Goal: Information Seeking & Learning: Learn about a topic

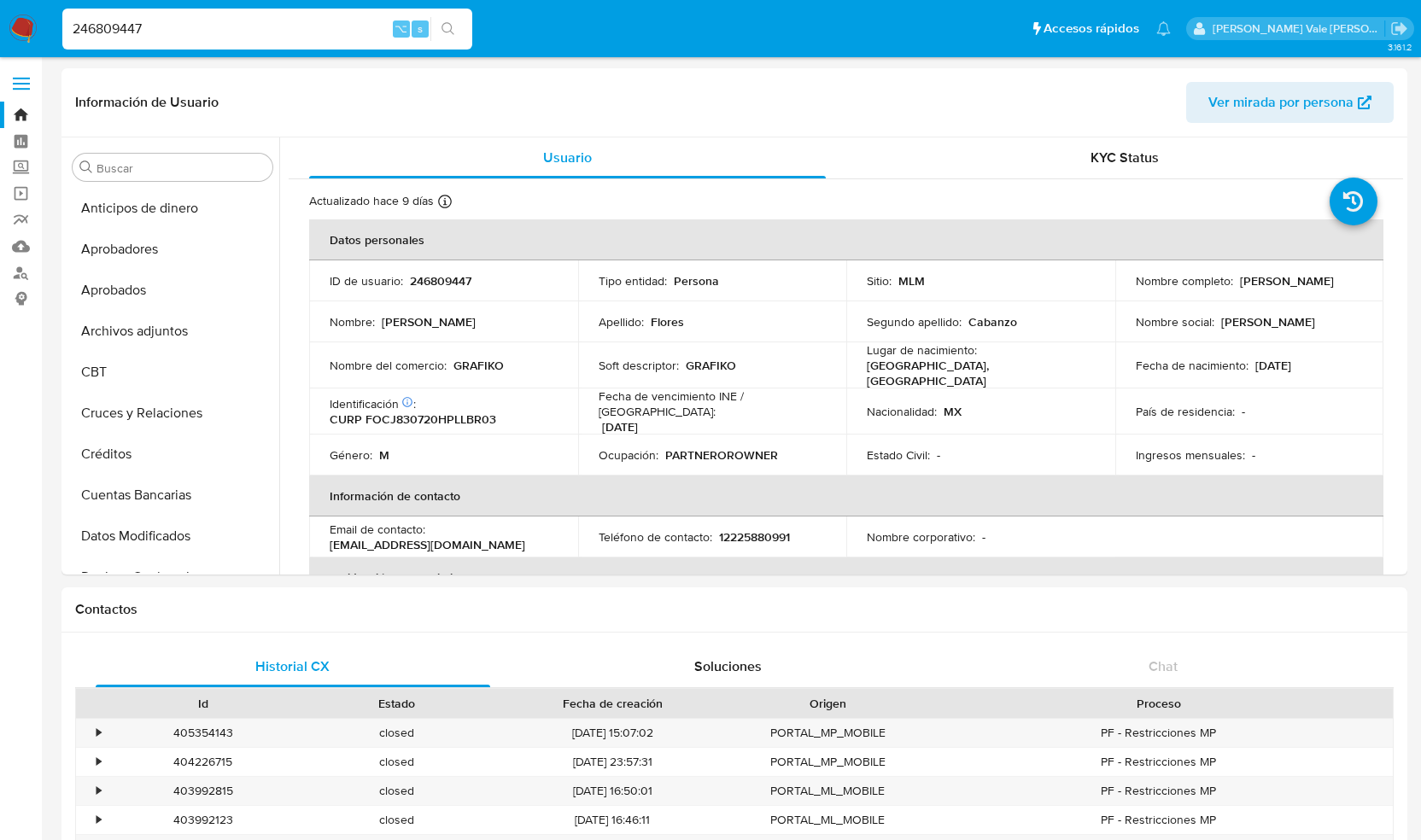
select select "10"
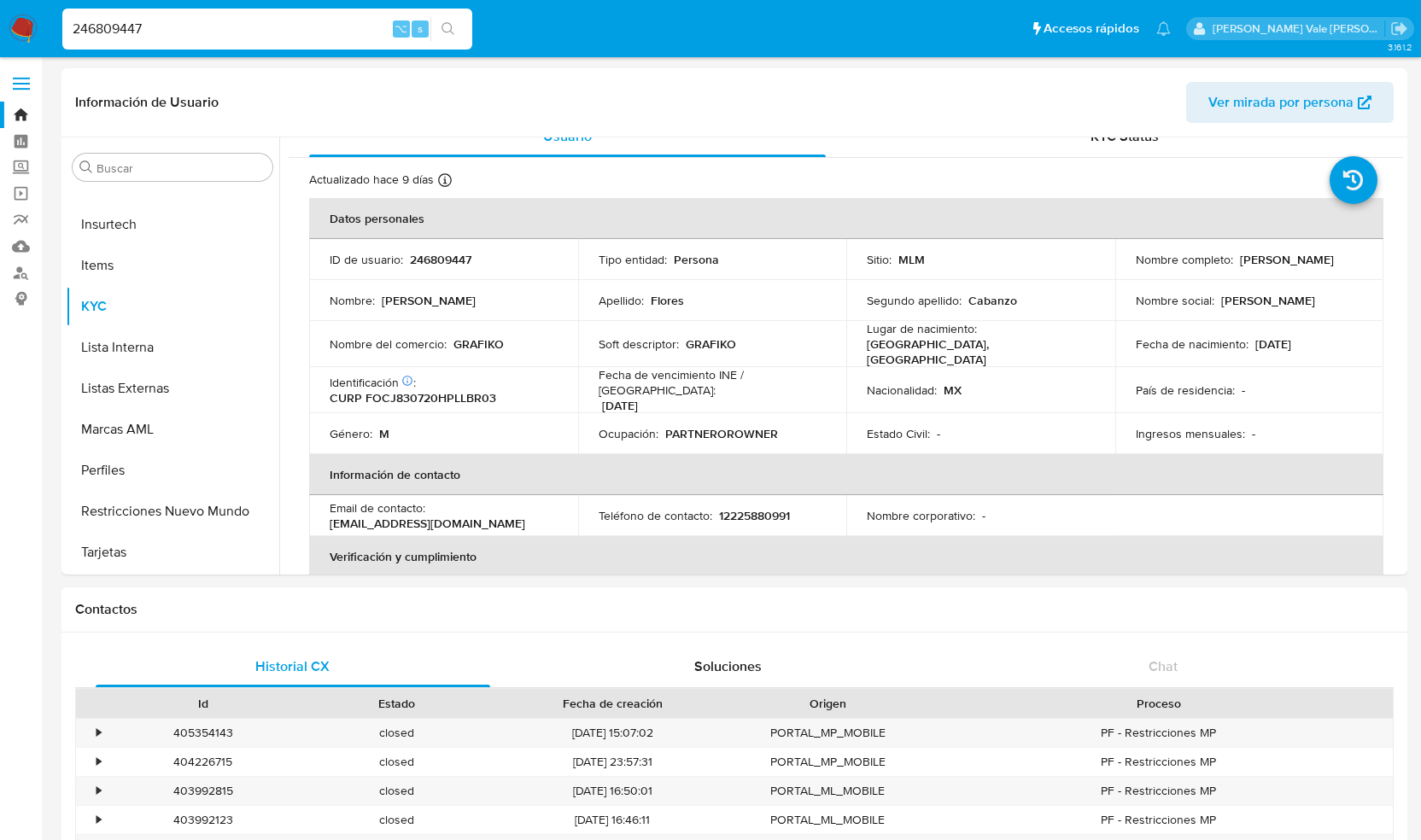
drag, startPoint x: 191, startPoint y: 28, endPoint x: 26, endPoint y: 26, distance: 165.0
click at [26, 26] on nav "Pausado Ver notificaciones 246809447 ⌥ s Accesos rápidos Presiona las siguiente…" at bounding box center [710, 28] width 1421 height 57
paste input "190040127"
type input "190040127"
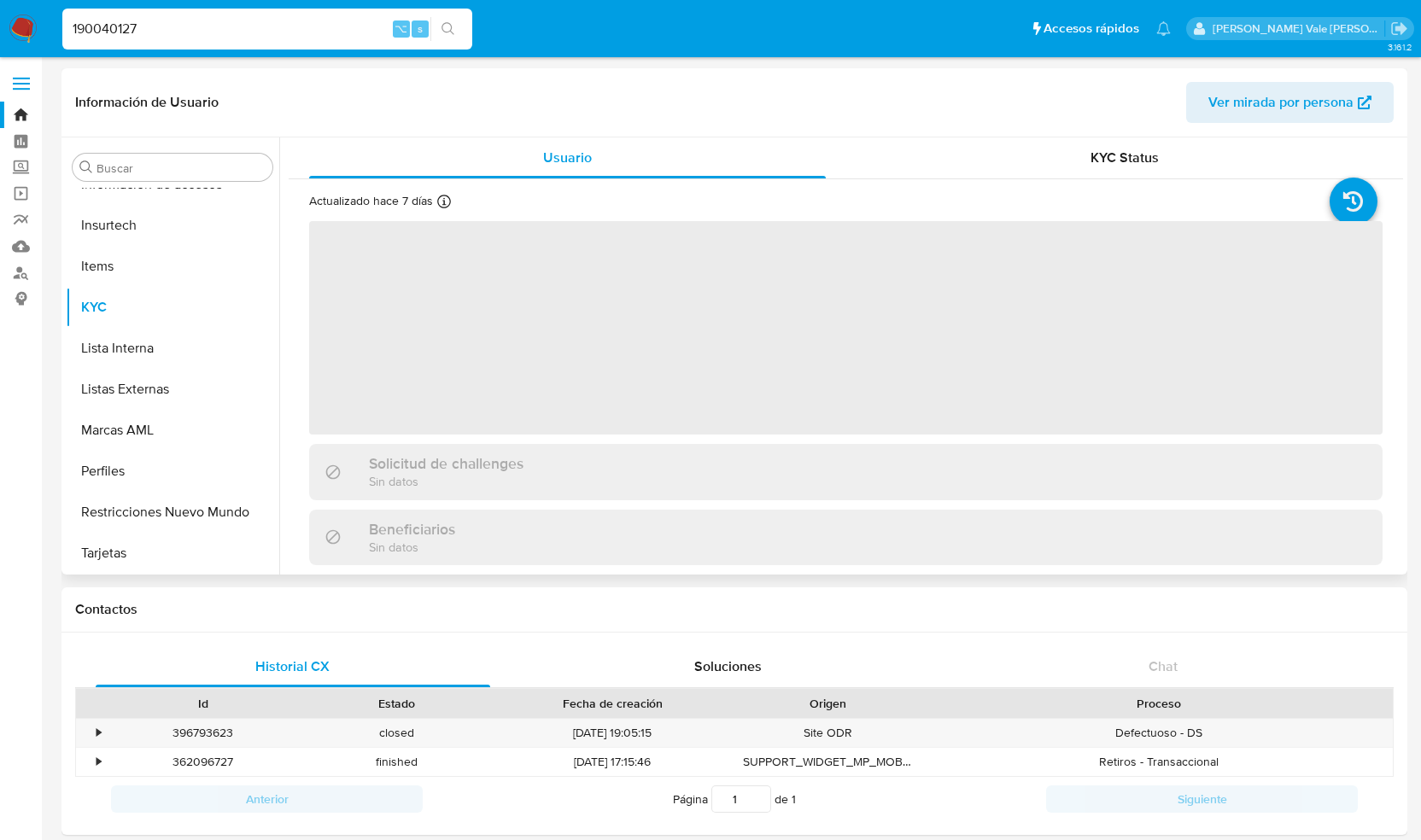
scroll to position [803, 0]
select select "10"
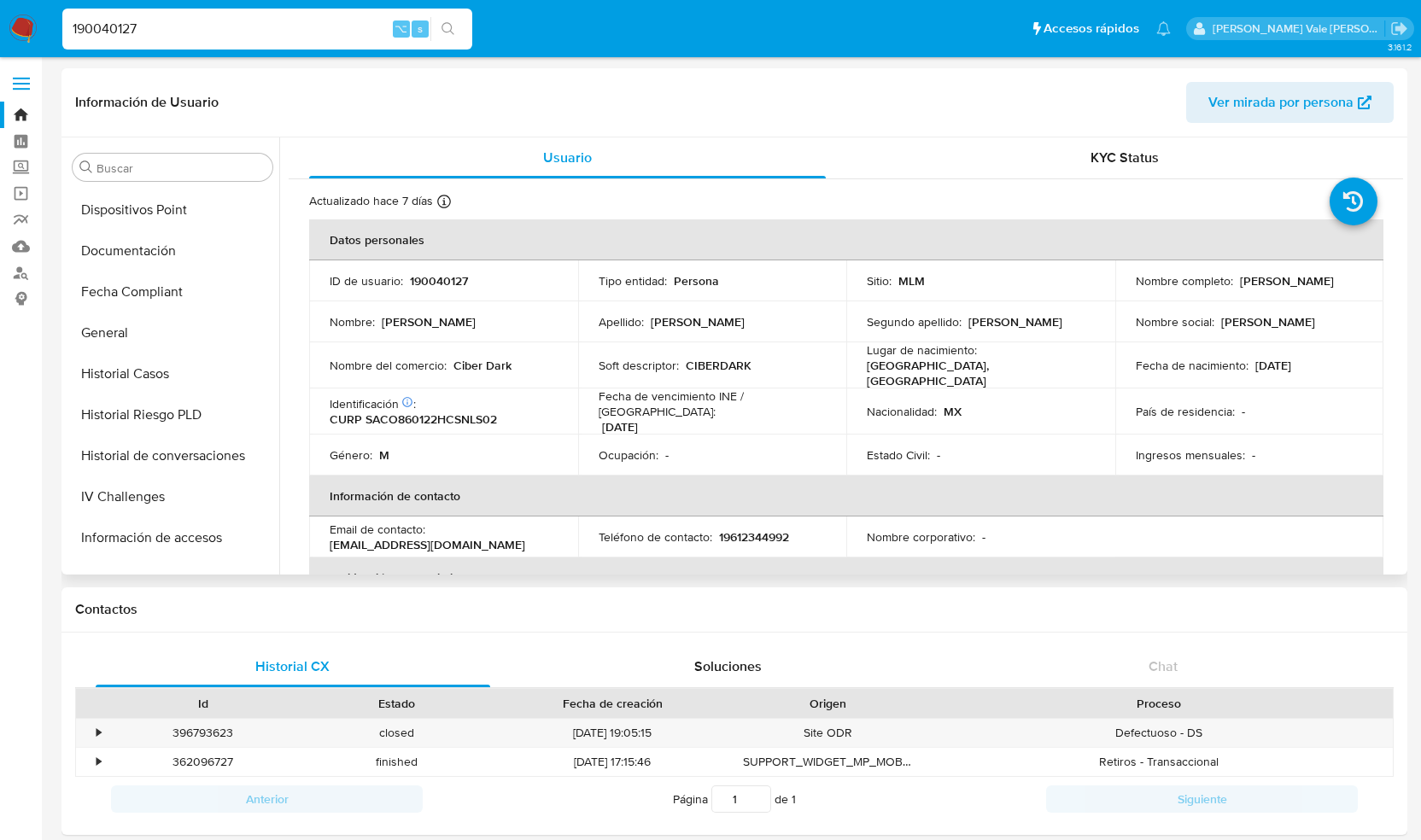
scroll to position [432, 0]
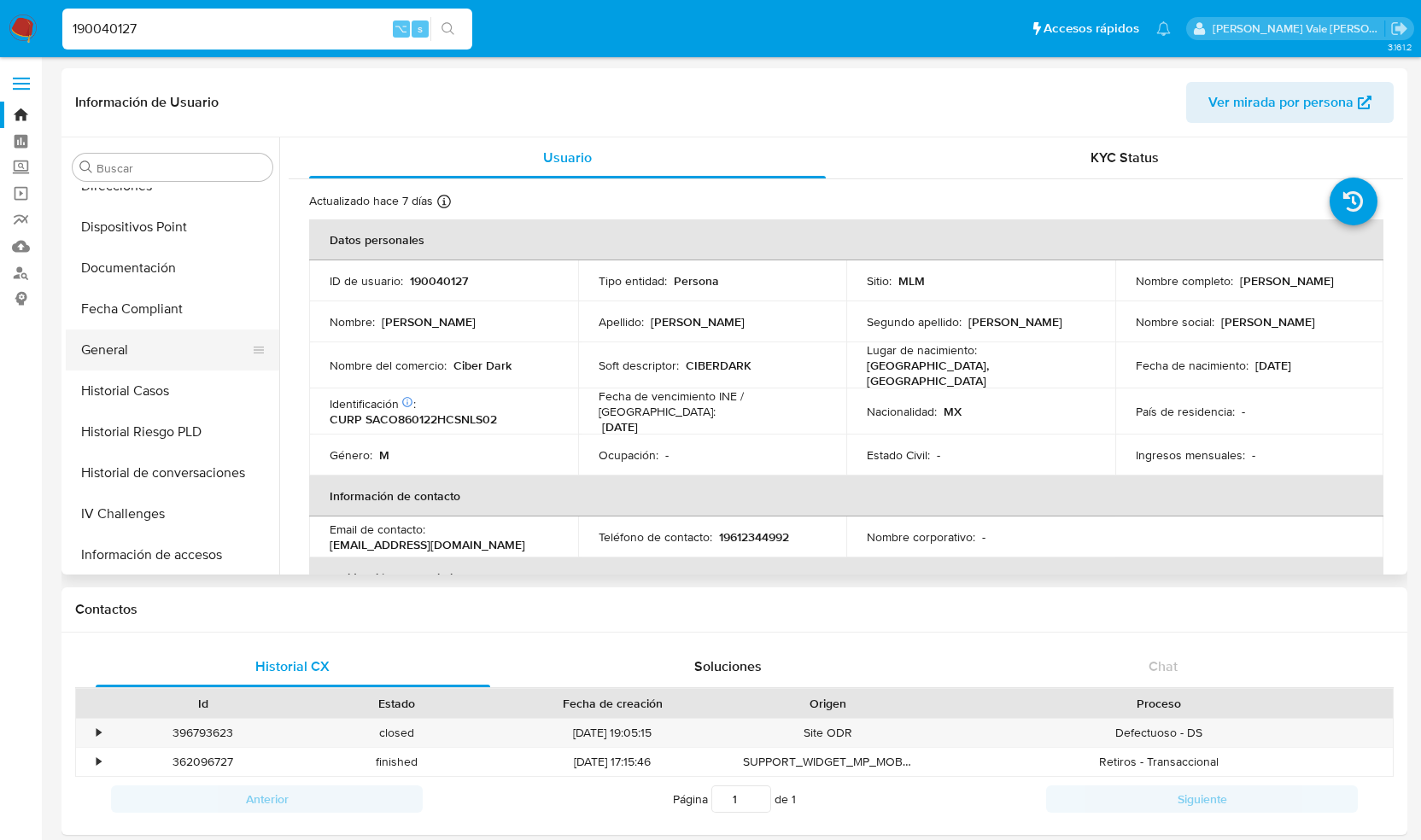
click at [123, 343] on button "General" at bounding box center [165, 350] width 200 height 41
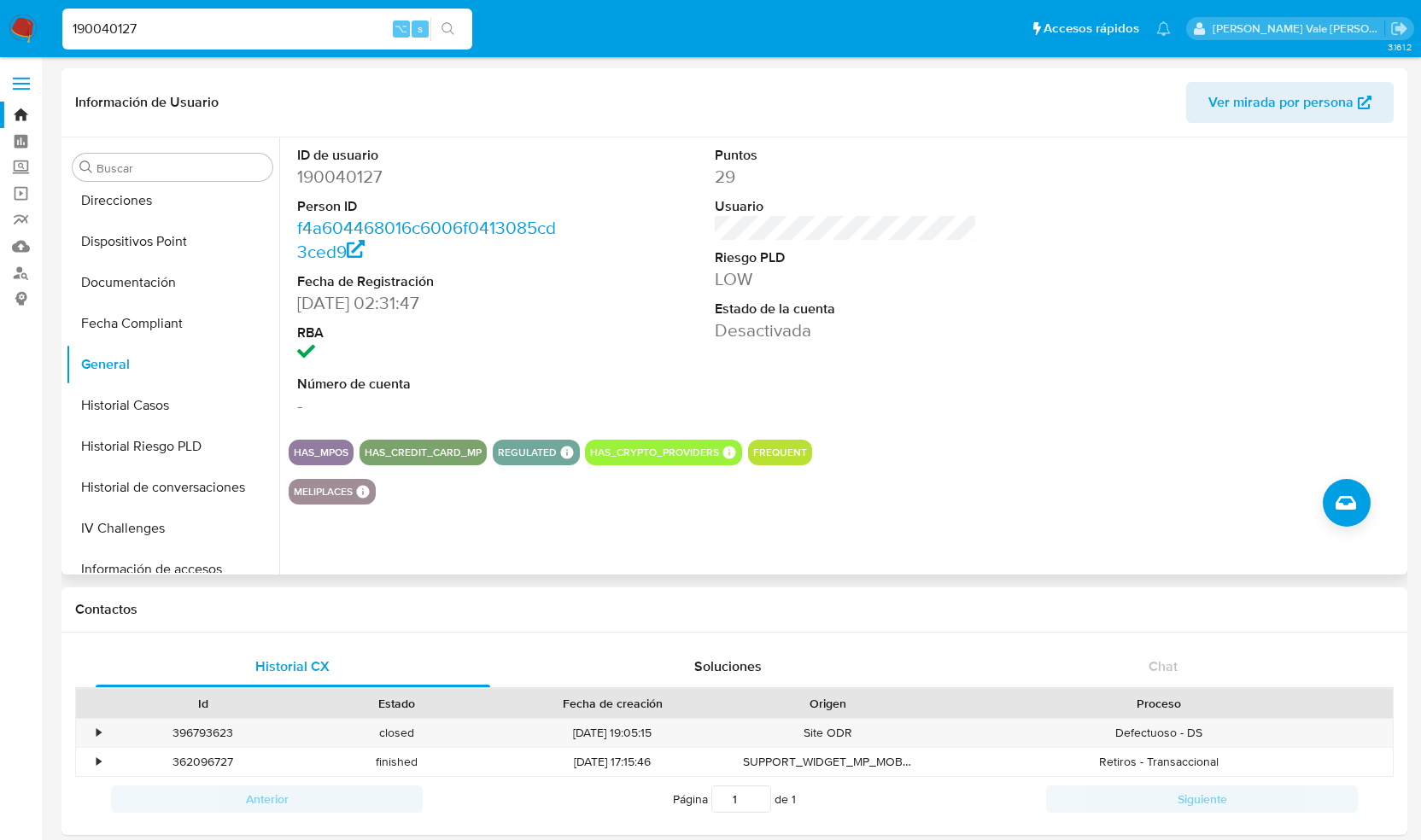
scroll to position [424, 0]
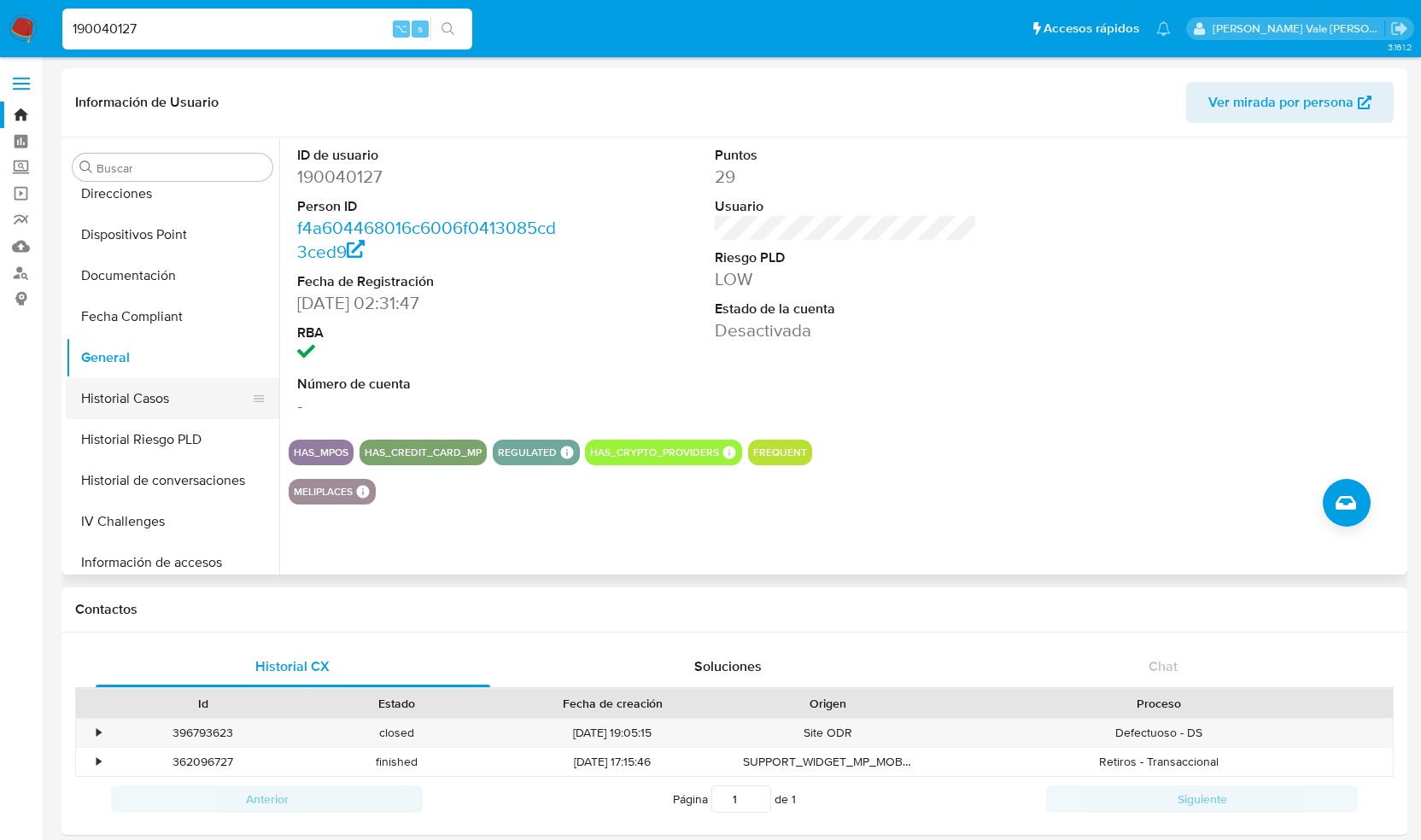
click at [167, 399] on button "Historial Casos" at bounding box center [165, 399] width 200 height 41
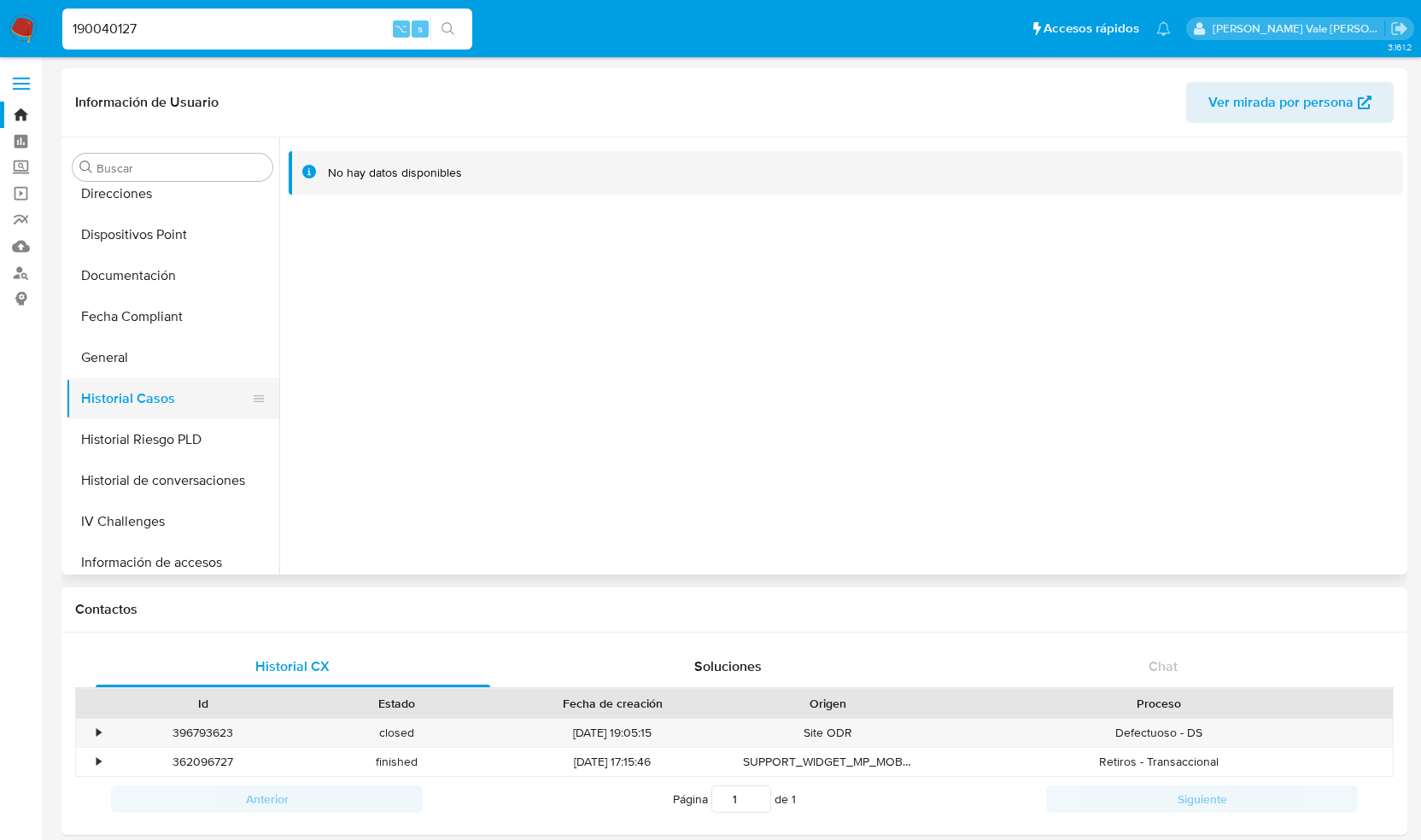
scroll to position [803, 0]
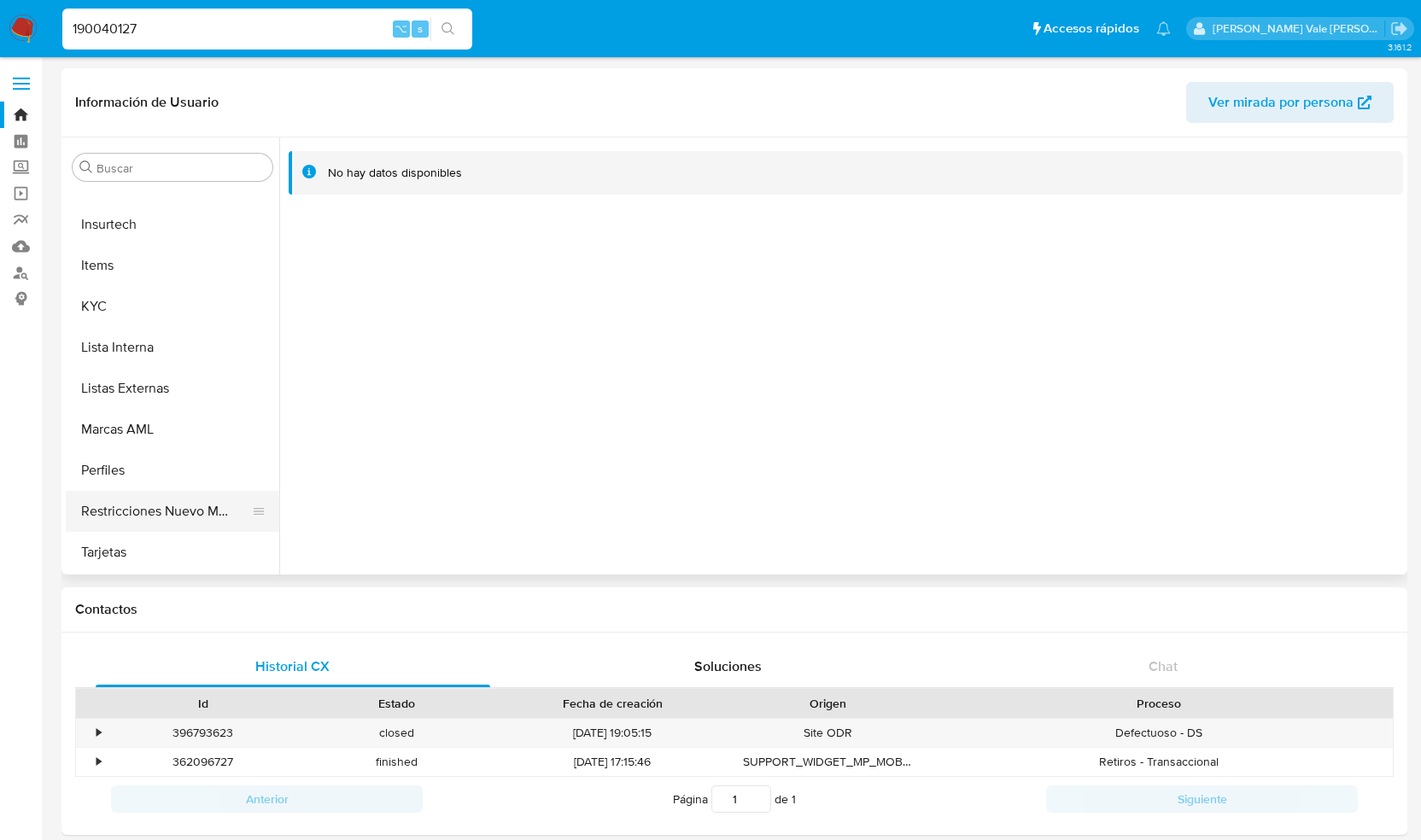
click at [160, 504] on button "Restricciones Nuevo Mundo" at bounding box center [165, 512] width 200 height 41
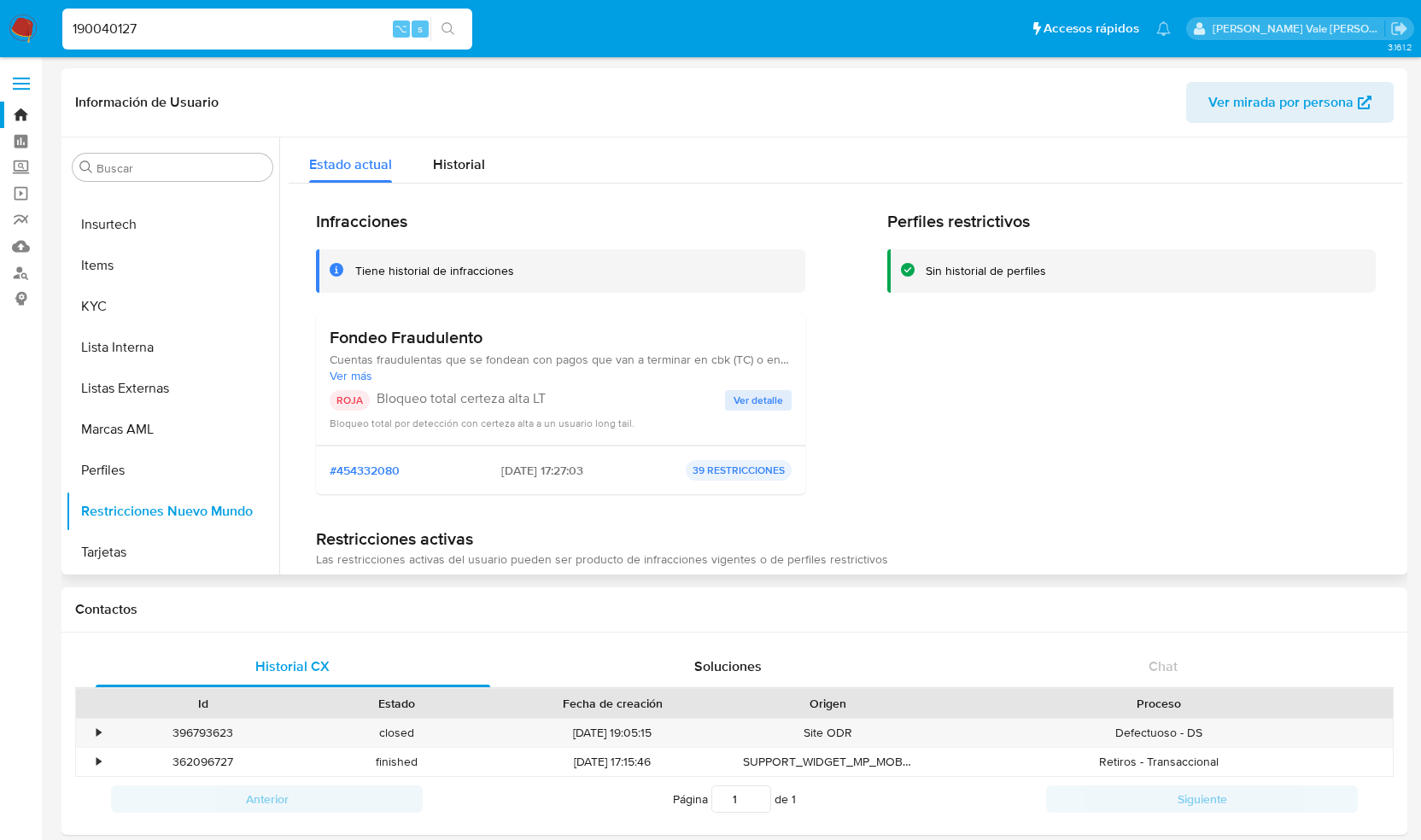
click at [748, 401] on span "Ver detalle" at bounding box center [757, 401] width 50 height 18
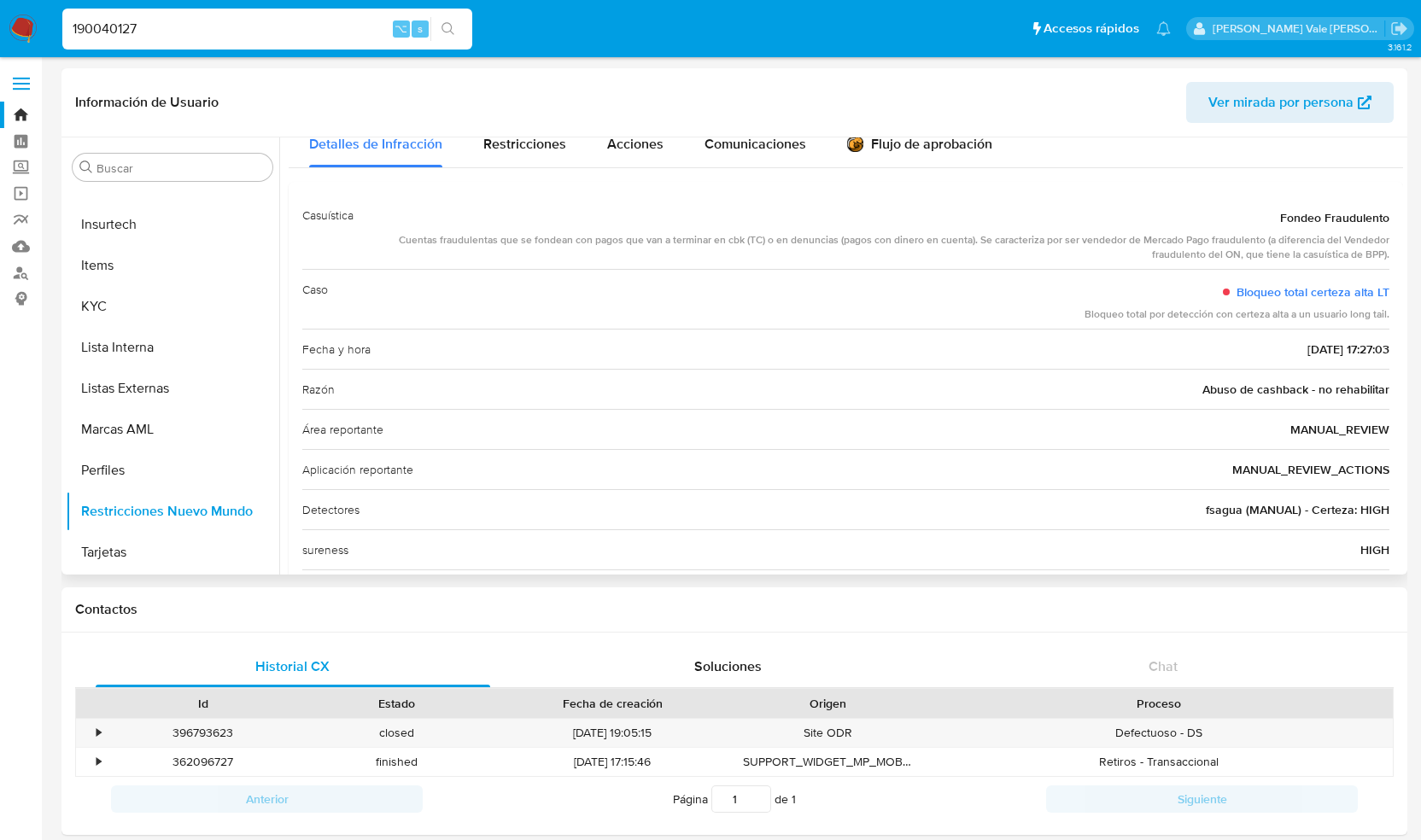
scroll to position [0, 0]
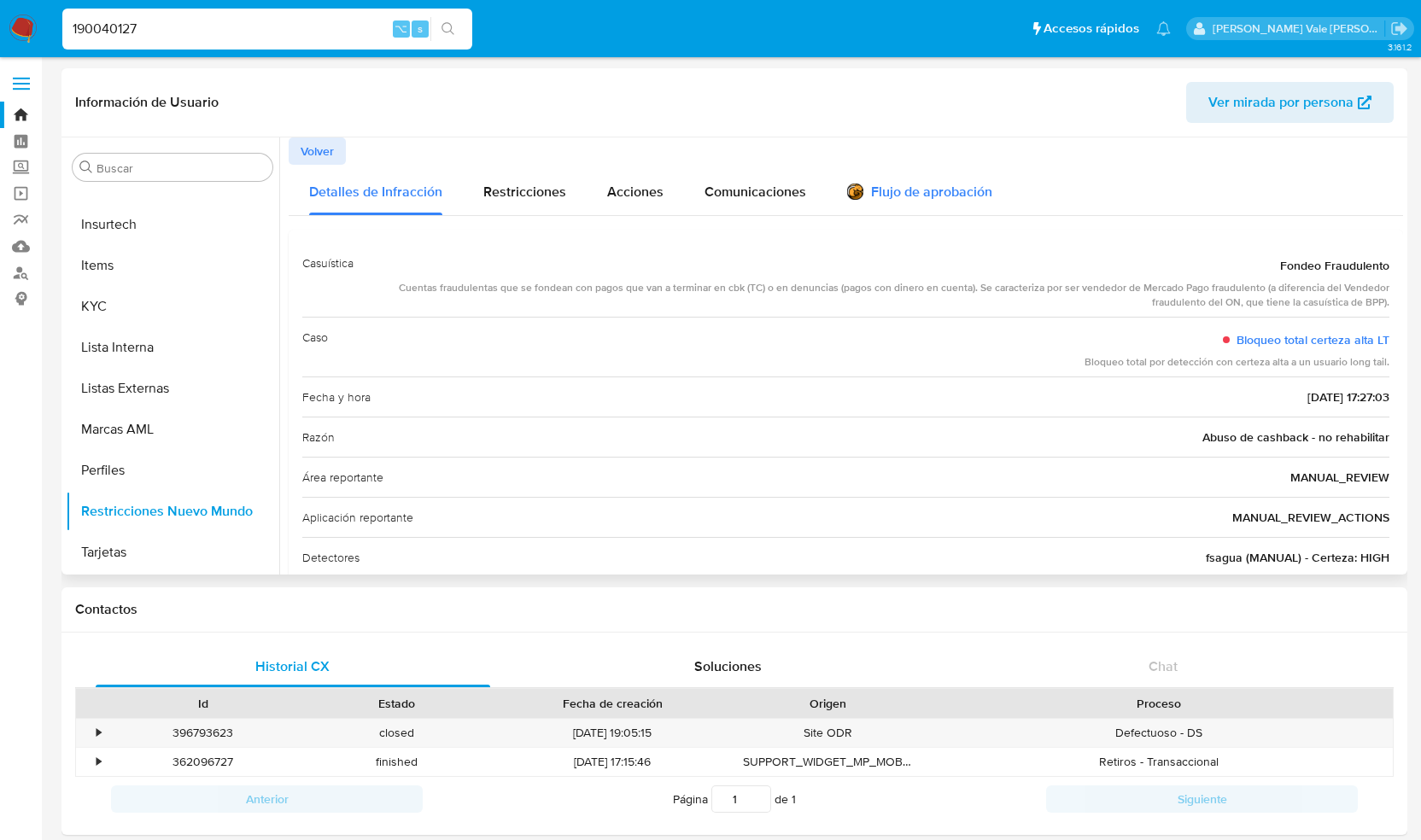
click at [896, 190] on div "Flujo de aprobación" at bounding box center [919, 194] width 145 height 19
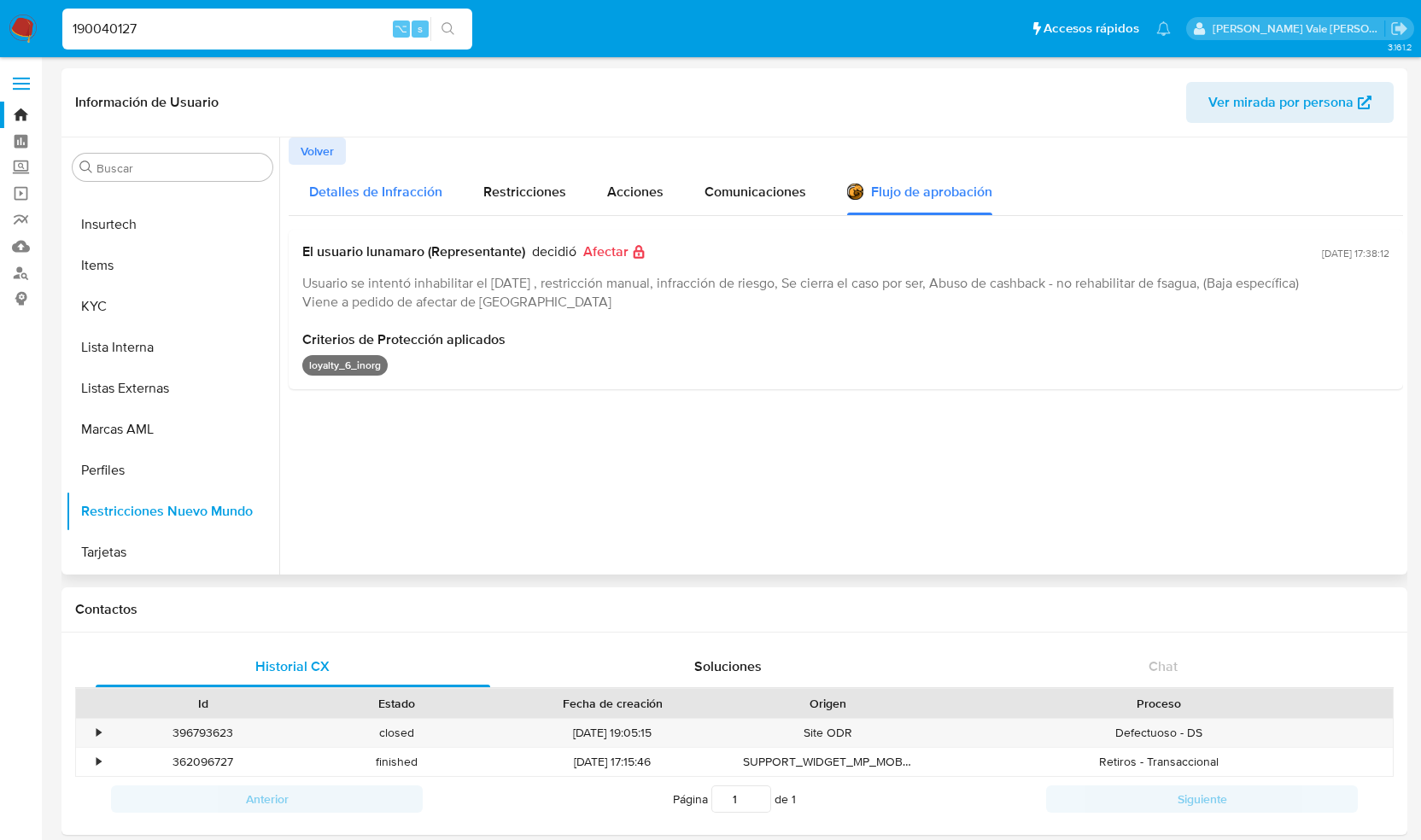
click at [396, 184] on span "Detalles de Infracción" at bounding box center [375, 192] width 134 height 19
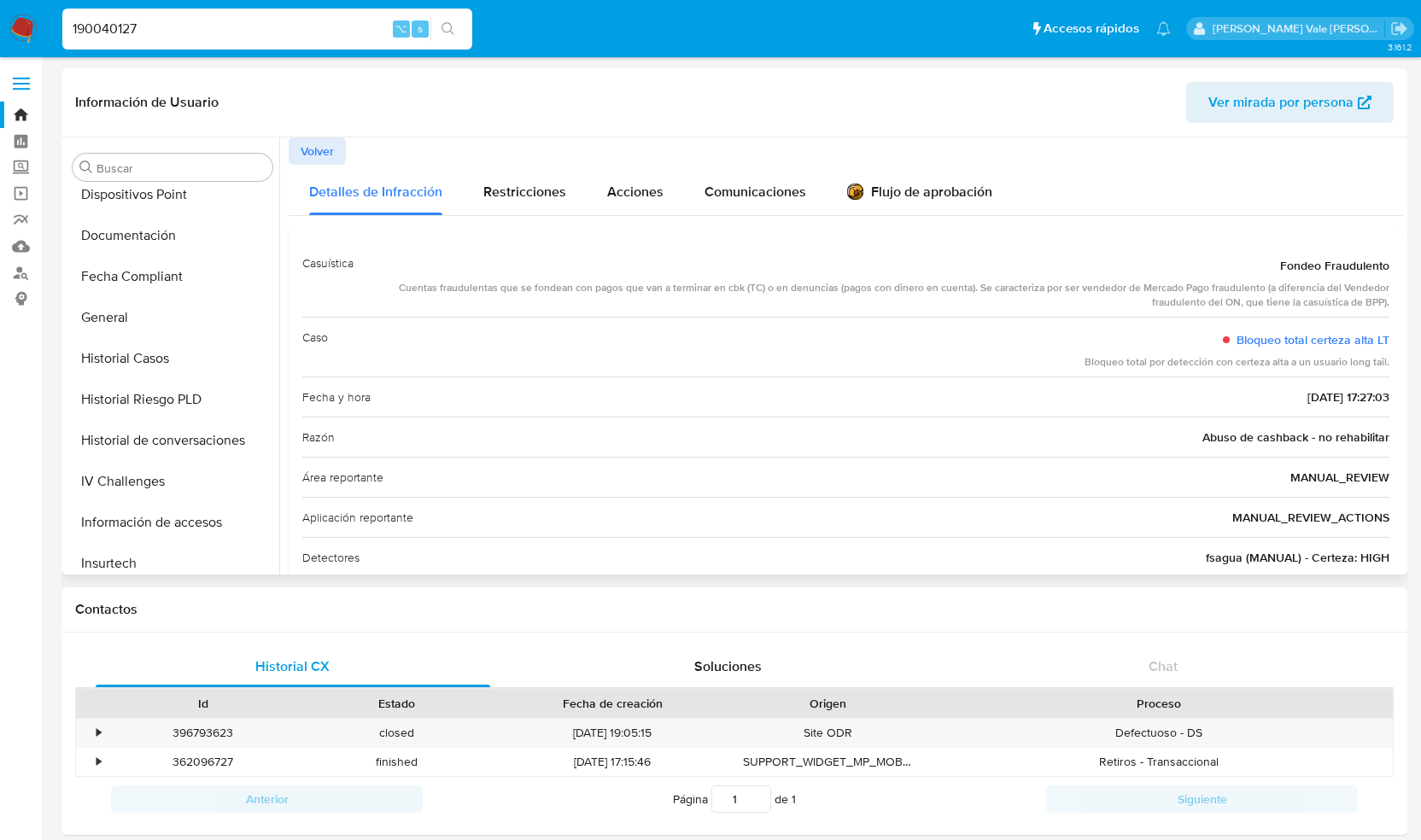
scroll to position [462, 0]
click at [151, 321] on button "General" at bounding box center [165, 320] width 200 height 41
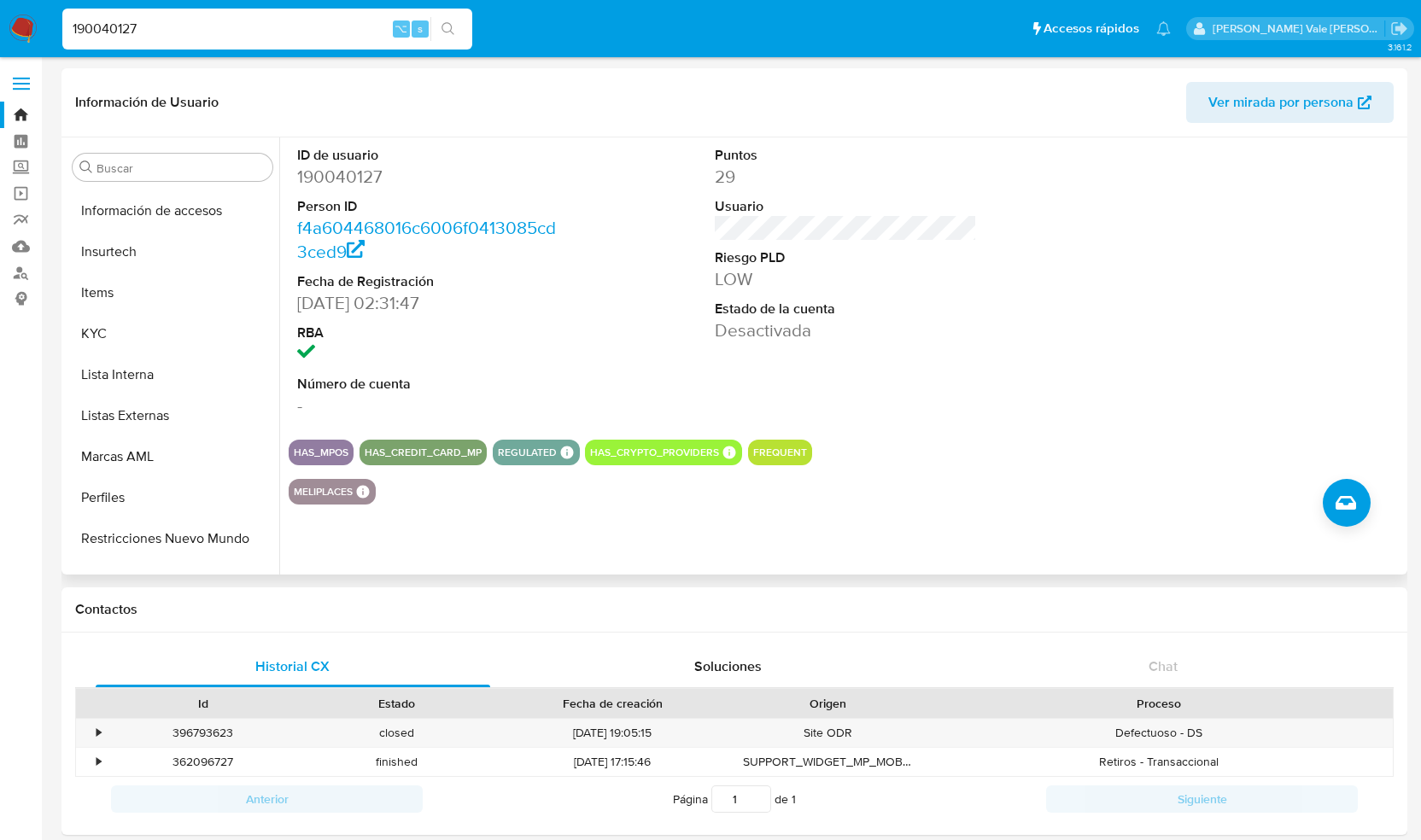
scroll to position [777, 0]
click at [143, 331] on button "KYC" at bounding box center [165, 333] width 200 height 41
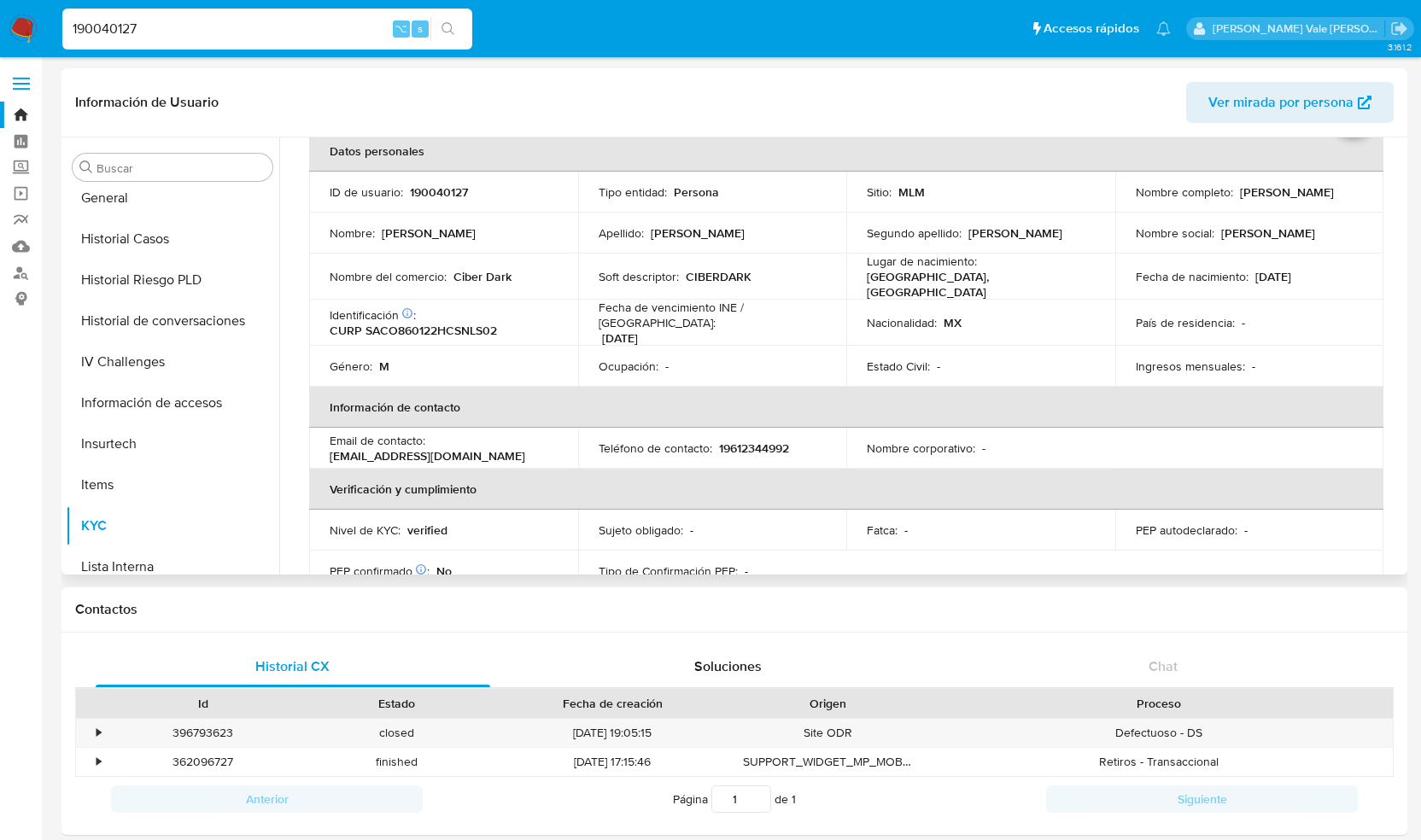
scroll to position [570, 0]
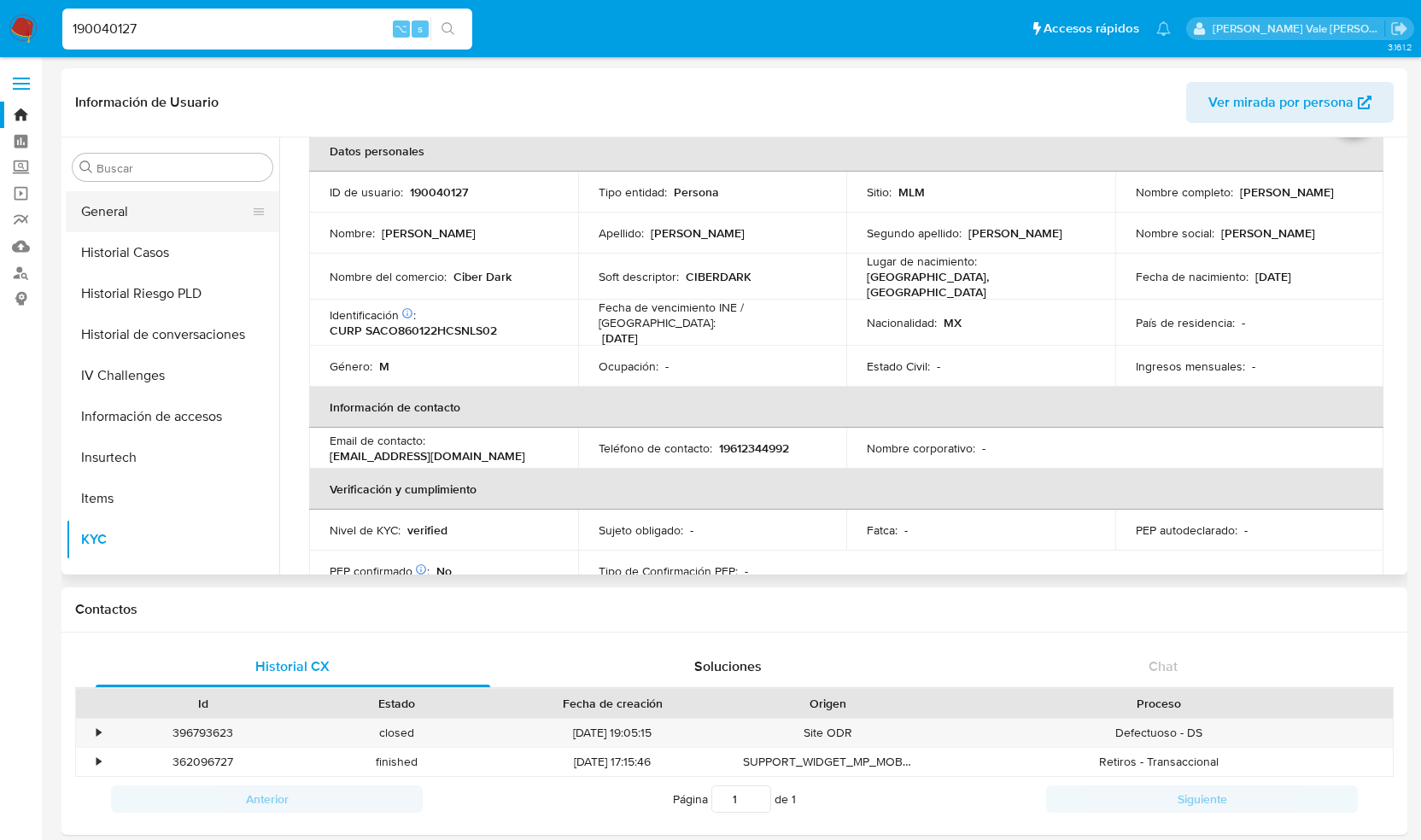
click at [119, 203] on button "General" at bounding box center [165, 211] width 200 height 41
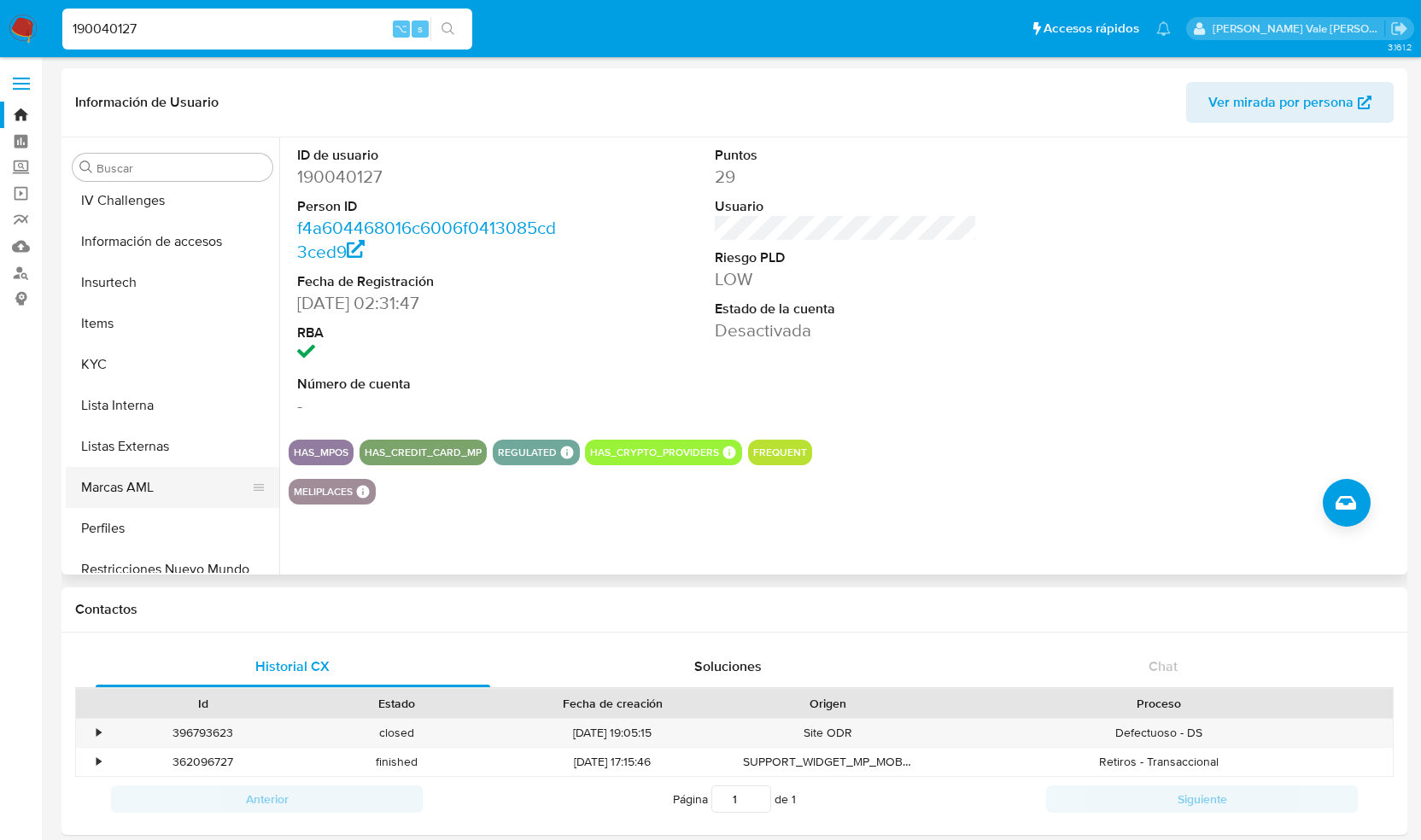
scroll to position [803, 0]
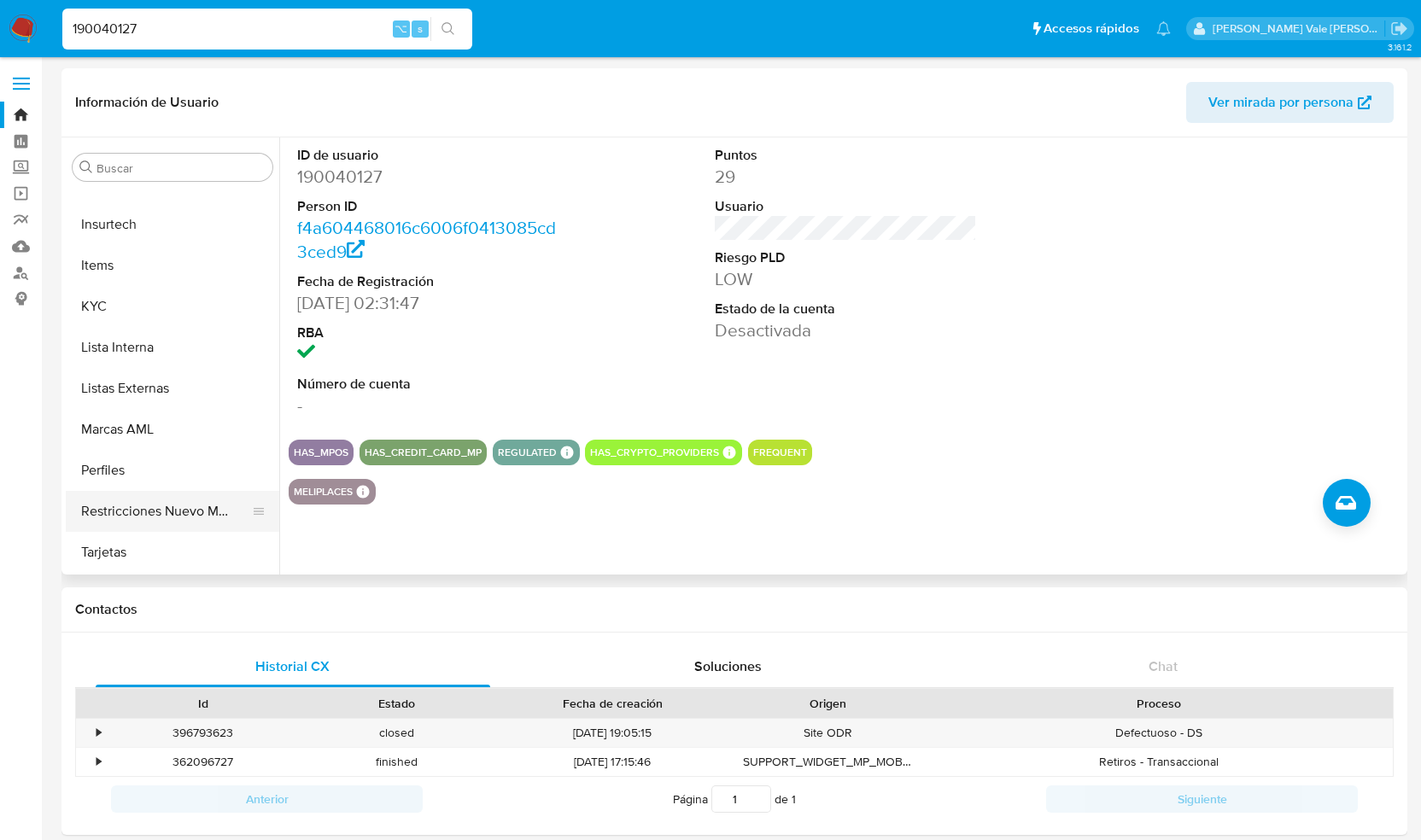
click at [170, 513] on button "Restricciones Nuevo Mundo" at bounding box center [165, 512] width 200 height 41
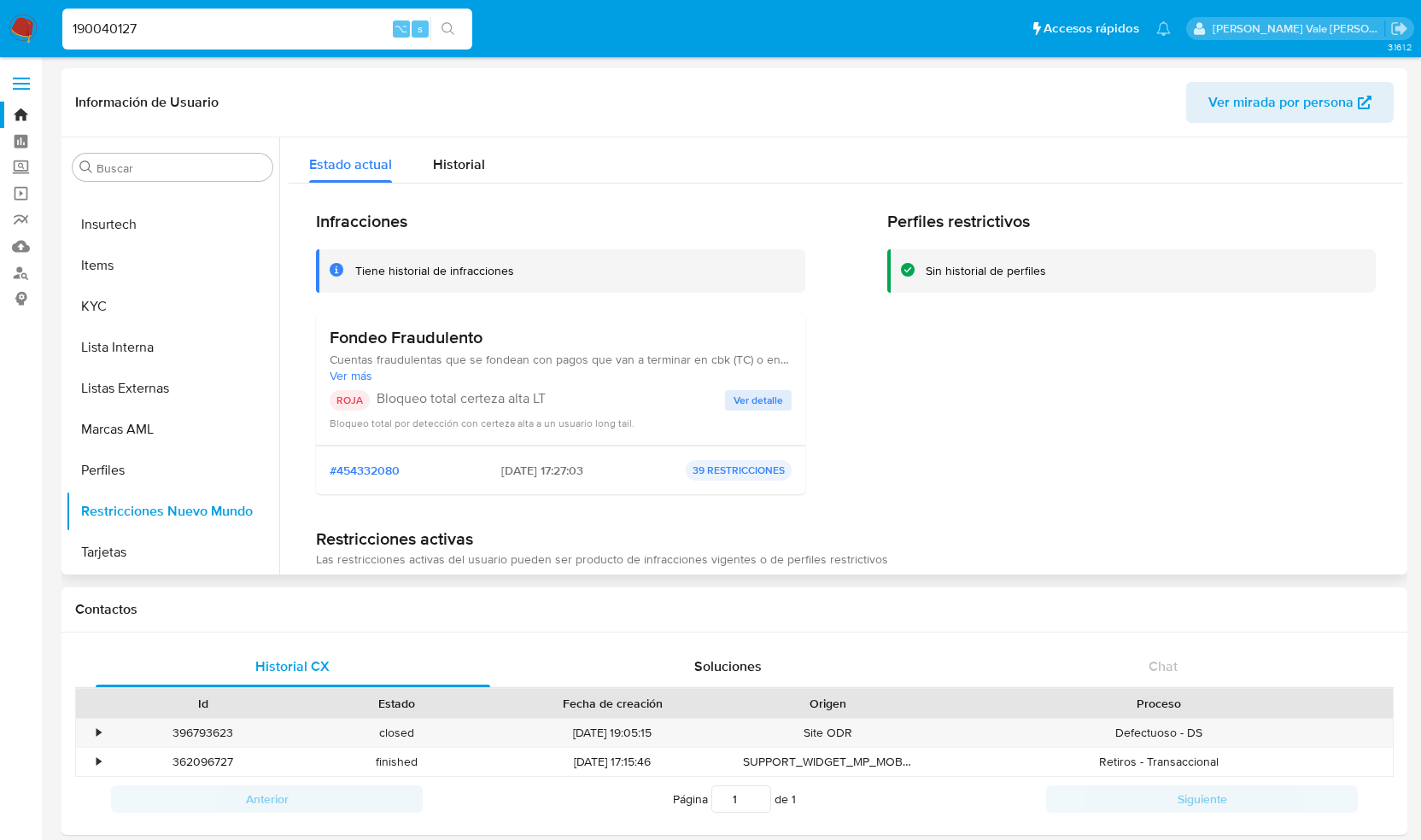
click at [740, 397] on span "Ver detalle" at bounding box center [757, 401] width 50 height 18
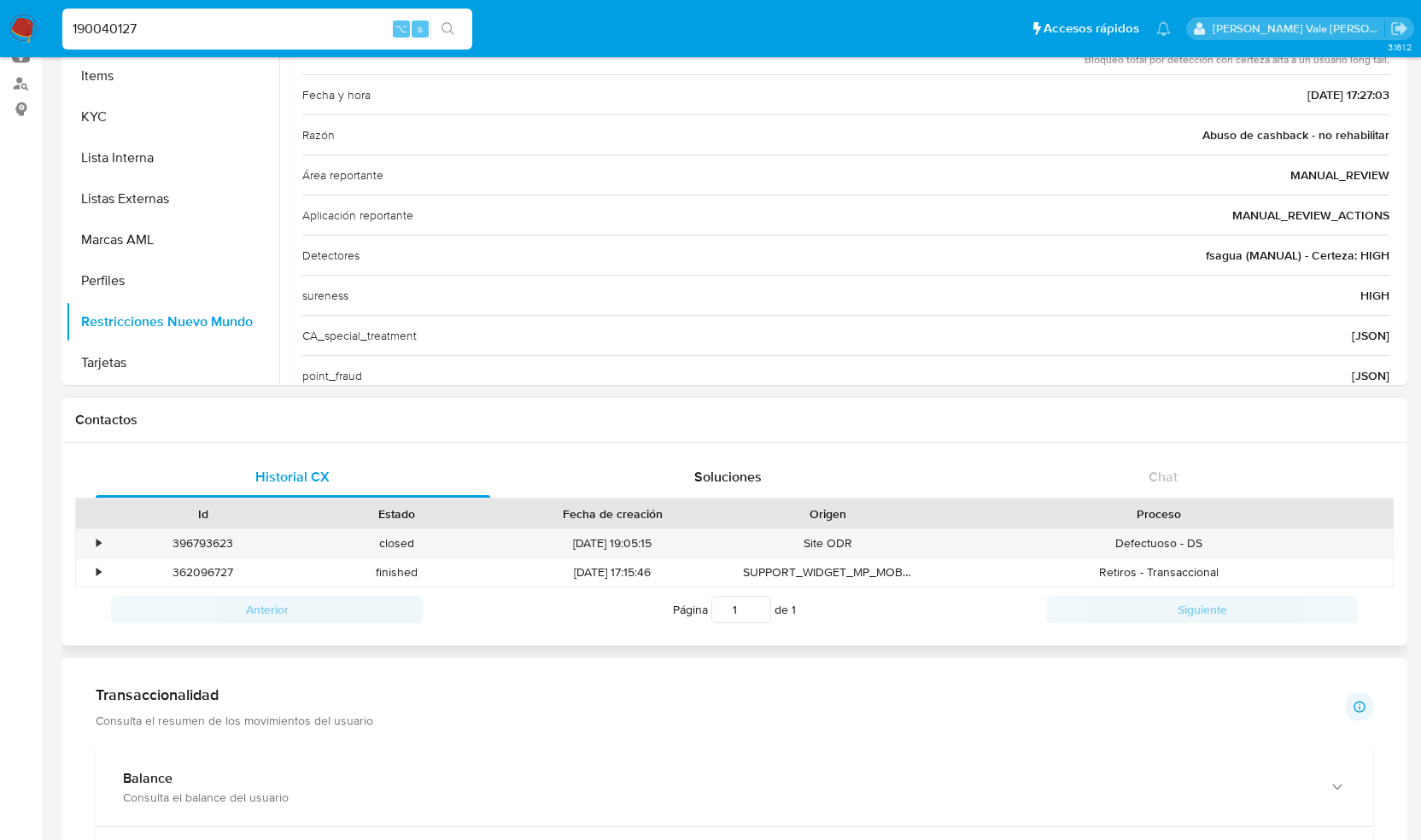
scroll to position [192, 0]
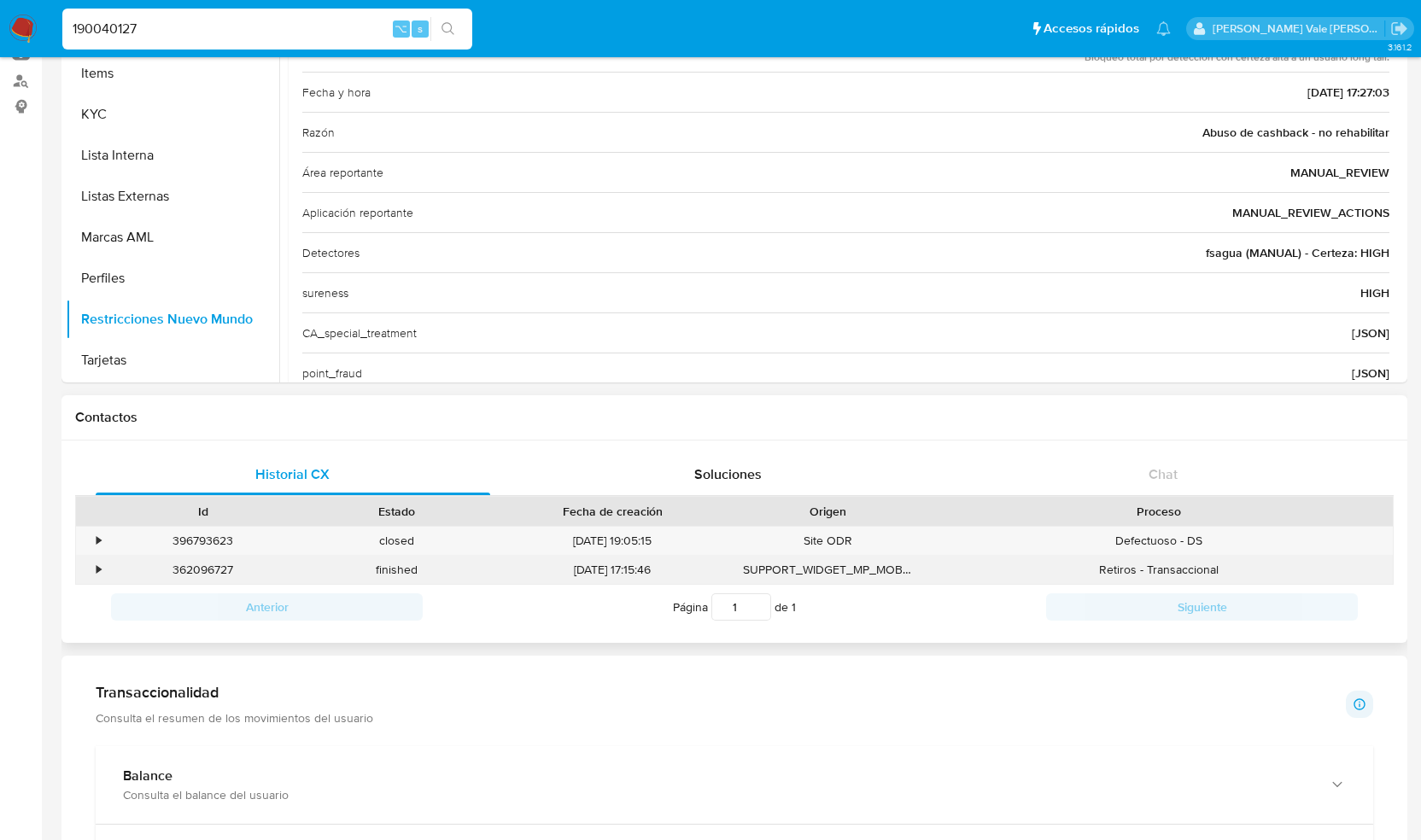
click at [99, 564] on div "•" at bounding box center [98, 569] width 4 height 17
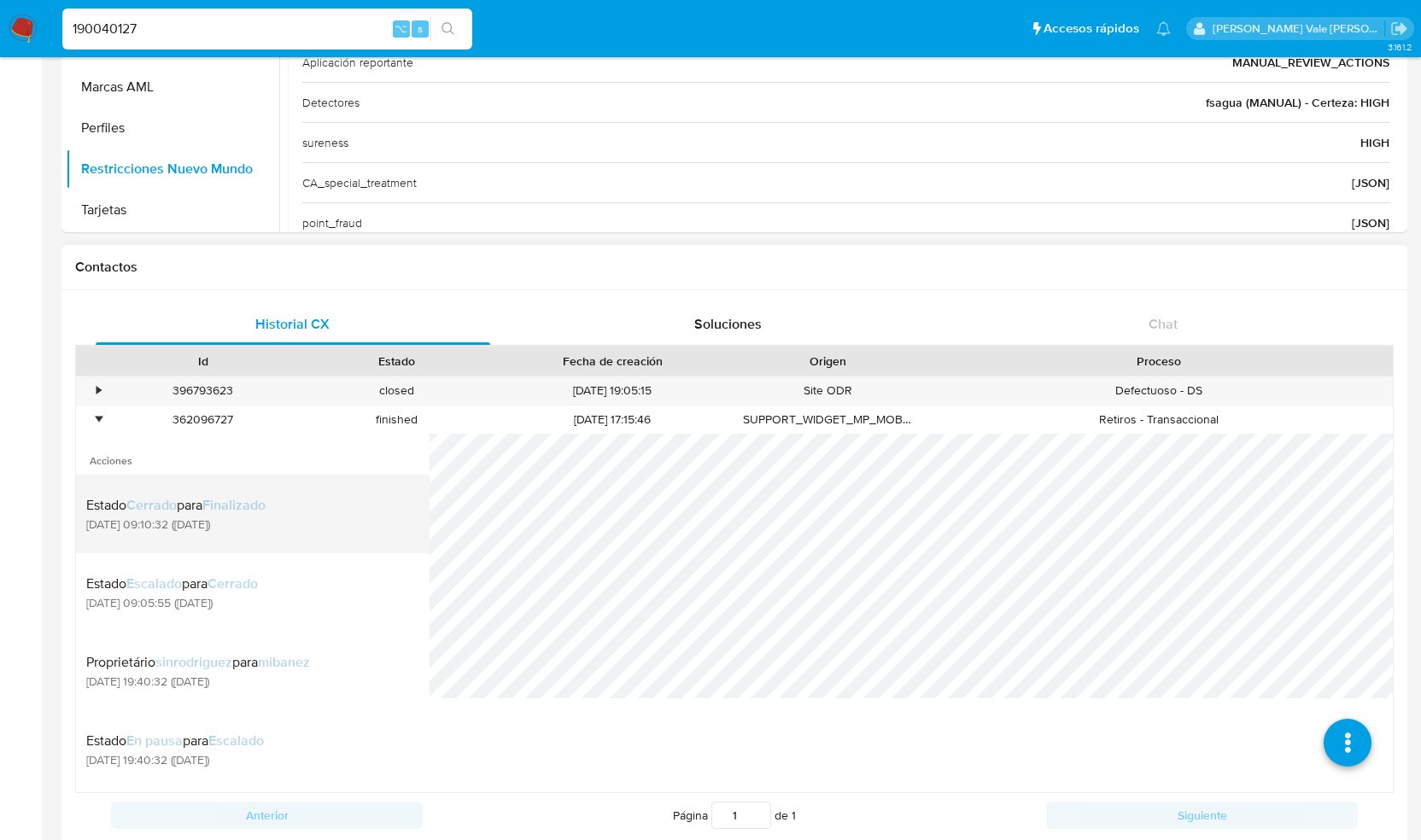
scroll to position [0, 0]
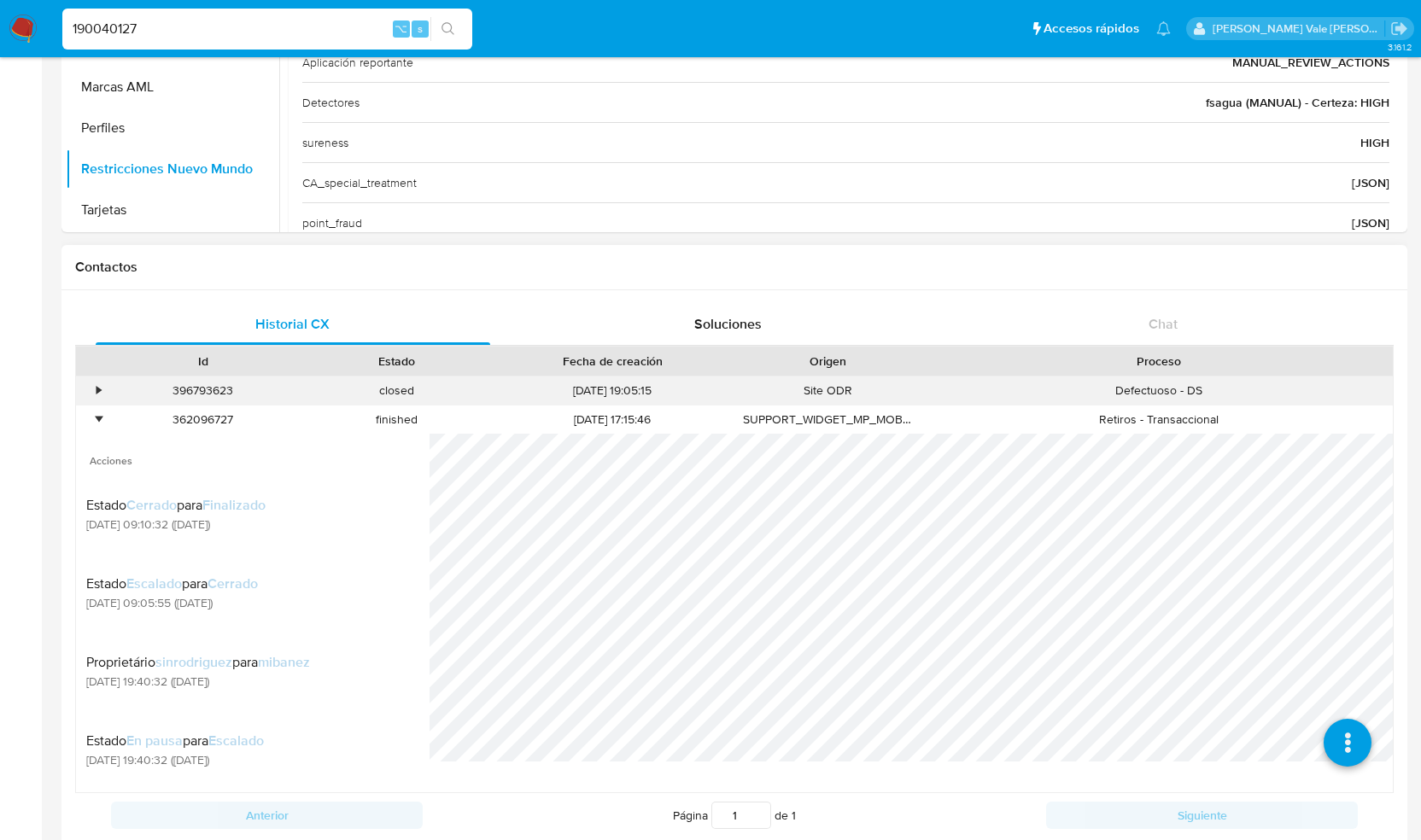
click at [96, 385] on div "•" at bounding box center [98, 390] width 4 height 17
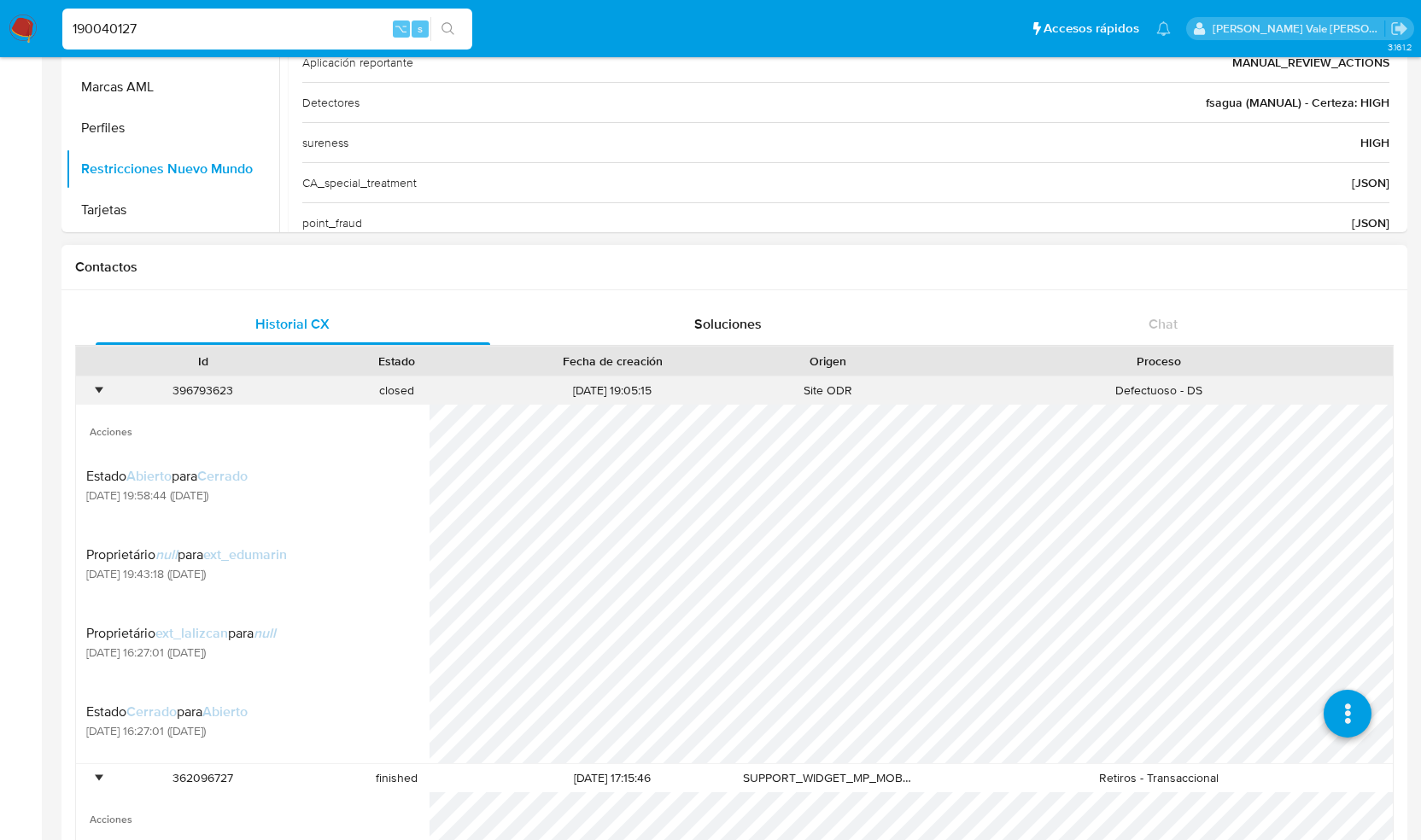
click at [96, 390] on div "•" at bounding box center [98, 390] width 4 height 17
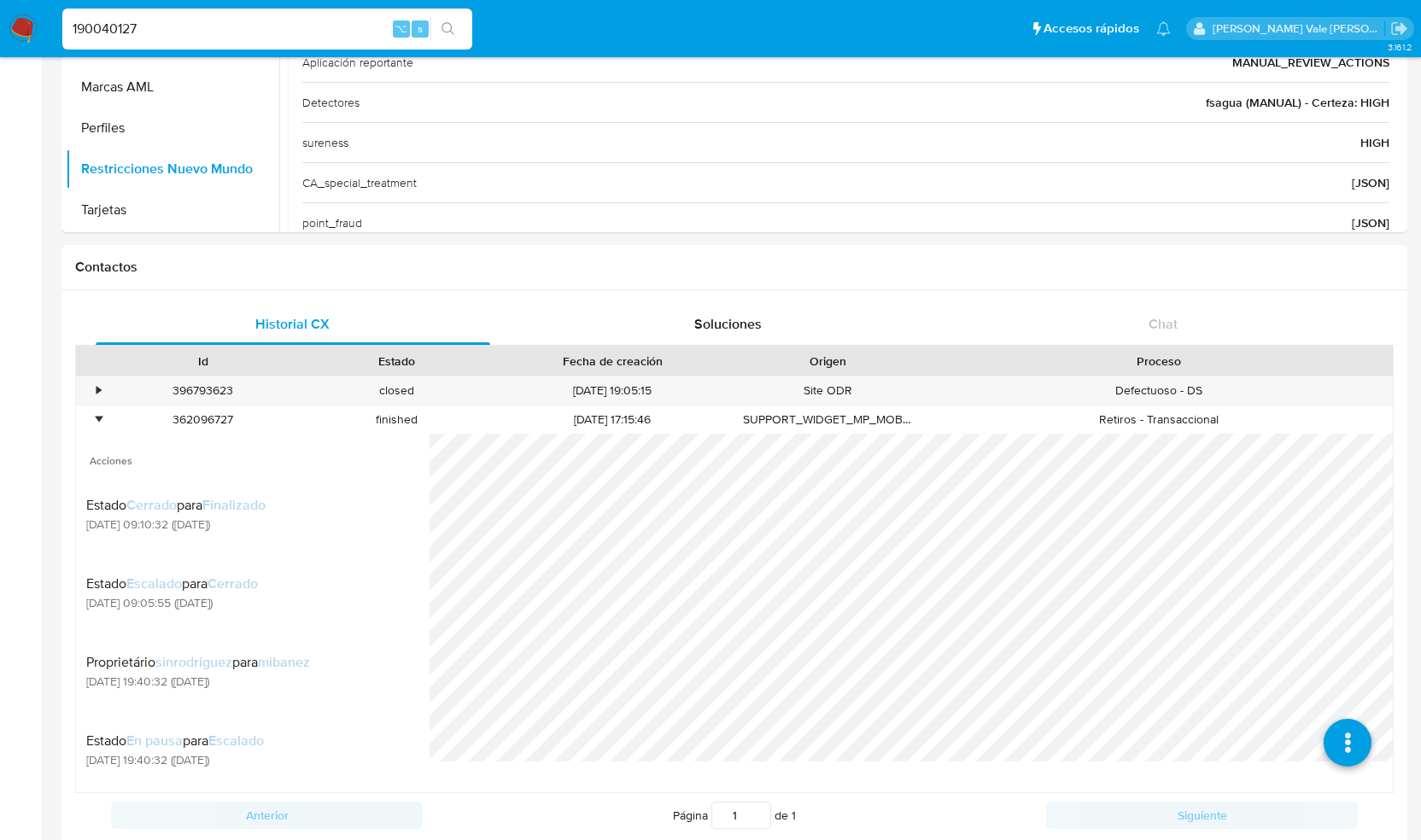
drag, startPoint x: 159, startPoint y: 28, endPoint x: 26, endPoint y: 27, distance: 133.0
click at [26, 27] on nav "Pausado Ver notificaciones 190040127 ⌥ s Accesos rápidos Presiona las siguiente…" at bounding box center [710, 28] width 1421 height 57
paste input "2444529751"
type input "2444529751"
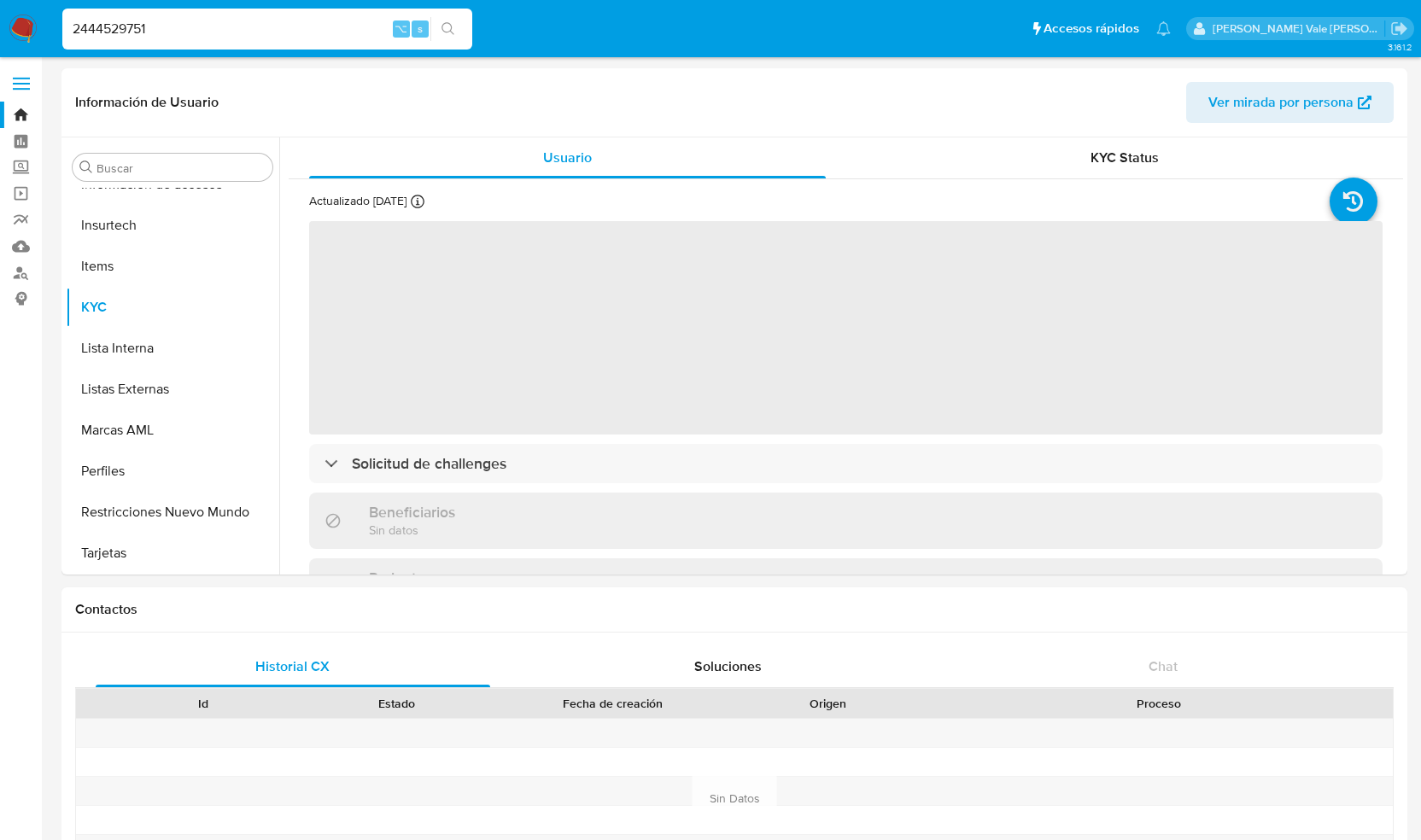
scroll to position [803, 0]
select select "10"
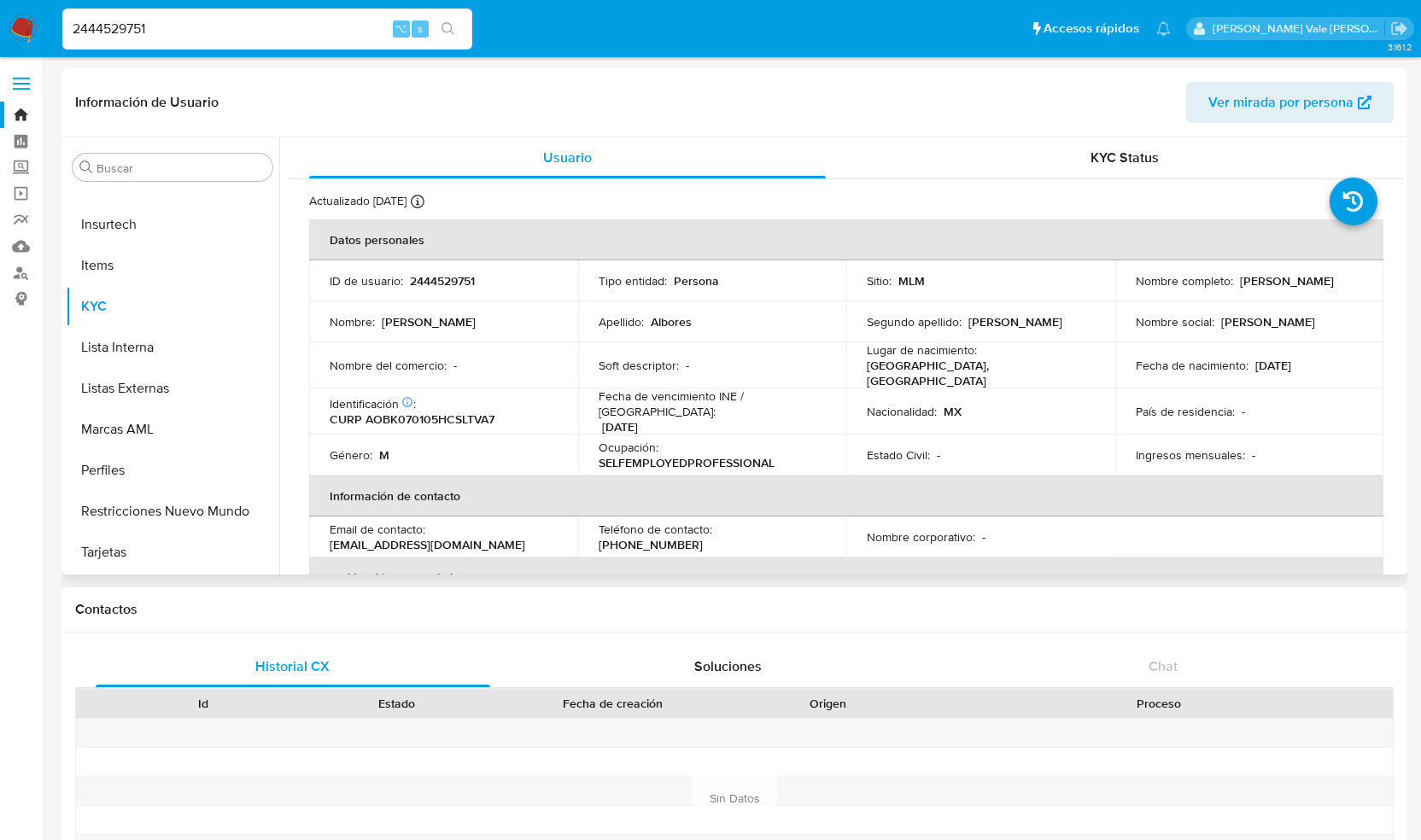
drag, startPoint x: 1132, startPoint y: 290, endPoint x: 1254, endPoint y: 290, distance: 122.0
click at [1254, 288] on div "Nombre completo : [PERSON_NAME]" at bounding box center [1249, 281] width 228 height 16
copy p "[PERSON_NAME]"
drag, startPoint x: 182, startPoint y: 27, endPoint x: -12, endPoint y: 24, distance: 194.0
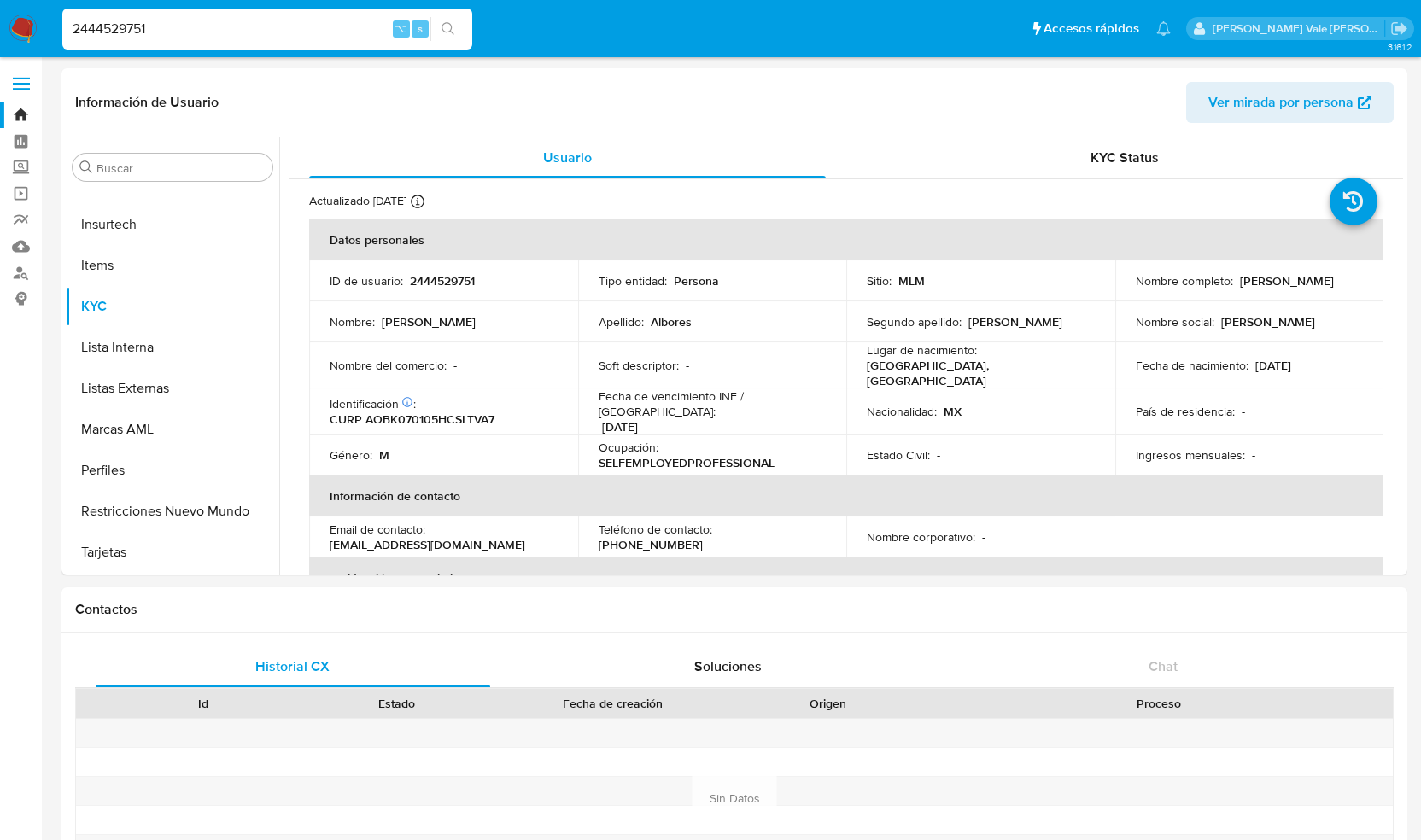
paste input "190040127"
type input "190040127"
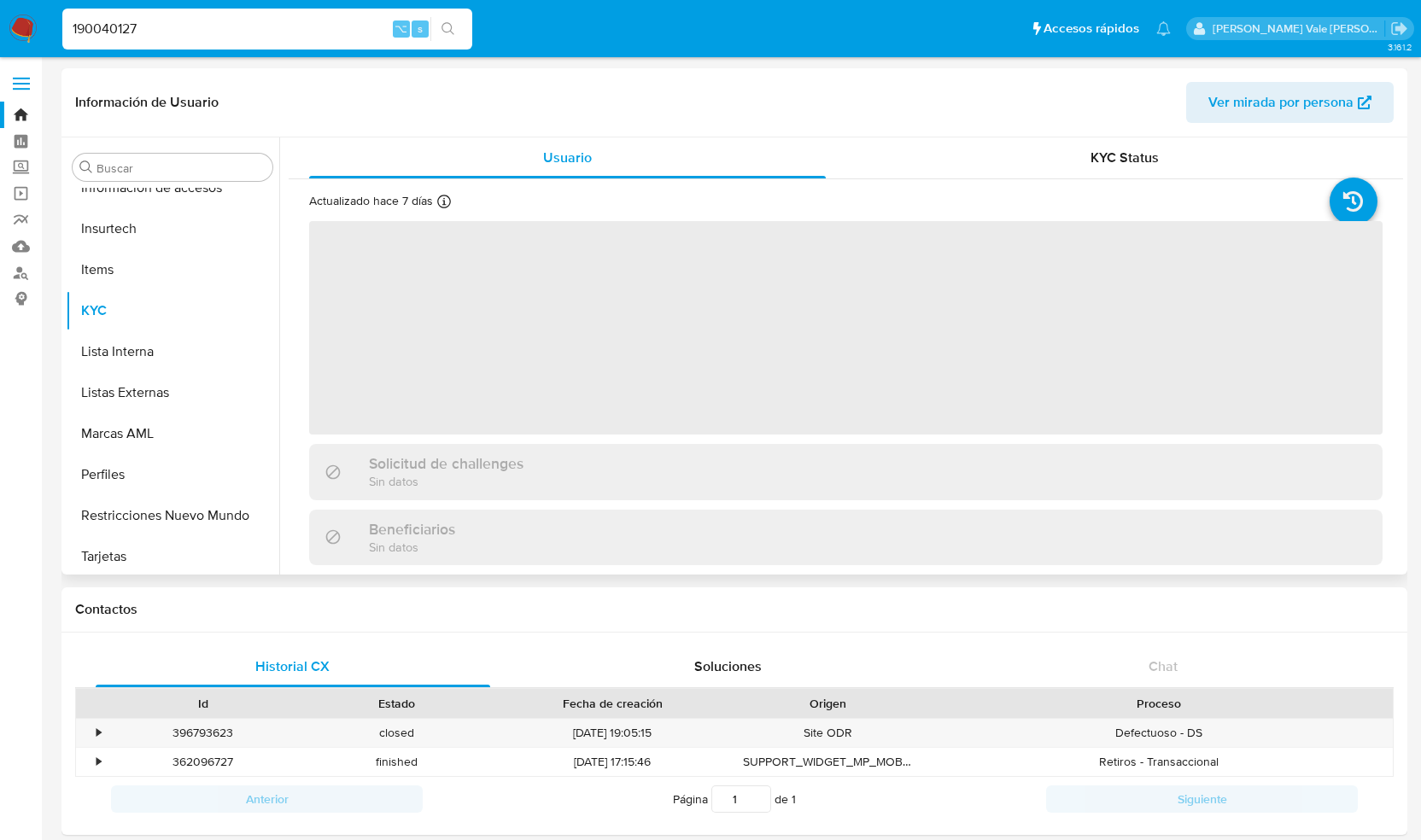
scroll to position [803, 0]
select select "10"
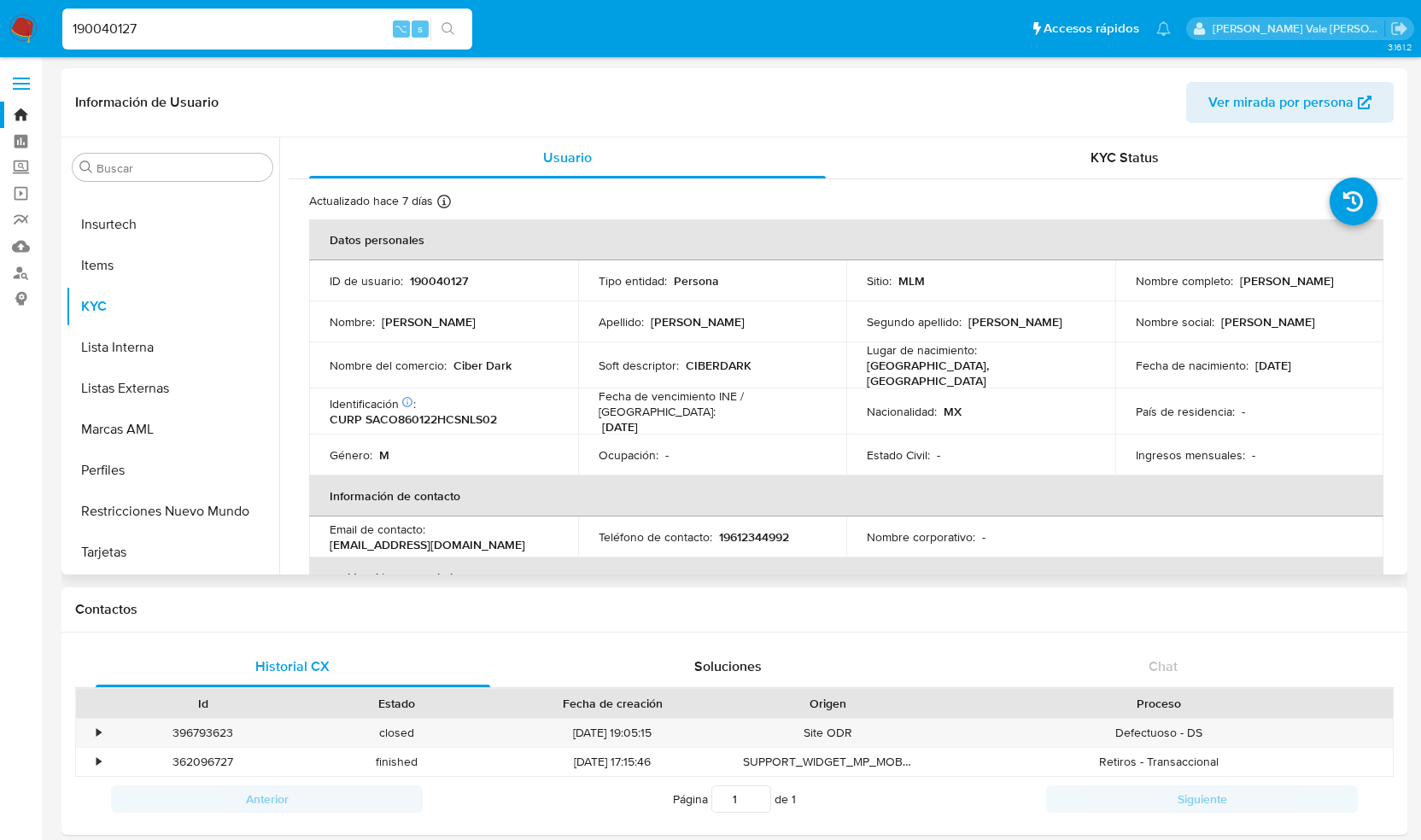
drag, startPoint x: 1129, startPoint y: 287, endPoint x: 1321, endPoint y: 287, distance: 192.0
click at [1321, 287] on div "Nombre completo : [PERSON_NAME]" at bounding box center [1249, 281] width 228 height 16
copy p "[PERSON_NAME]"
drag, startPoint x: 452, startPoint y: 362, endPoint x: 530, endPoint y: 362, distance: 78.0
click at [530, 362] on div "Nombre del comercio : Ciber Dark" at bounding box center [443, 365] width 228 height 16
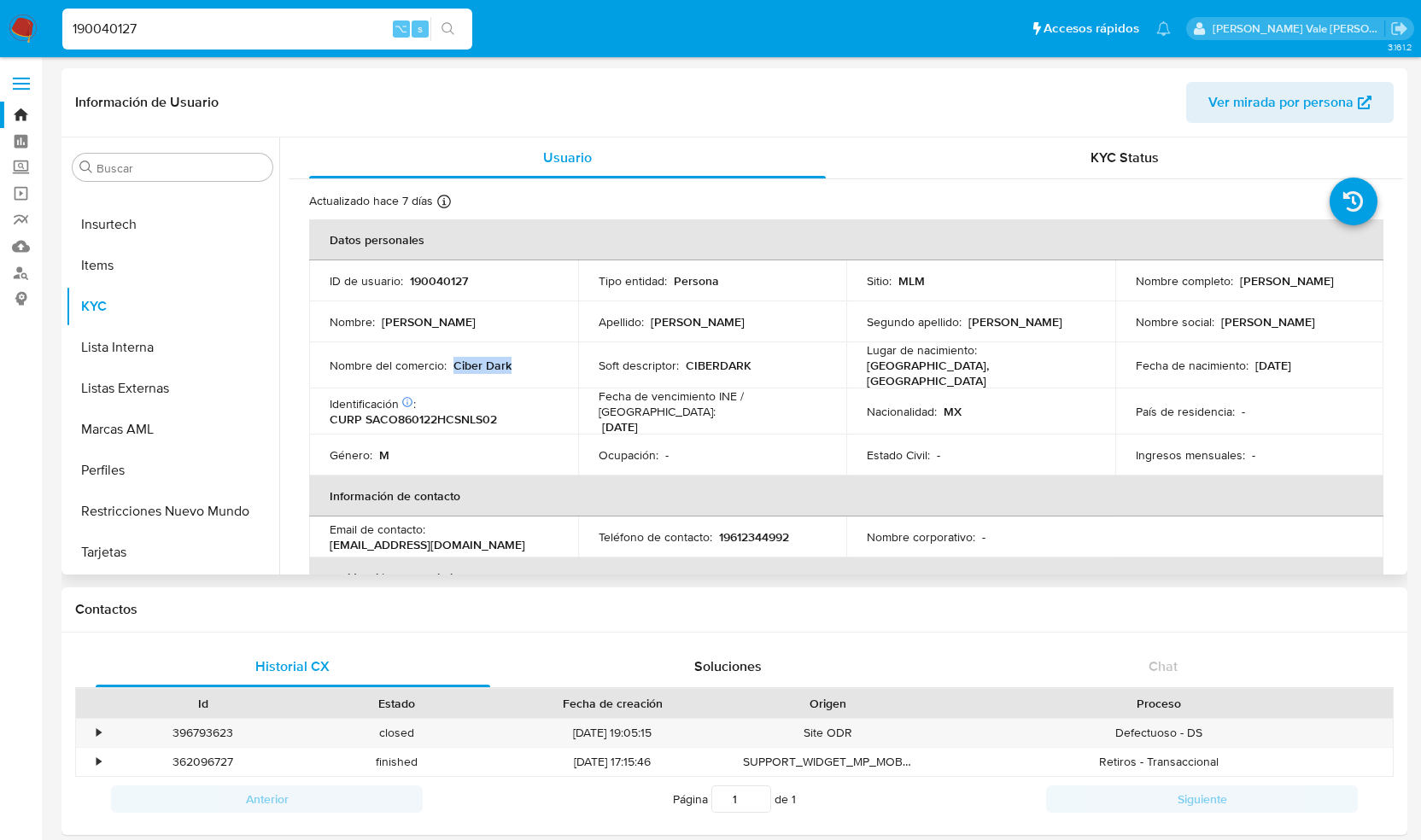
copy p "Ciber Dark"
drag, startPoint x: 177, startPoint y: 24, endPoint x: 7, endPoint y: 24, distance: 170.0
click at [7, 24] on nav "Pausado Ver notificaciones 190040127 ⌥ s Accesos rápidos Presiona las siguiente…" at bounding box center [710, 28] width 1421 height 57
paste input "2300557581"
type input "2300557581"
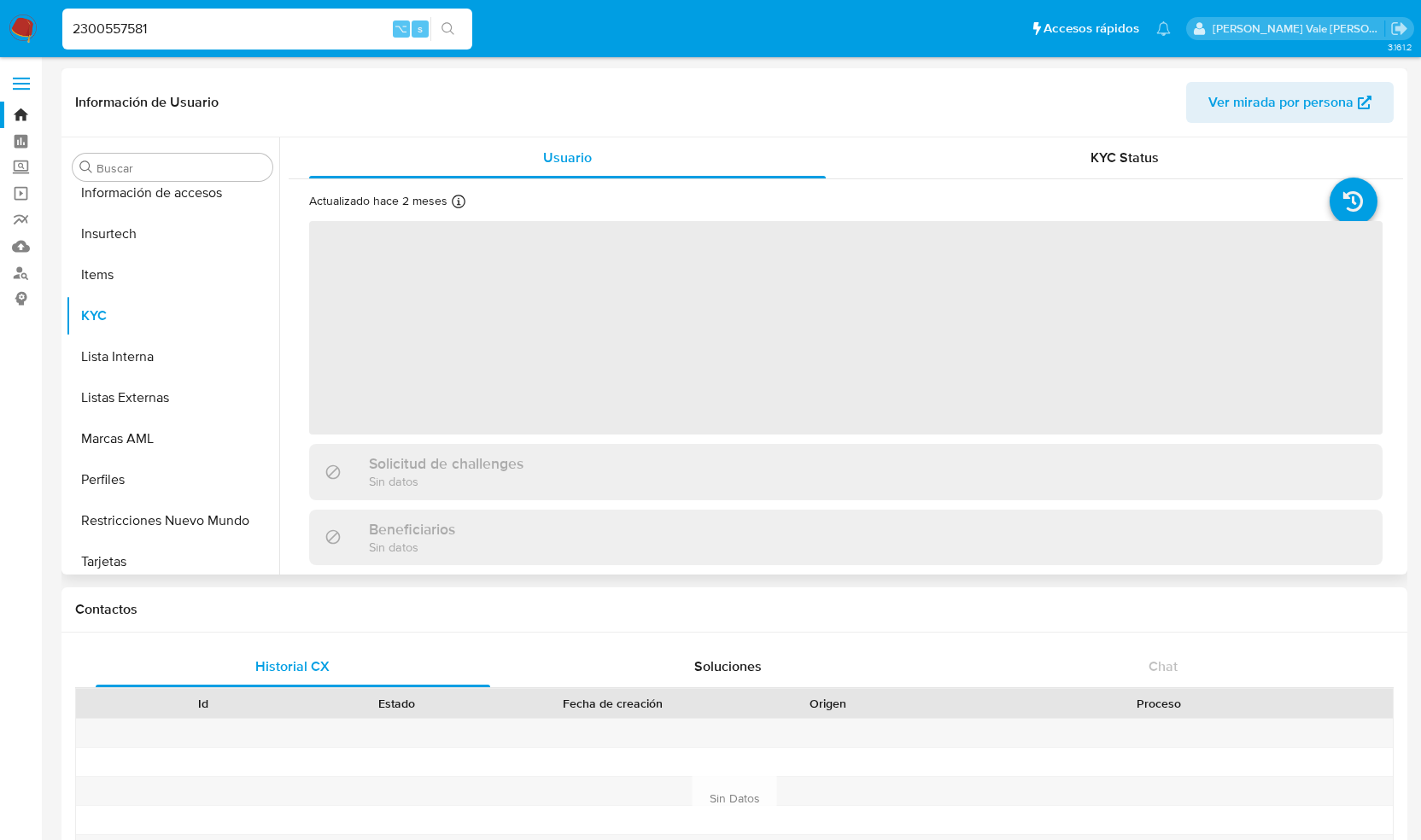
scroll to position [803, 0]
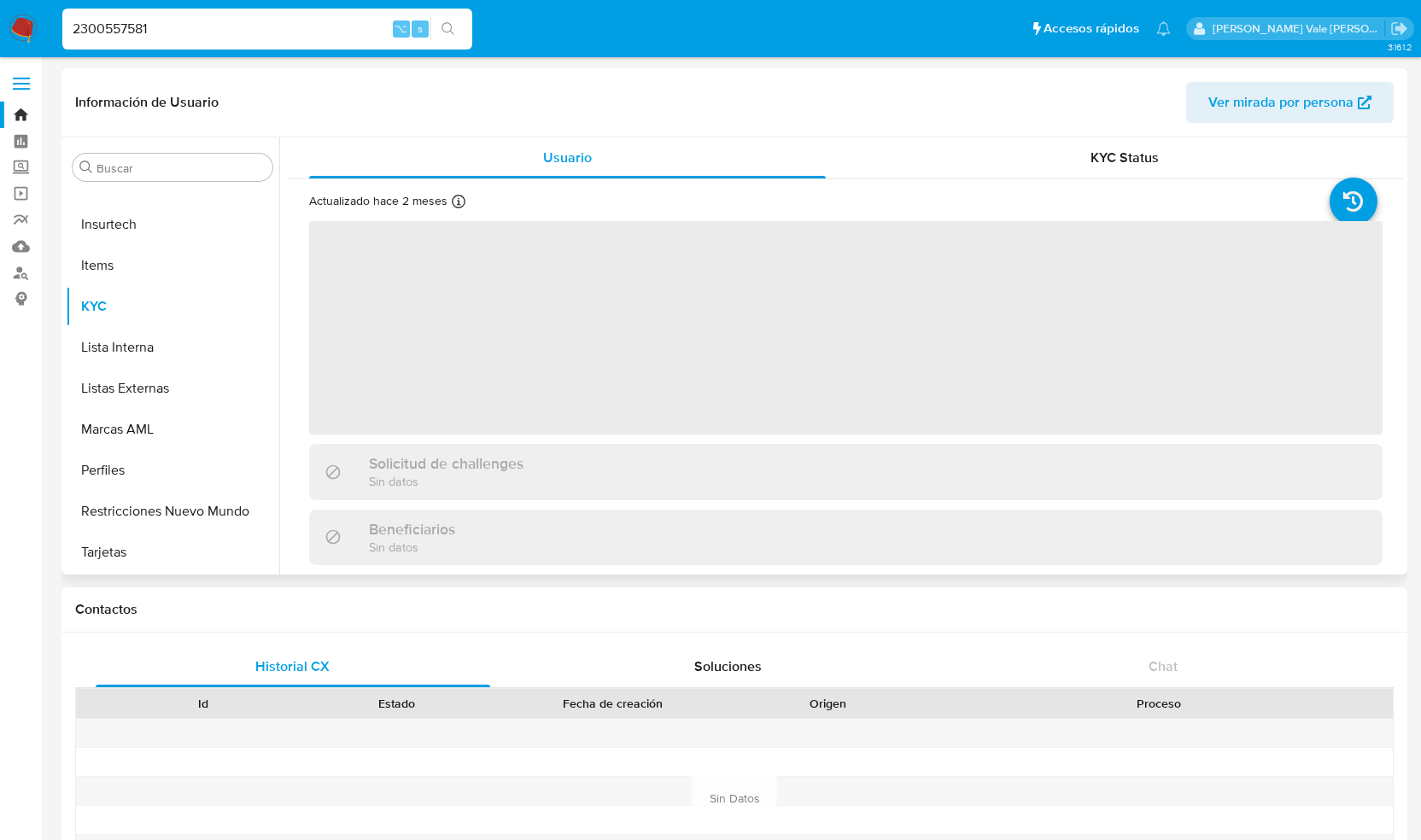
select select "10"
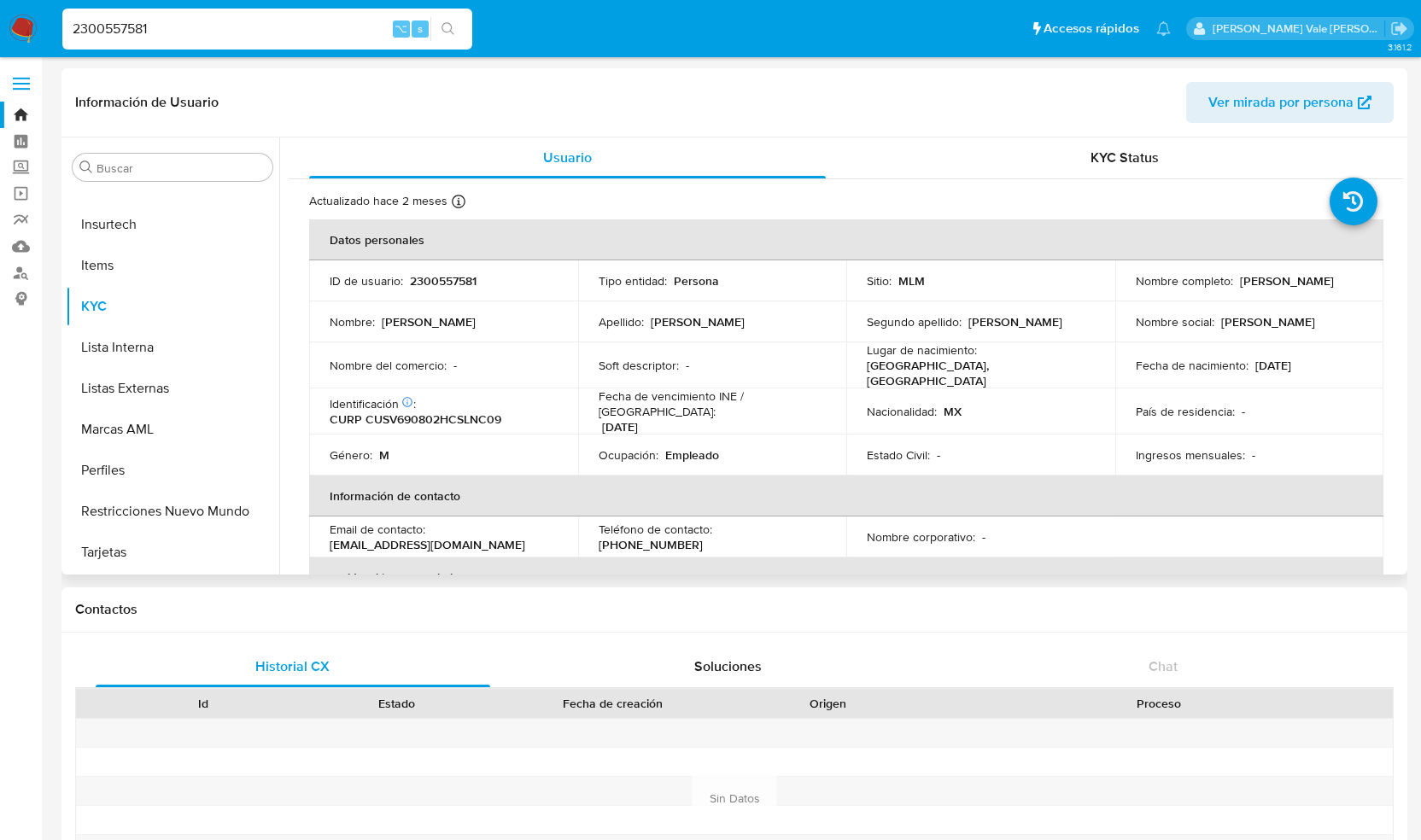
drag, startPoint x: 1133, startPoint y: 290, endPoint x: 1305, endPoint y: 286, distance: 172.0
click at [1305, 286] on div "Nombre completo : [PERSON_NAME]" at bounding box center [1249, 281] width 228 height 16
copy p "[PERSON_NAME]"
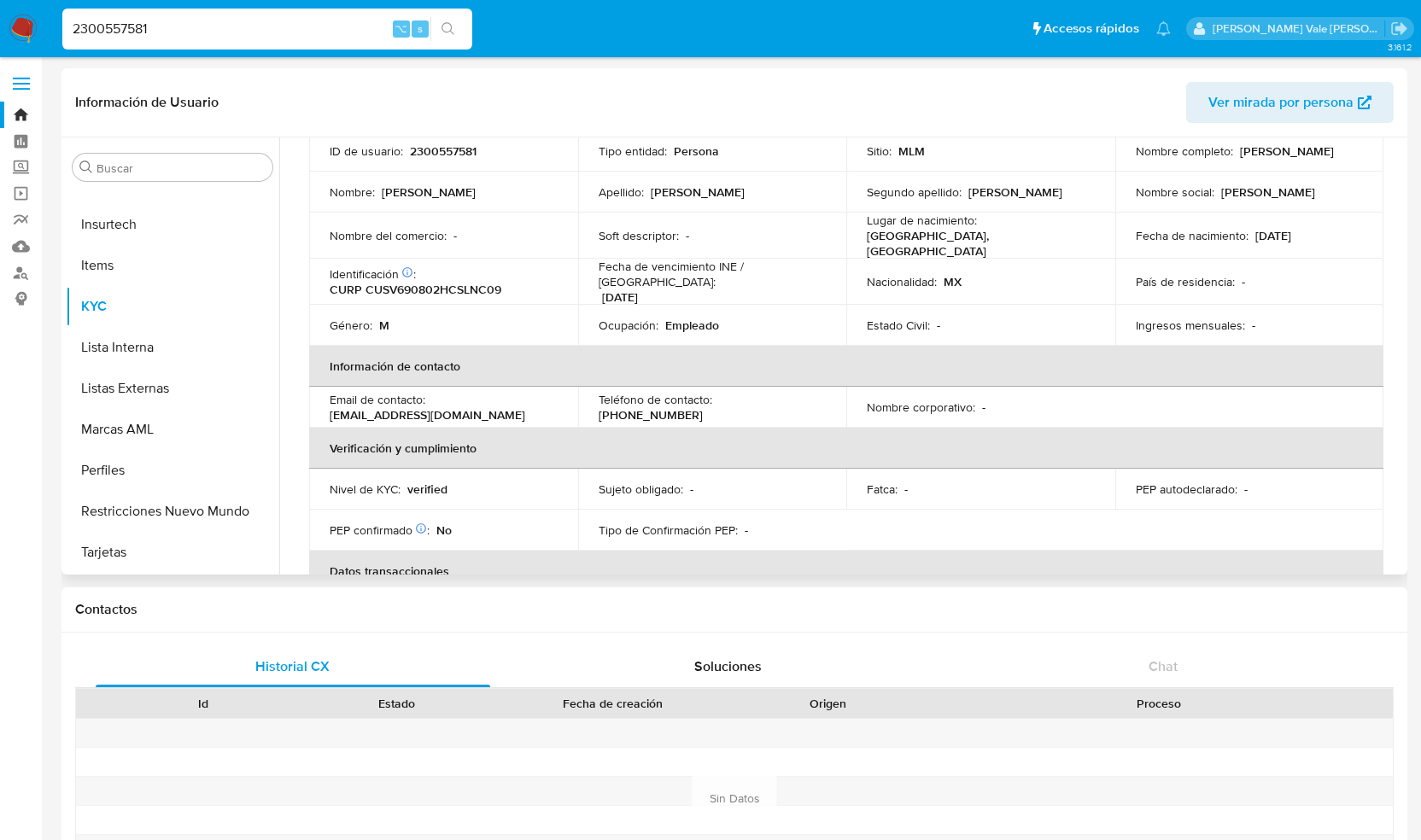
scroll to position [116, 0]
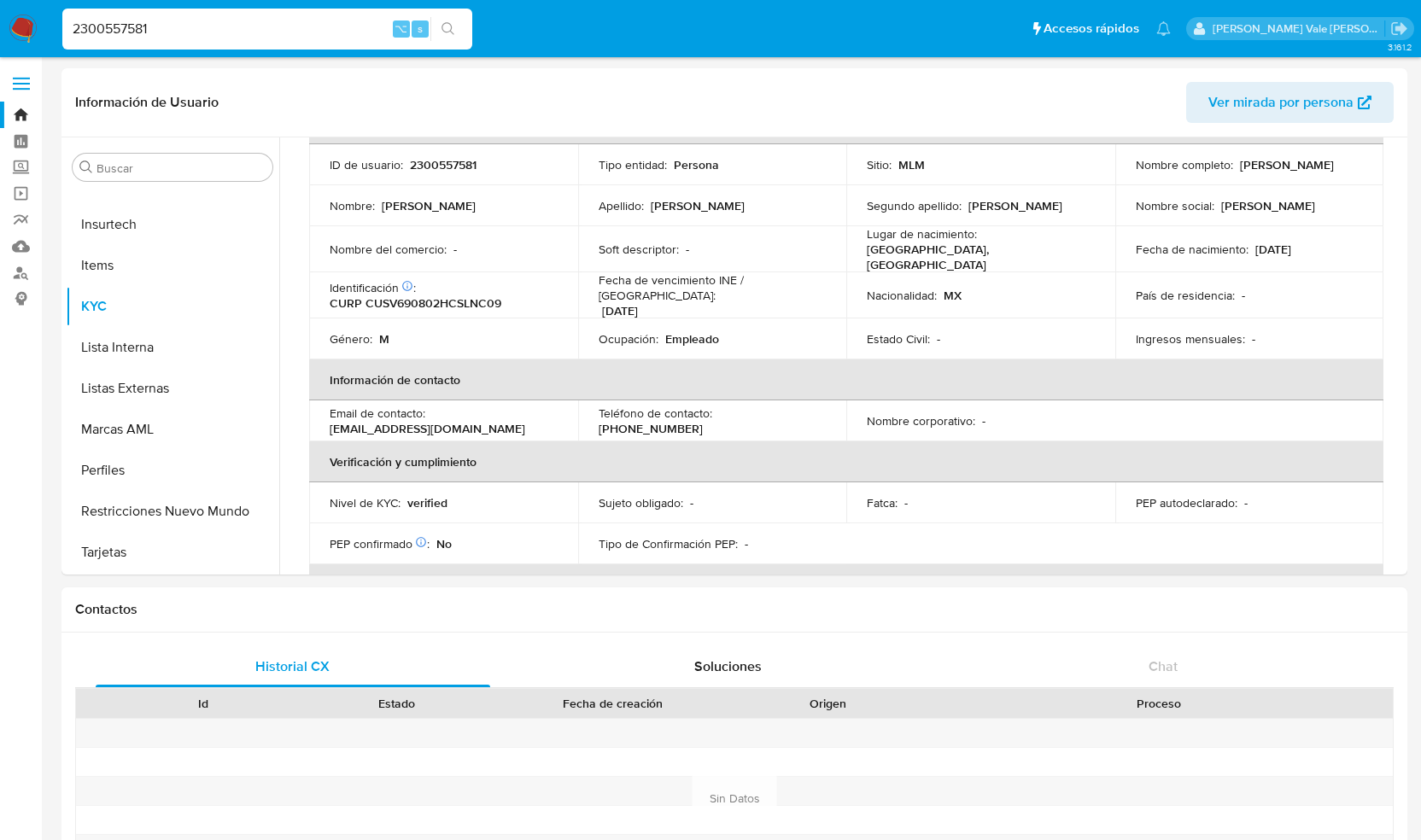
drag, startPoint x: 188, startPoint y: 30, endPoint x: -56, endPoint y: 30, distance: 244.0
paste input "190040127"
type input "190040127"
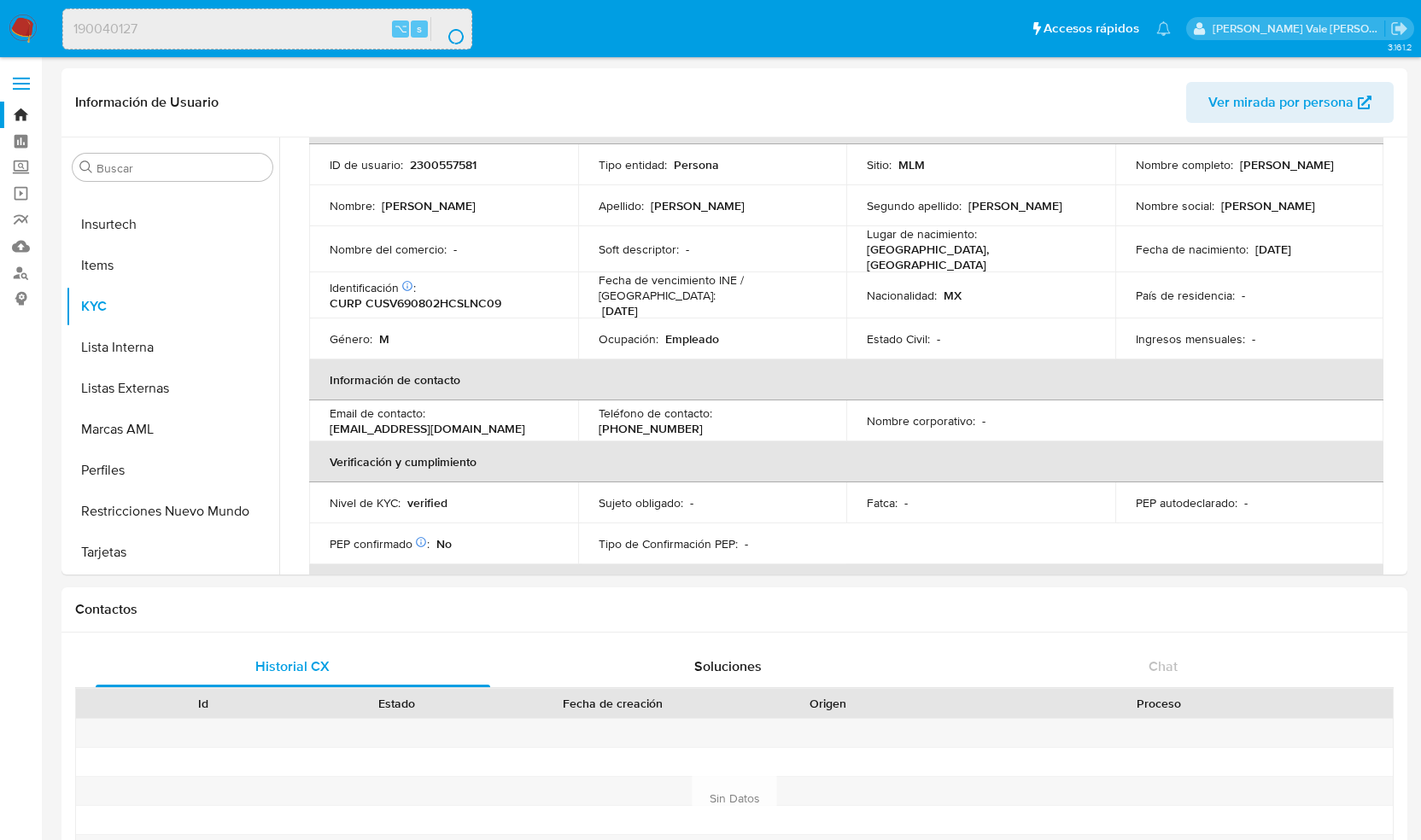
scroll to position [0, 0]
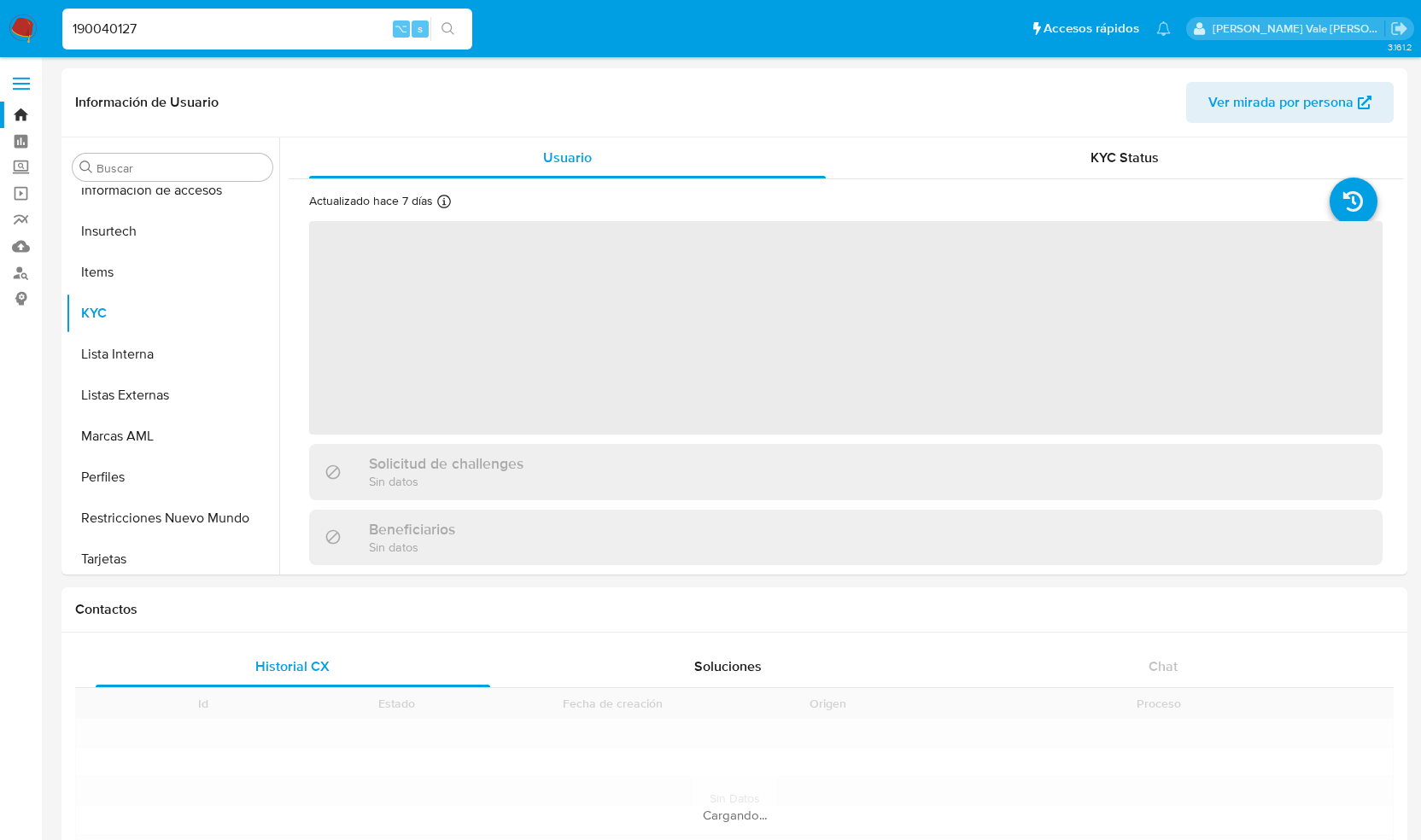
scroll to position [803, 0]
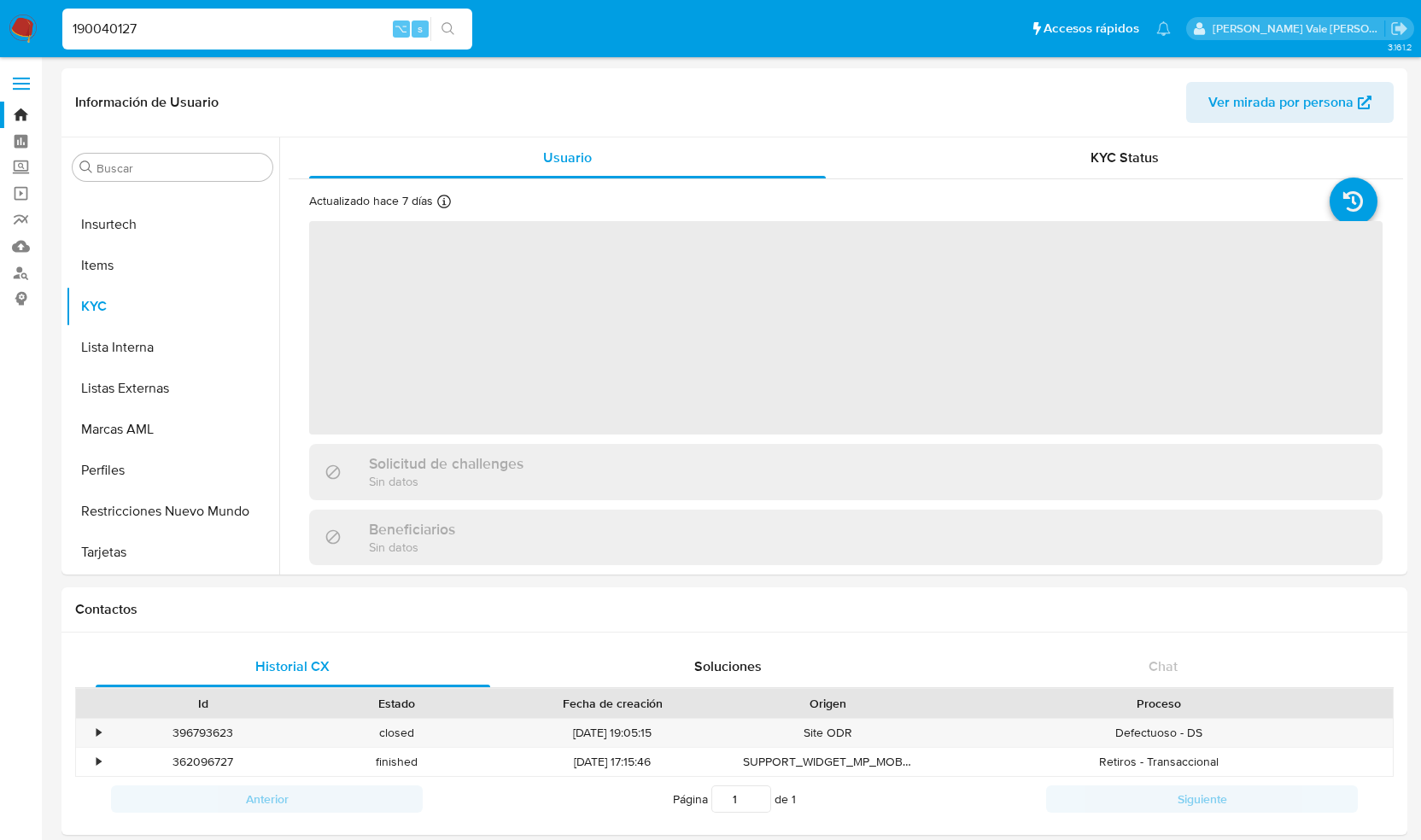
select select "10"
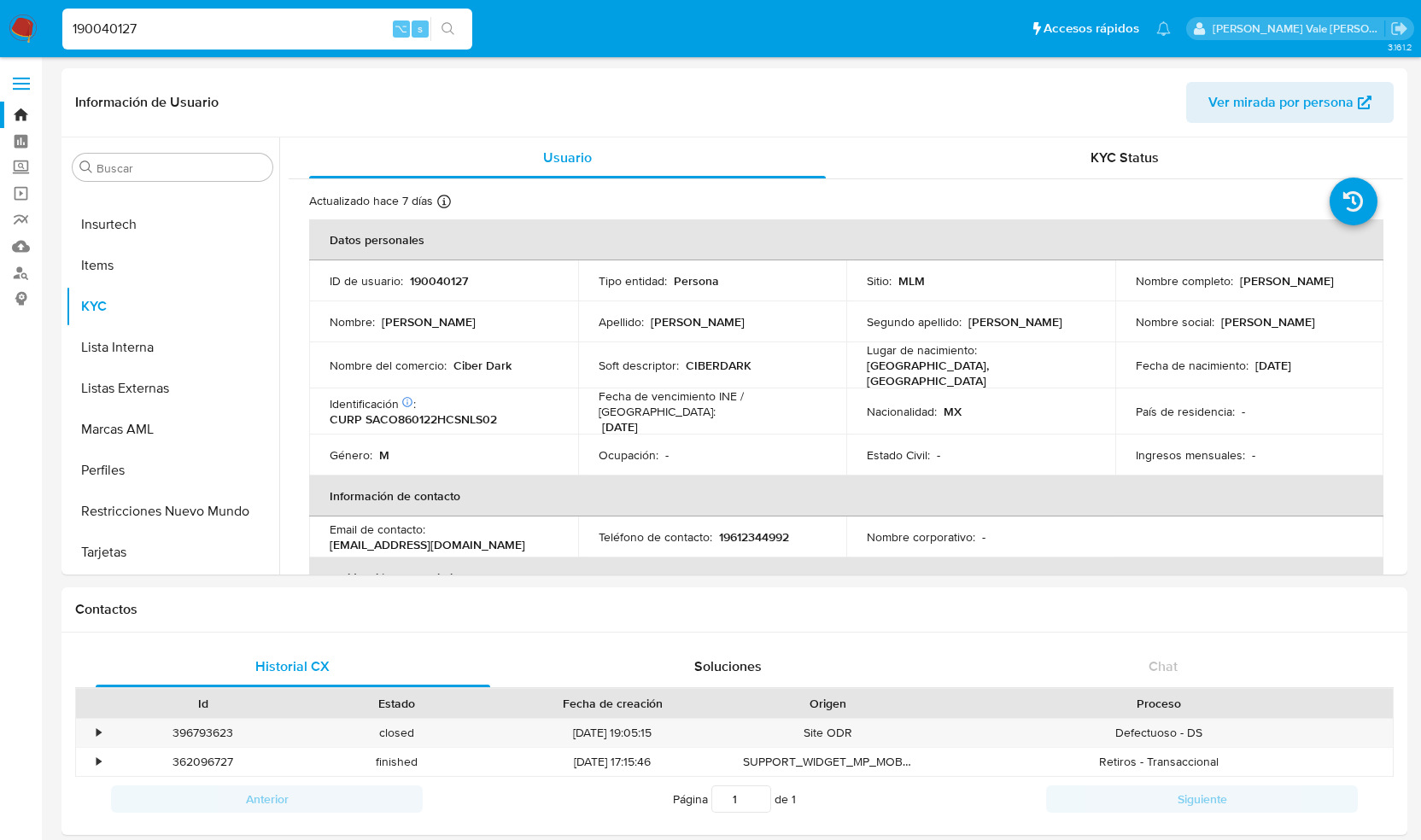
scroll to position [0, 0]
drag, startPoint x: 157, startPoint y: 33, endPoint x: 45, endPoint y: 35, distance: 112.0
click at [45, 35] on nav "Pausado Ver notificaciones 190040127 ⌥ s Accesos rápidos Presiona las siguiente…" at bounding box center [710, 28] width 1421 height 57
paste input "226201732"
type input "226201732"
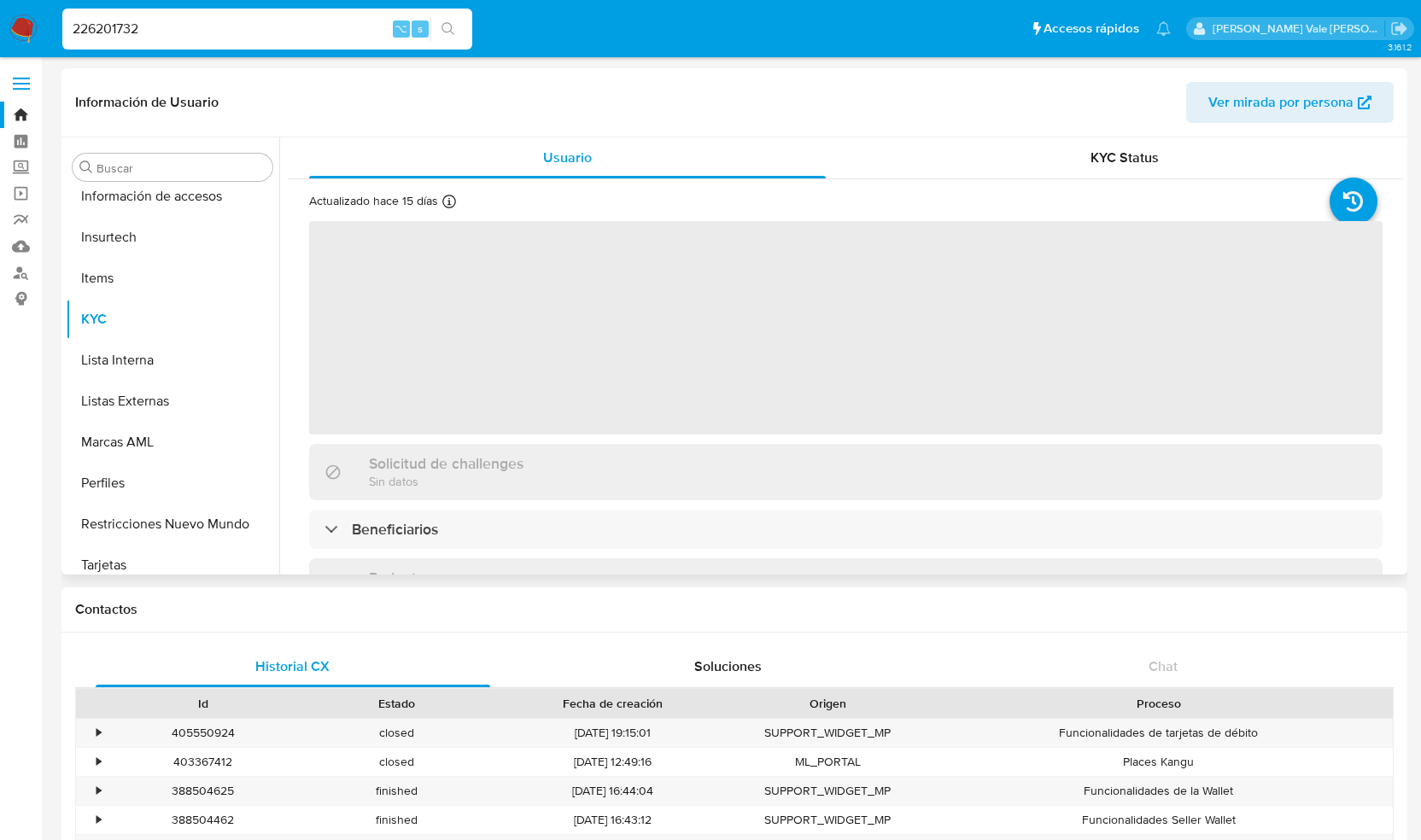
scroll to position [803, 0]
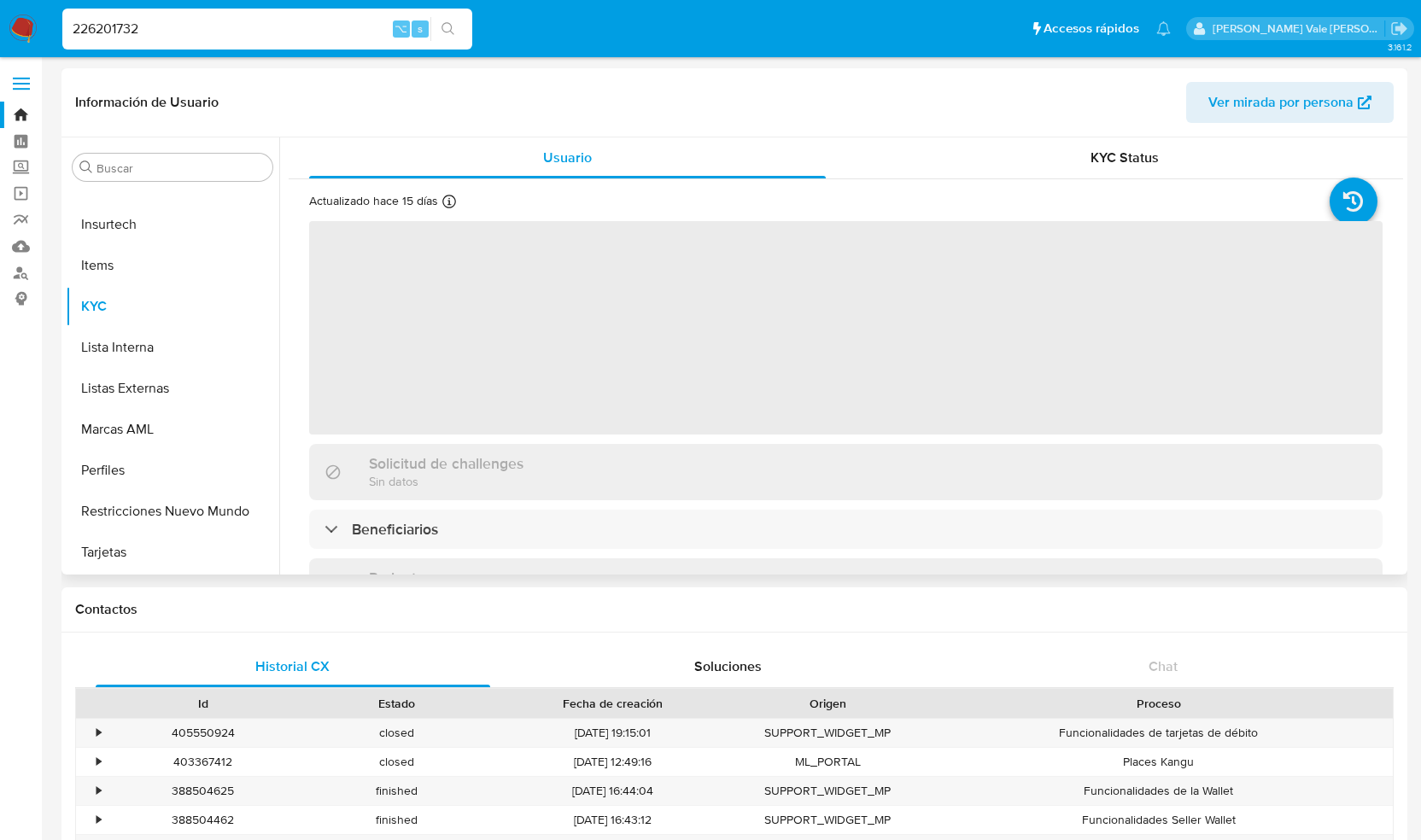
select select "10"
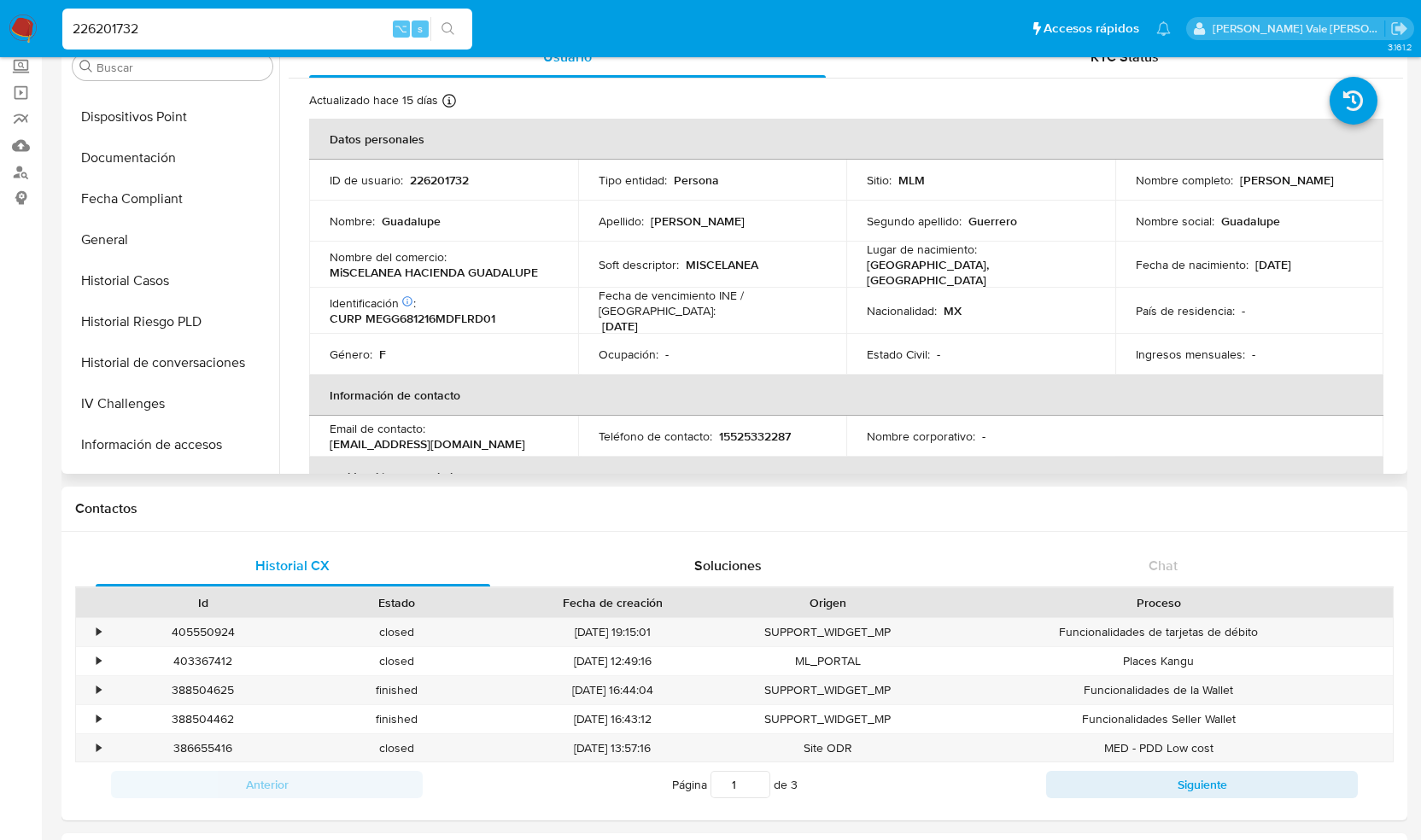
scroll to position [431, 0]
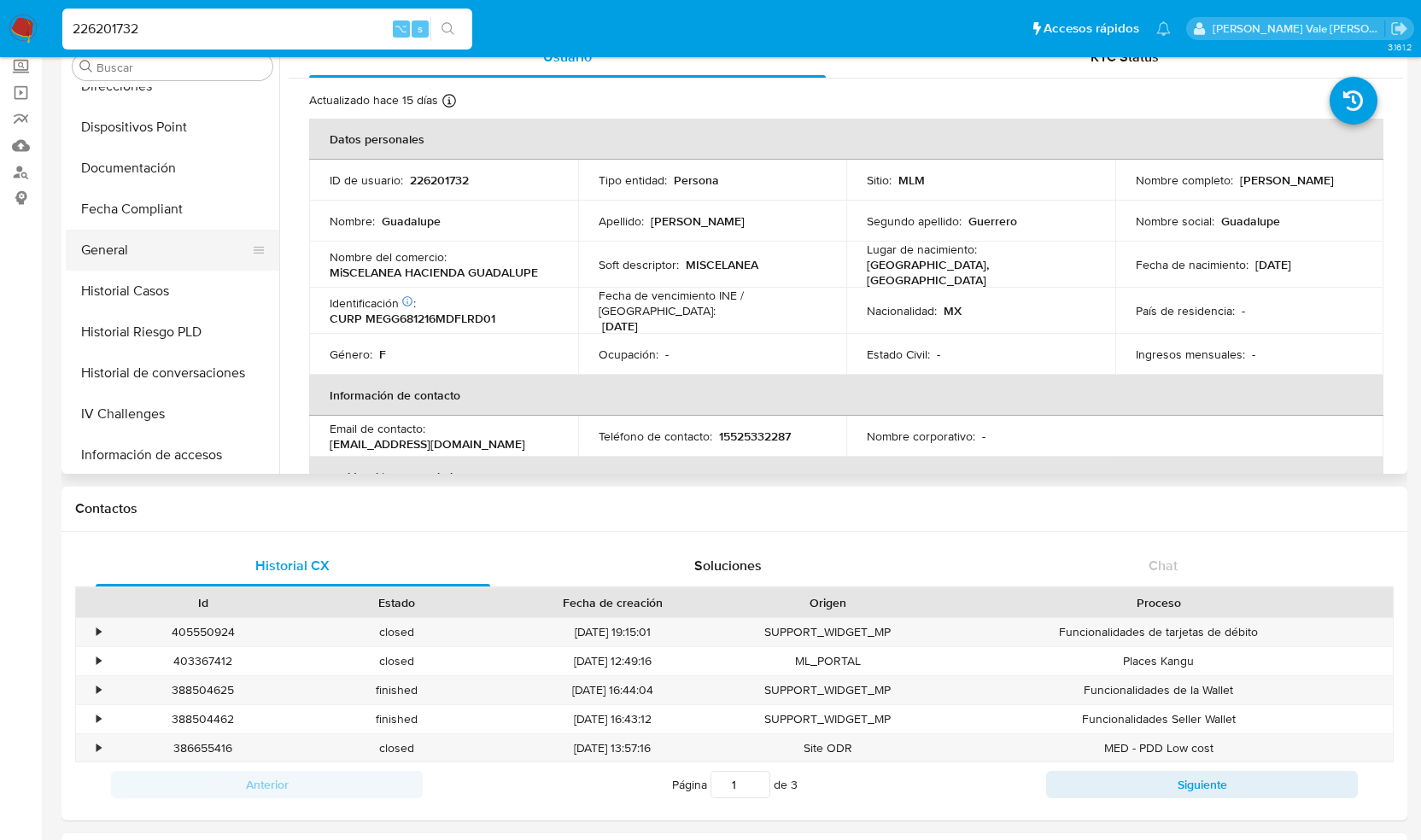
click at [114, 250] on button "General" at bounding box center [165, 250] width 200 height 41
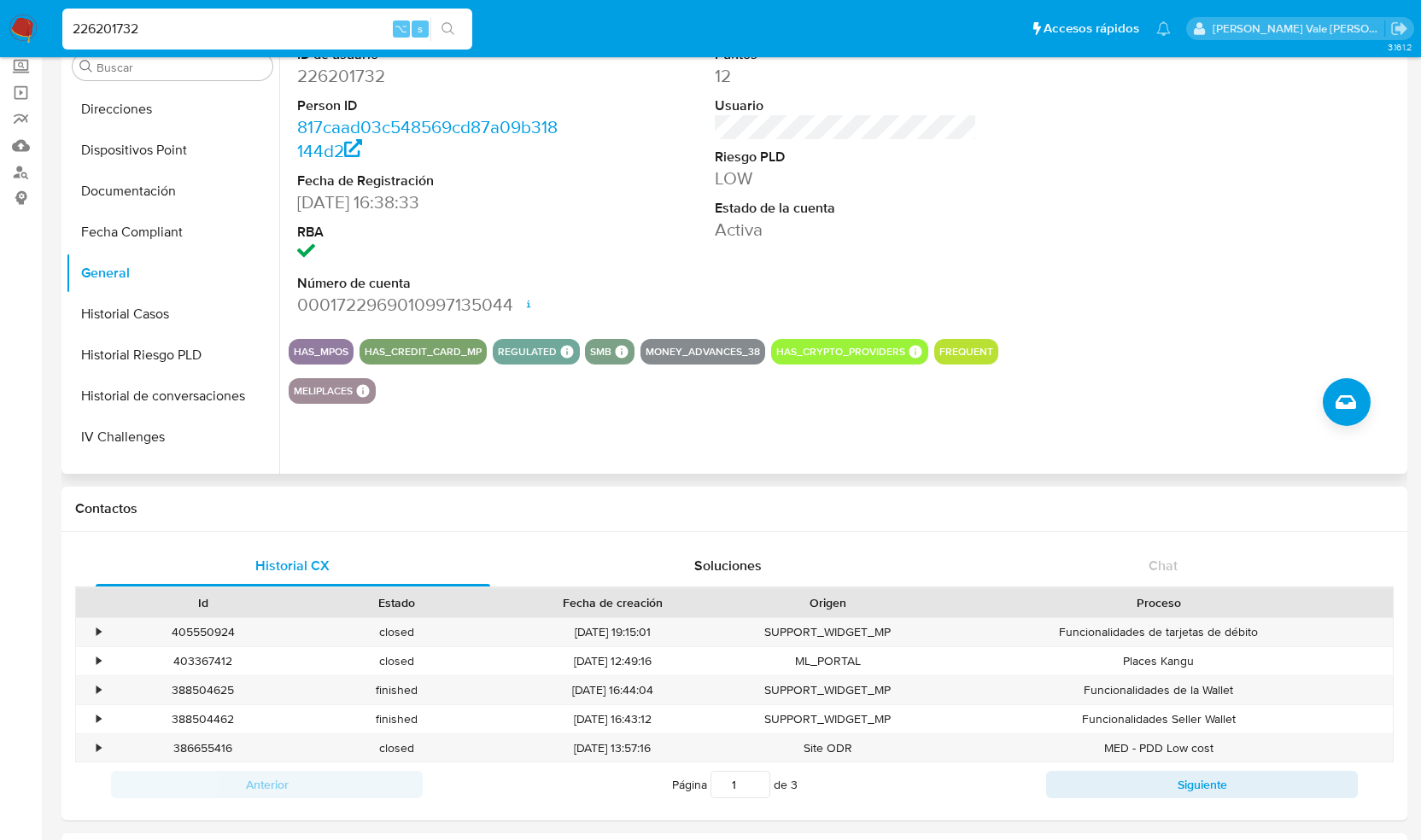
scroll to position [409, 0]
click at [143, 306] on button "Historial Casos" at bounding box center [165, 313] width 200 height 41
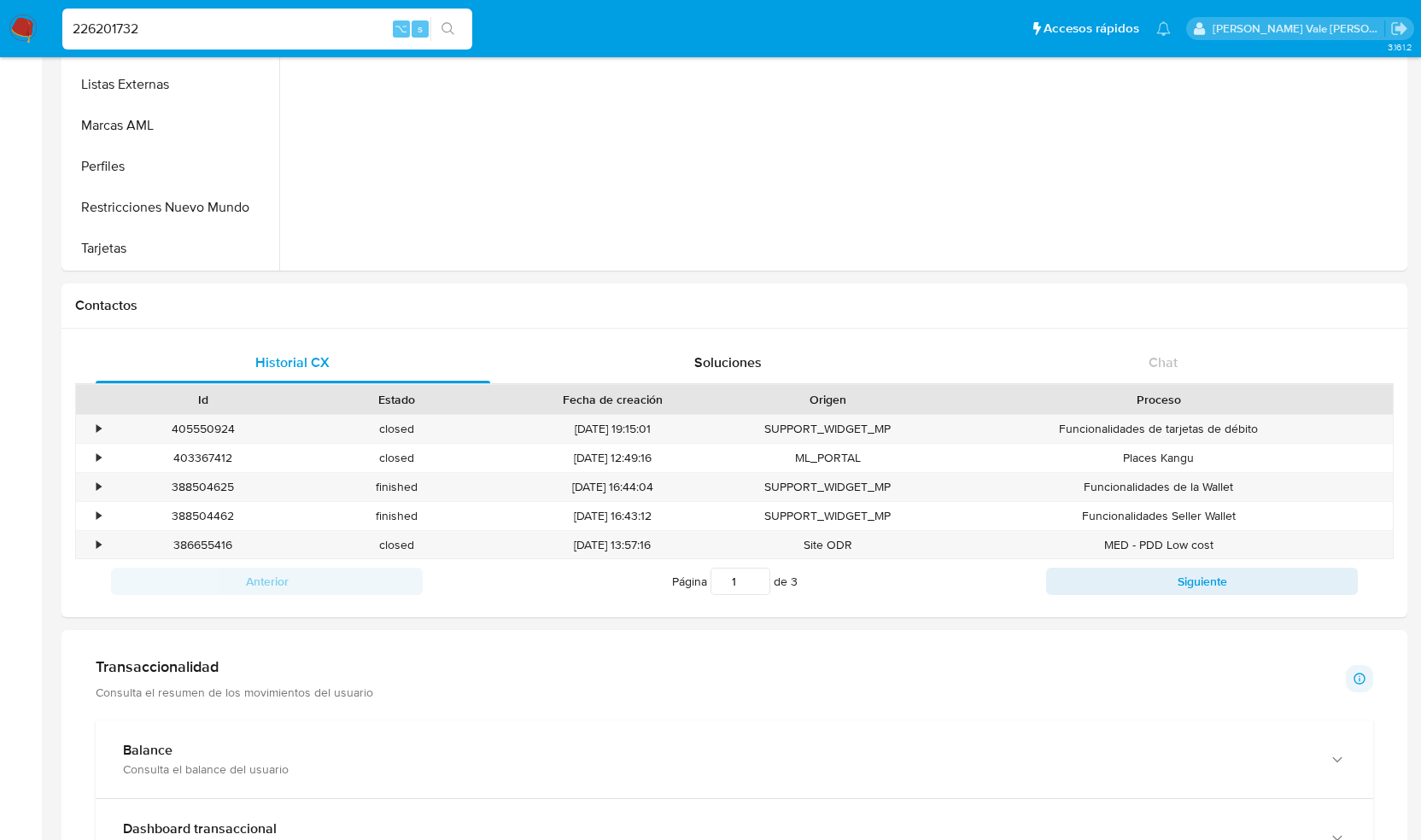
scroll to position [0, 0]
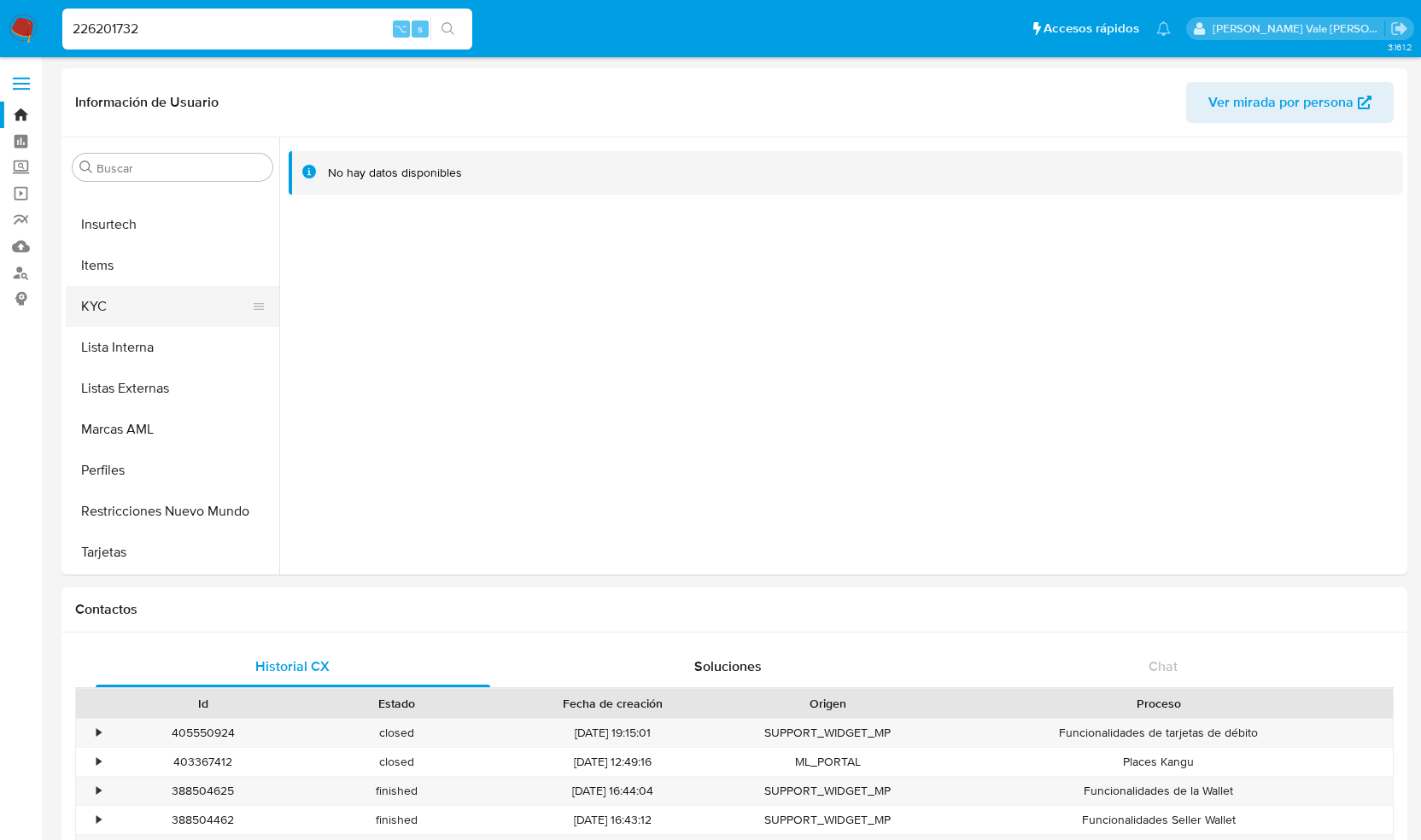
click at [116, 303] on button "KYC" at bounding box center [165, 306] width 200 height 41
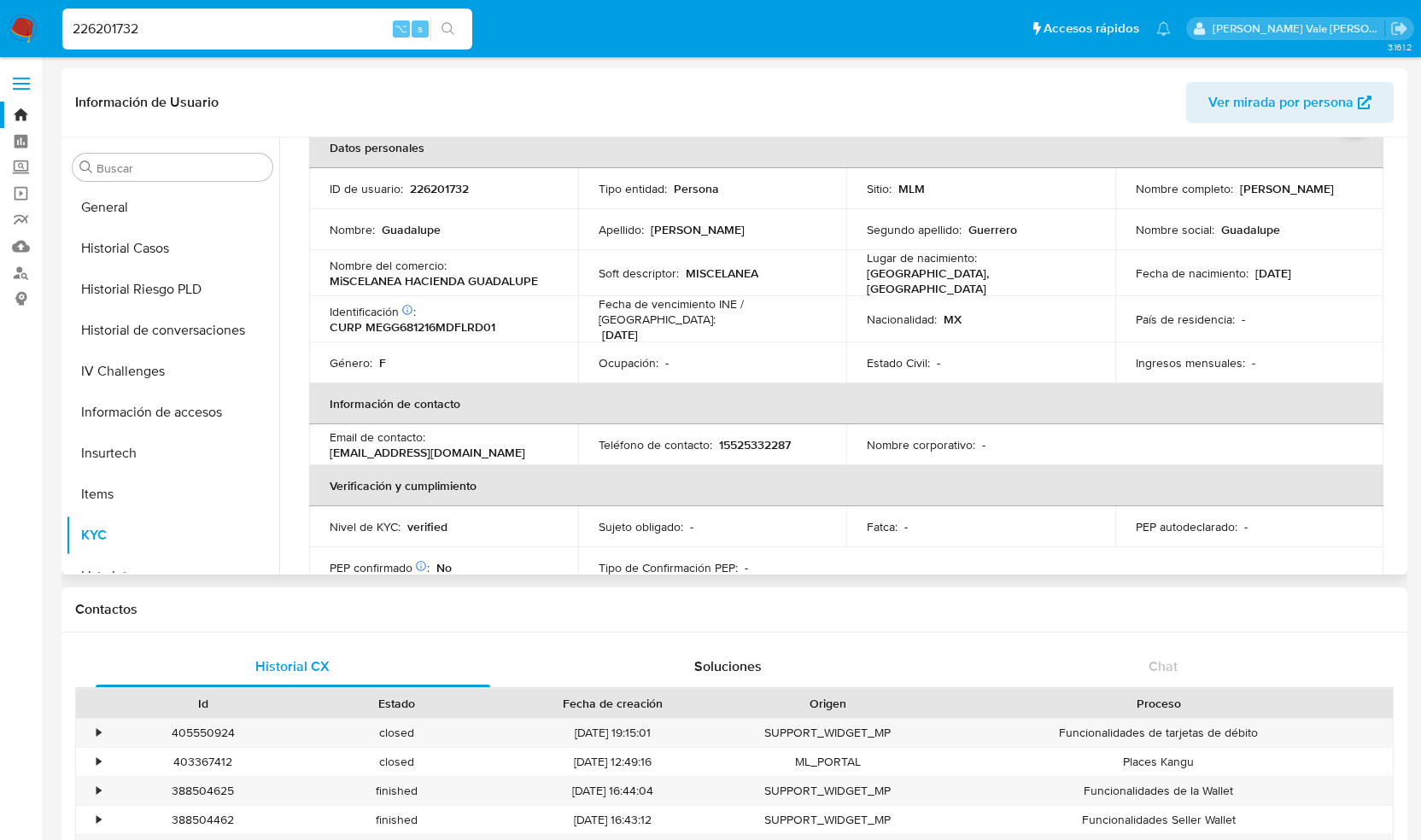
scroll to position [561, 0]
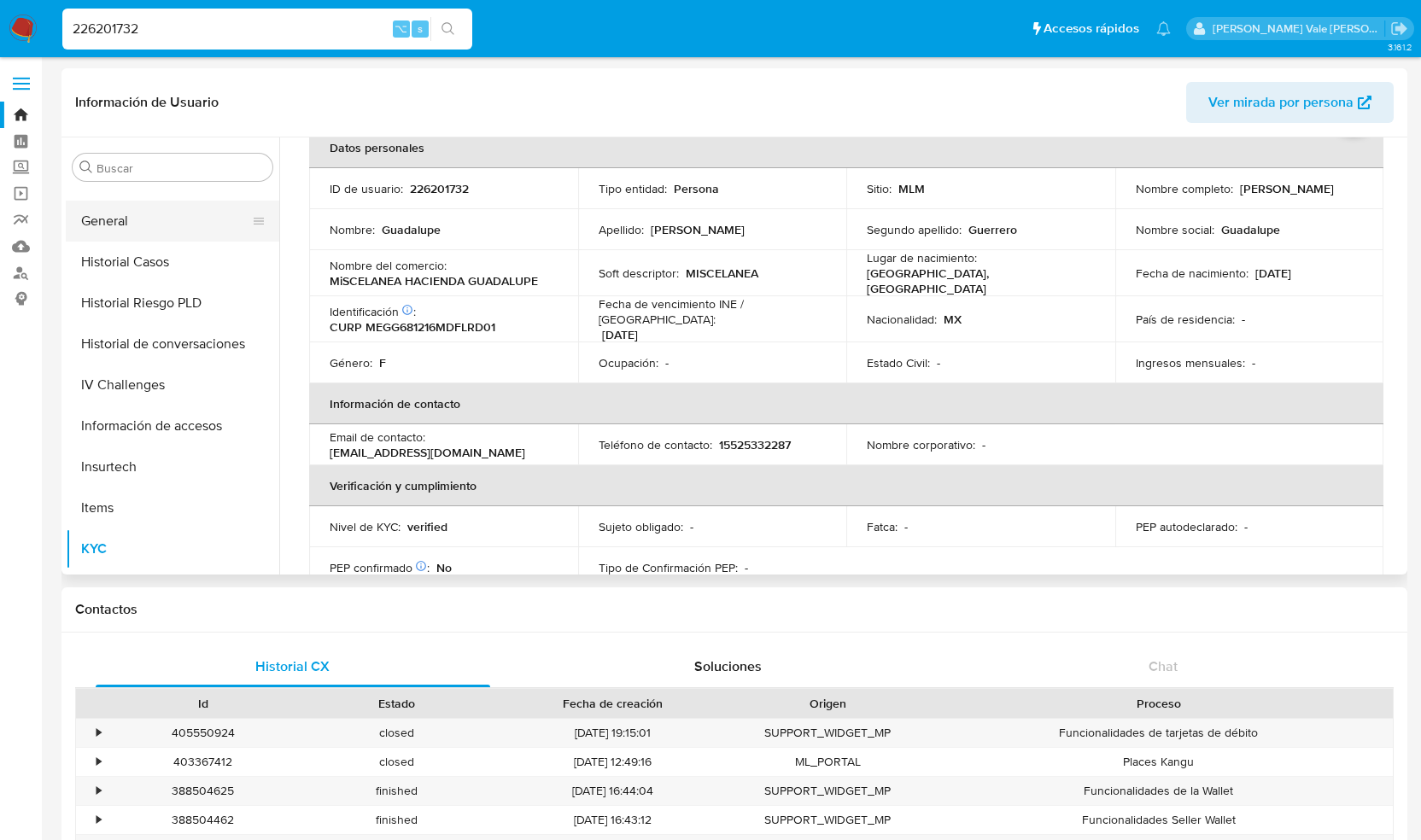
click at [132, 217] on button "General" at bounding box center [165, 221] width 200 height 41
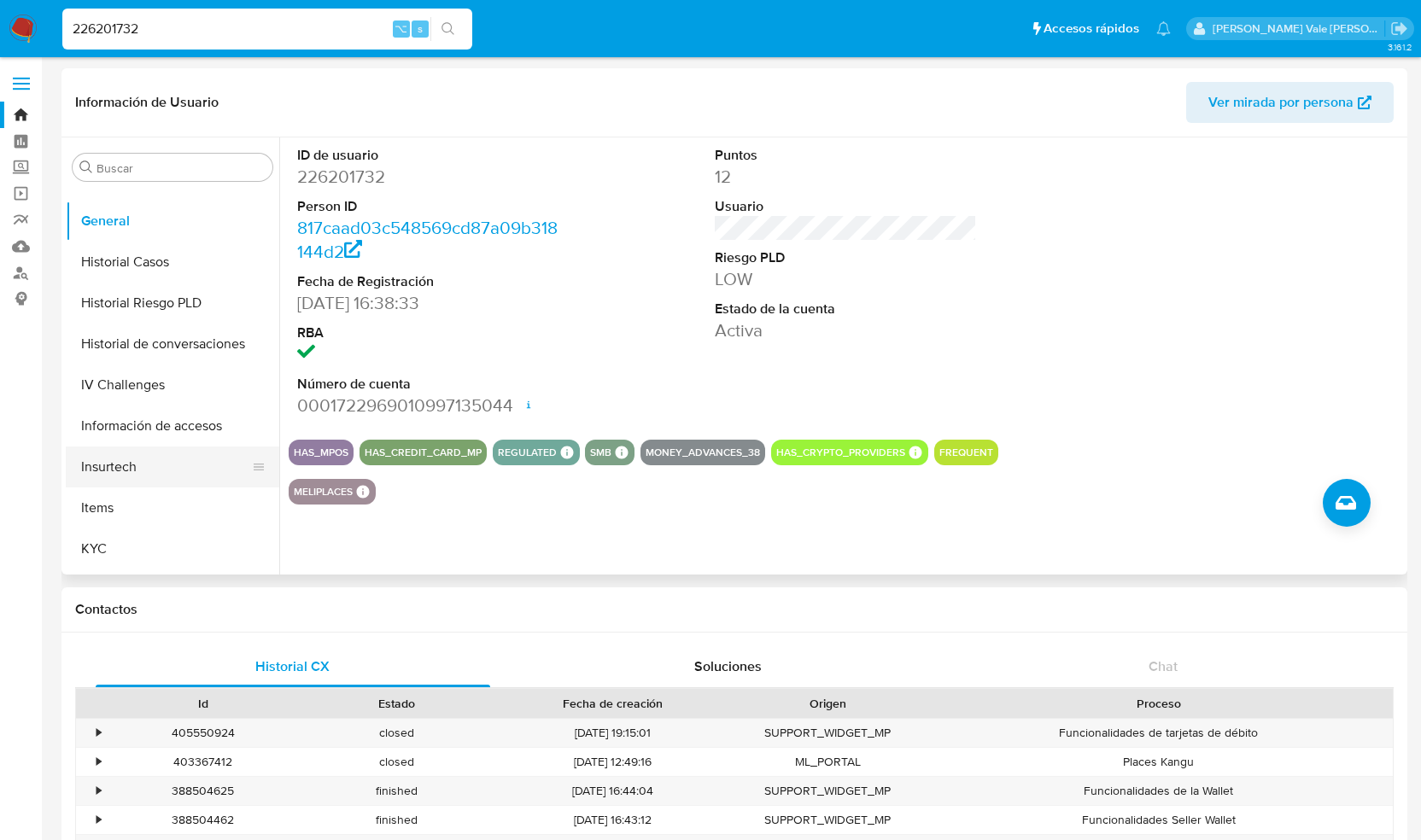
scroll to position [803, 0]
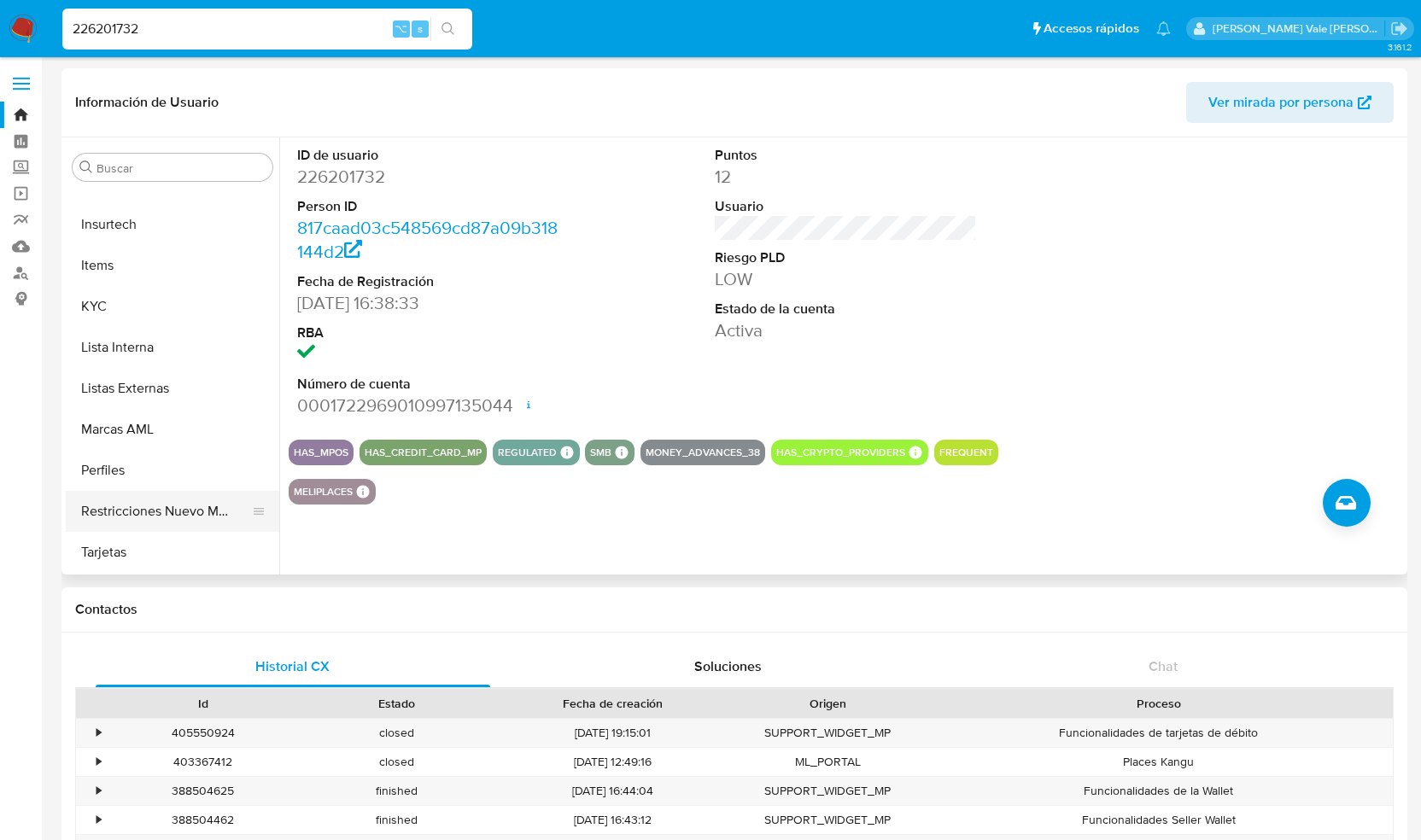
click at [134, 507] on button "Restricciones Nuevo Mundo" at bounding box center [165, 512] width 200 height 41
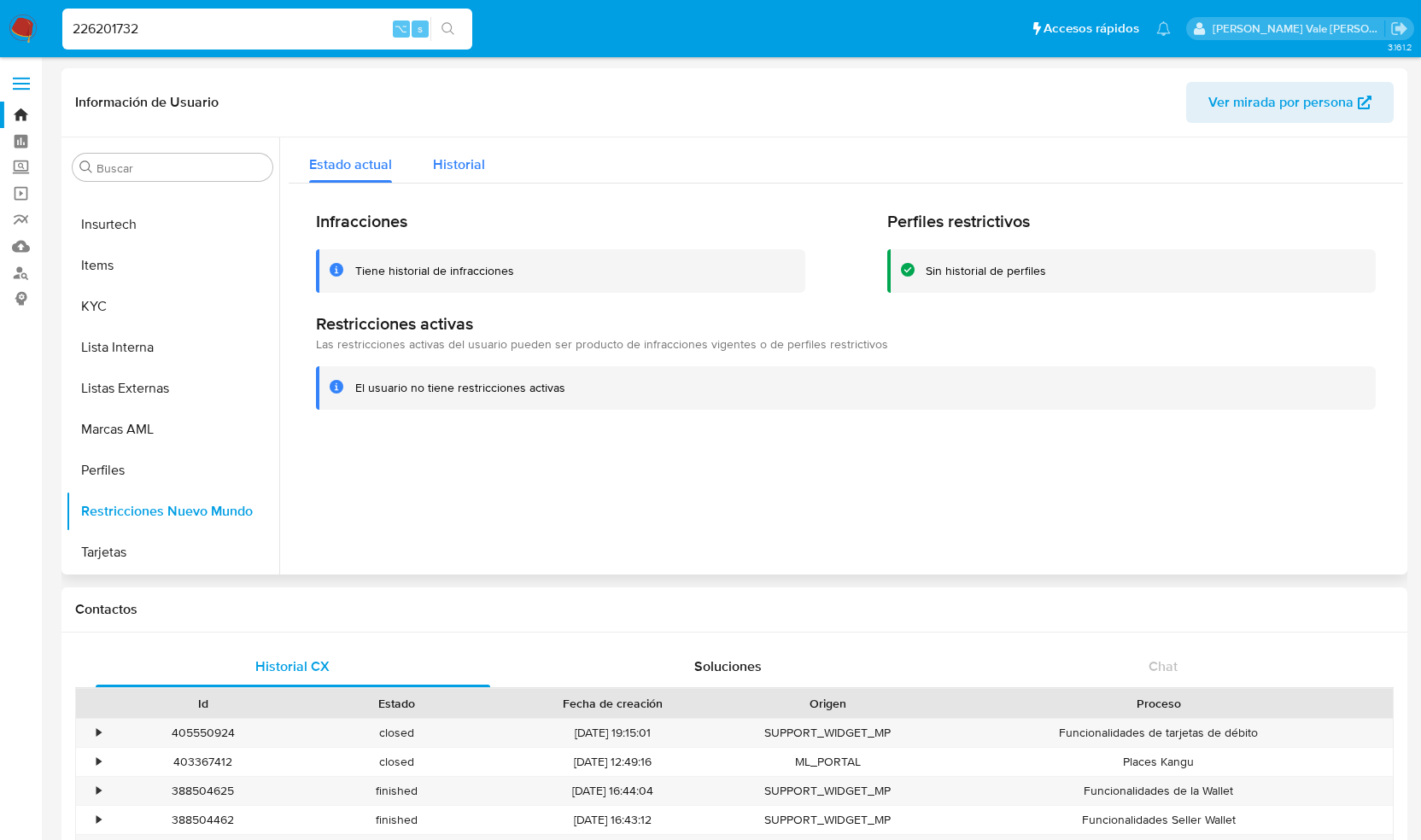
click at [434, 155] on span "Historial" at bounding box center [458, 165] width 52 height 19
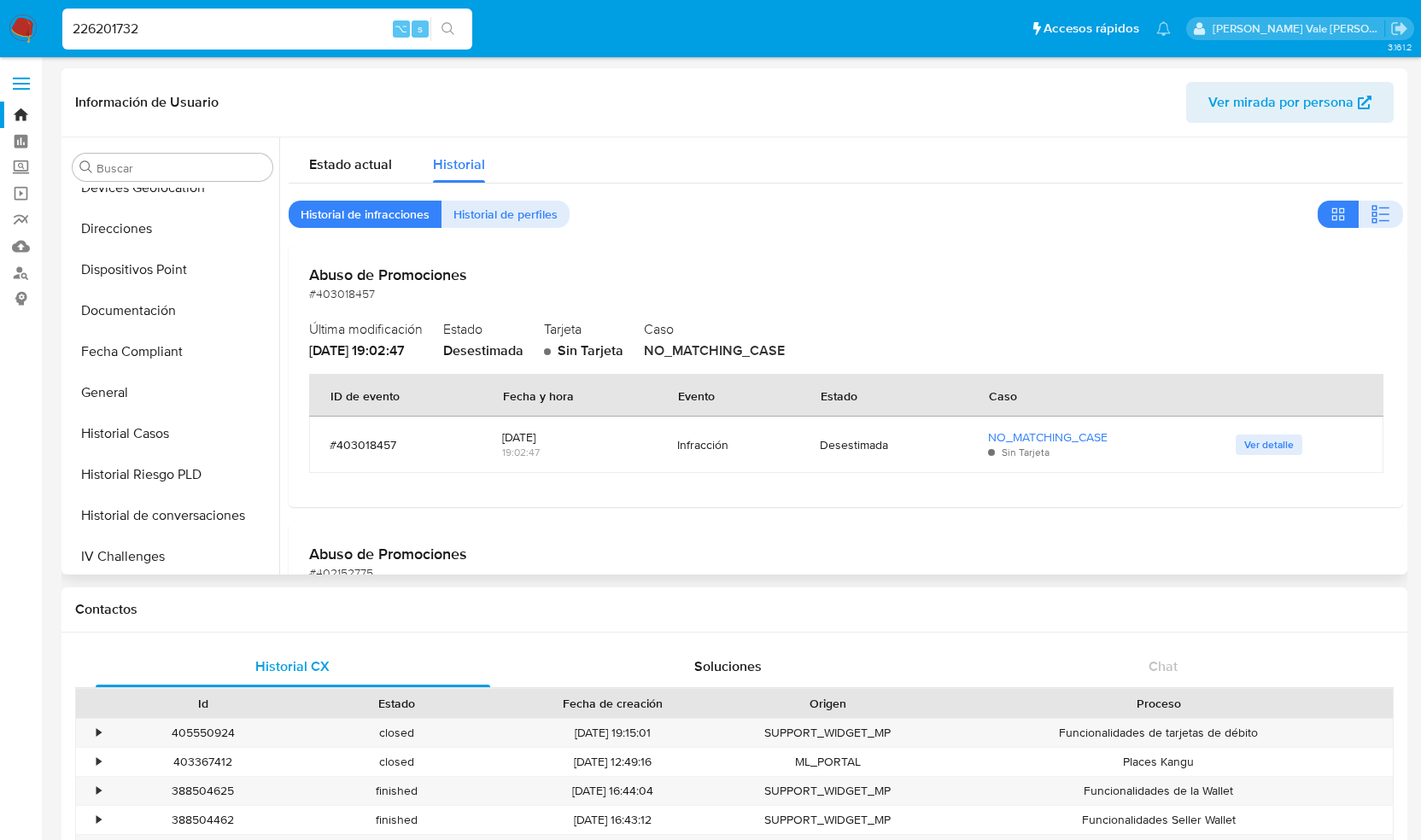
scroll to position [367, 0]
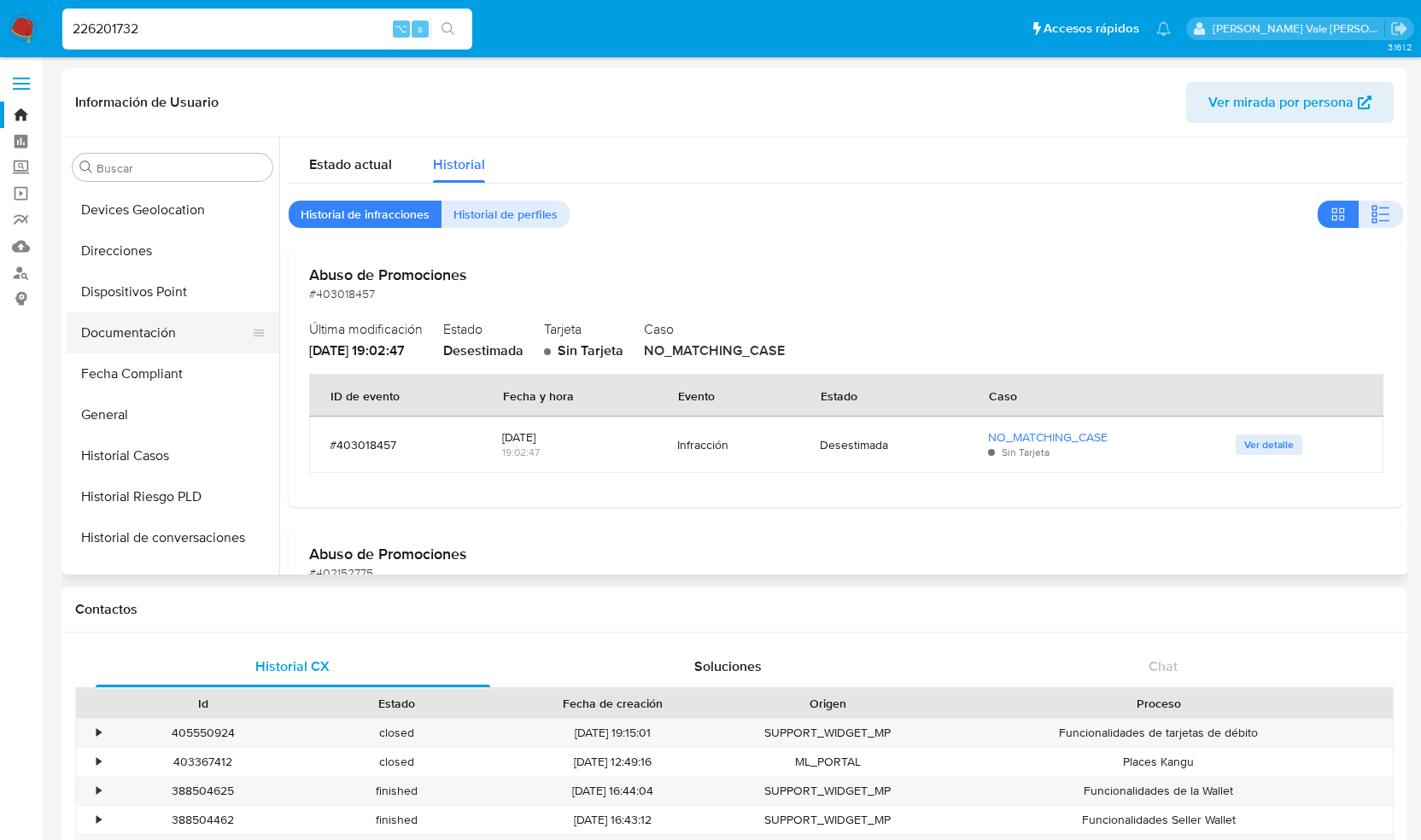
click at [152, 330] on button "Documentación" at bounding box center [165, 333] width 200 height 41
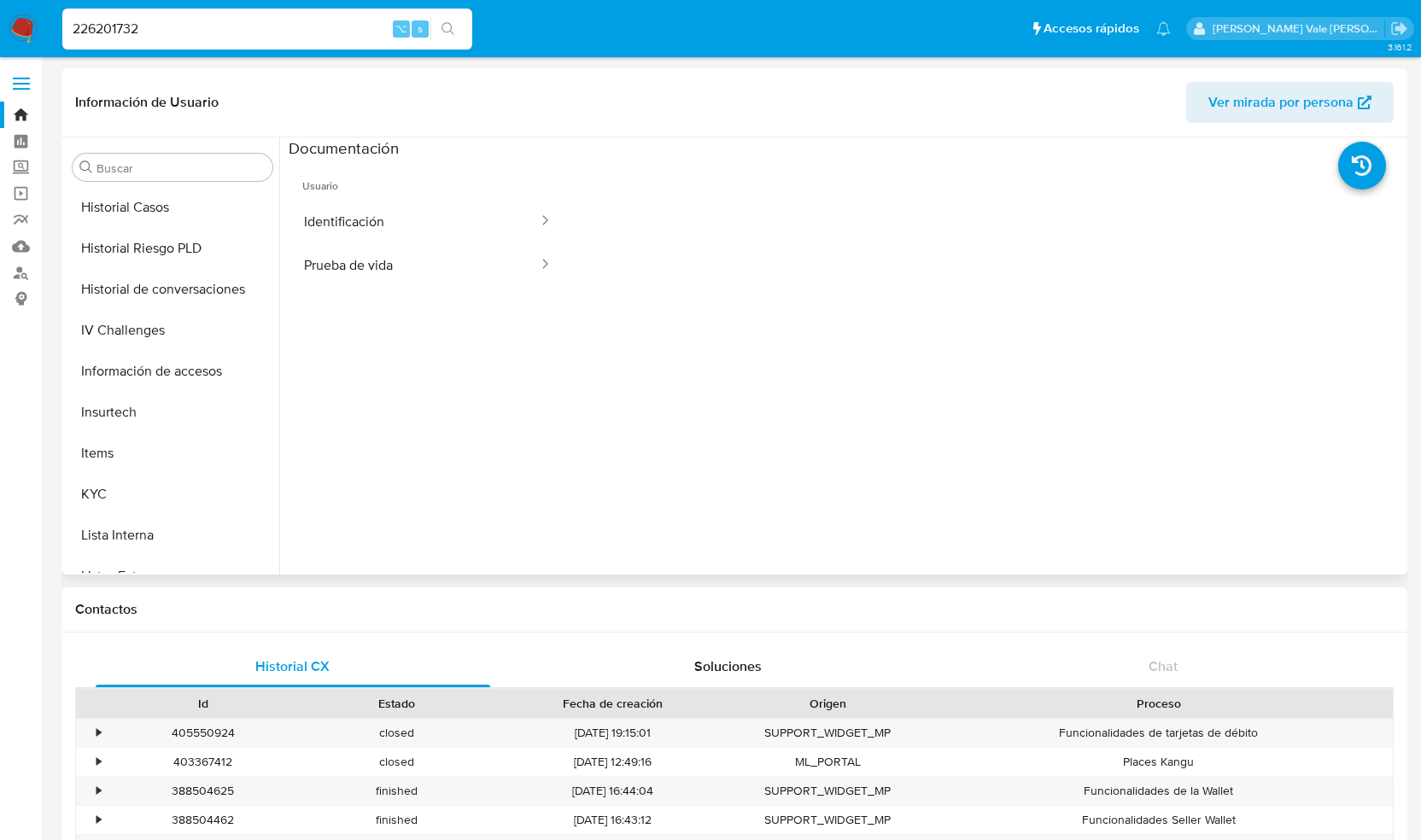
scroll to position [622, 0]
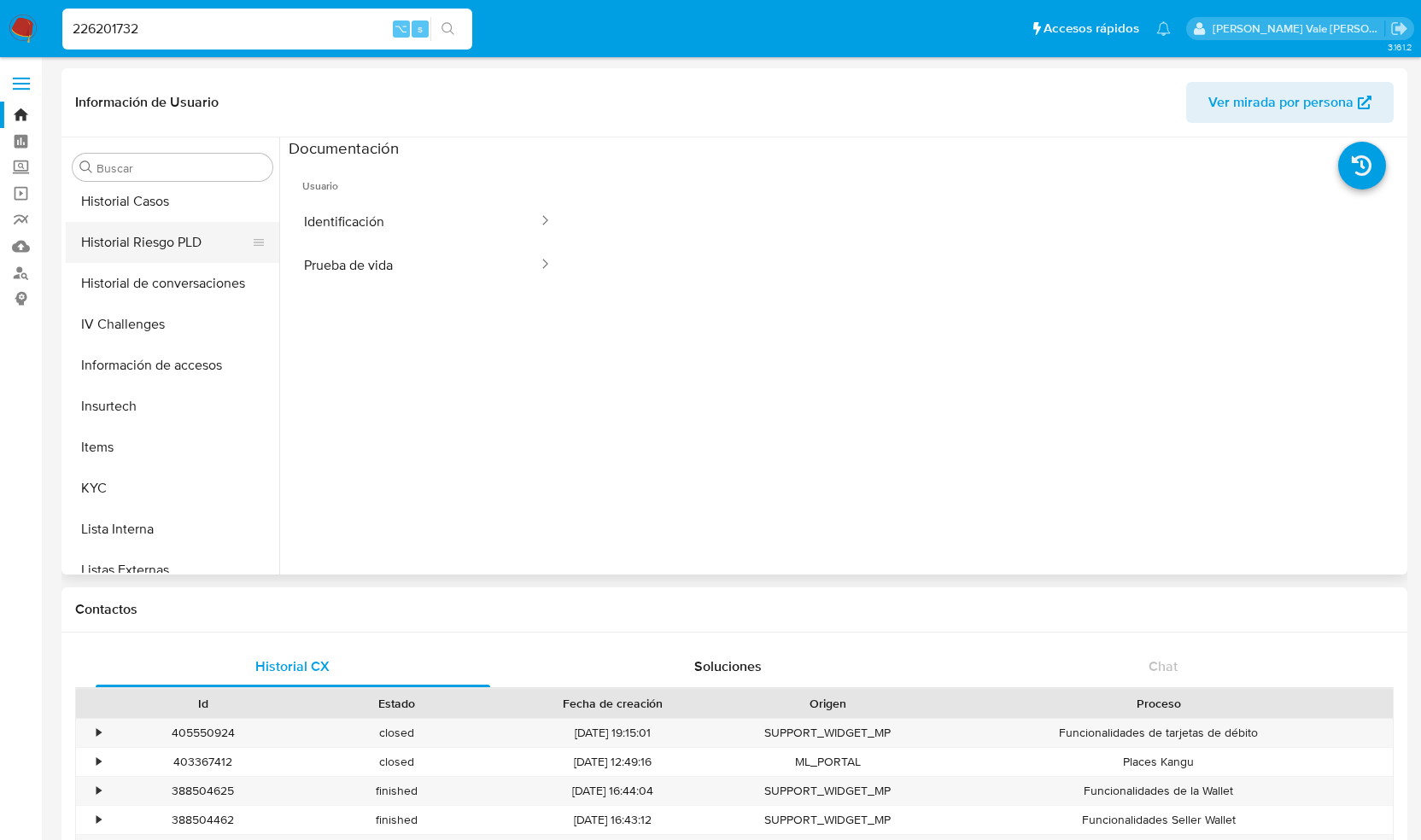
click at [153, 238] on button "Historial Riesgo PLD" at bounding box center [165, 243] width 200 height 41
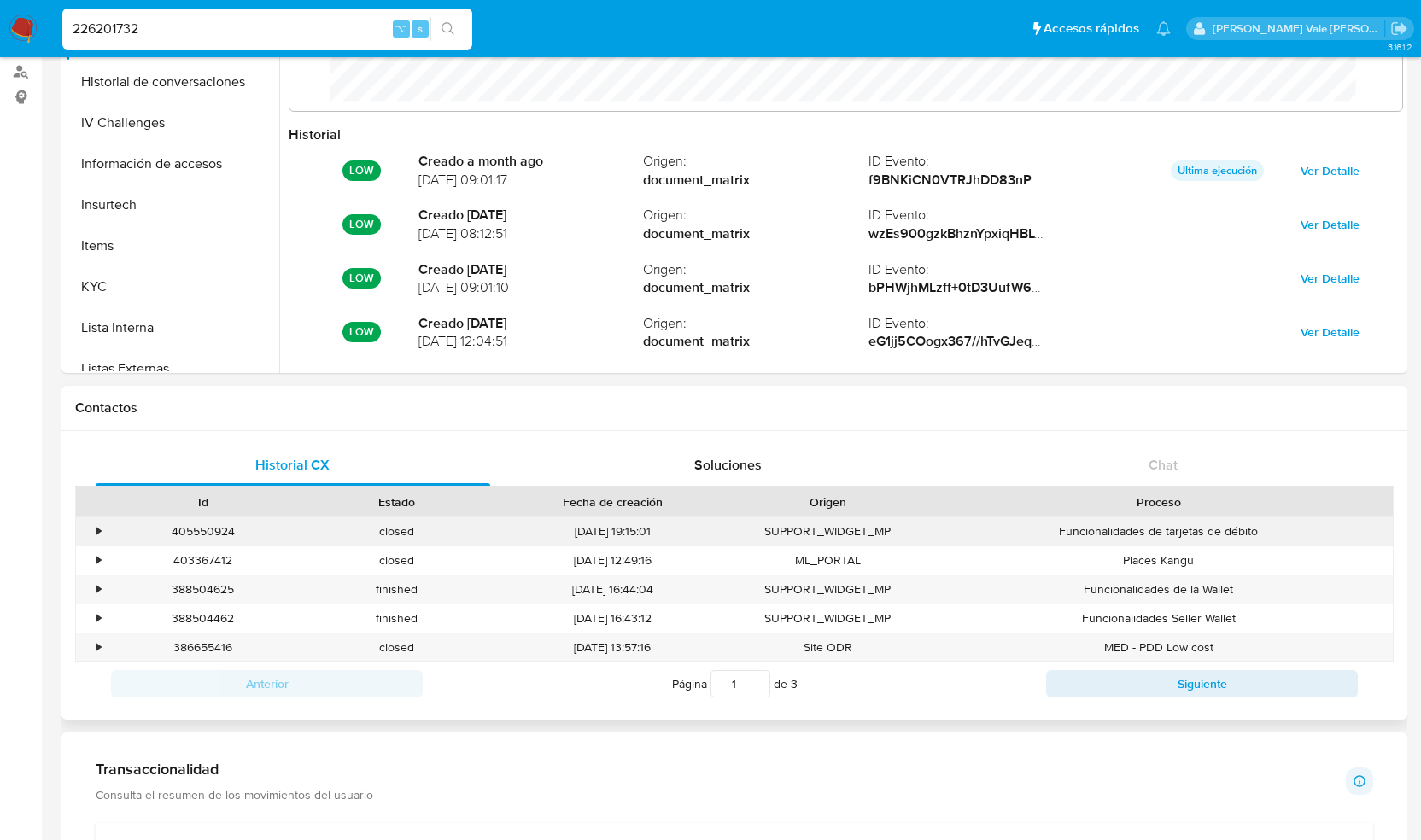
scroll to position [207, 0]
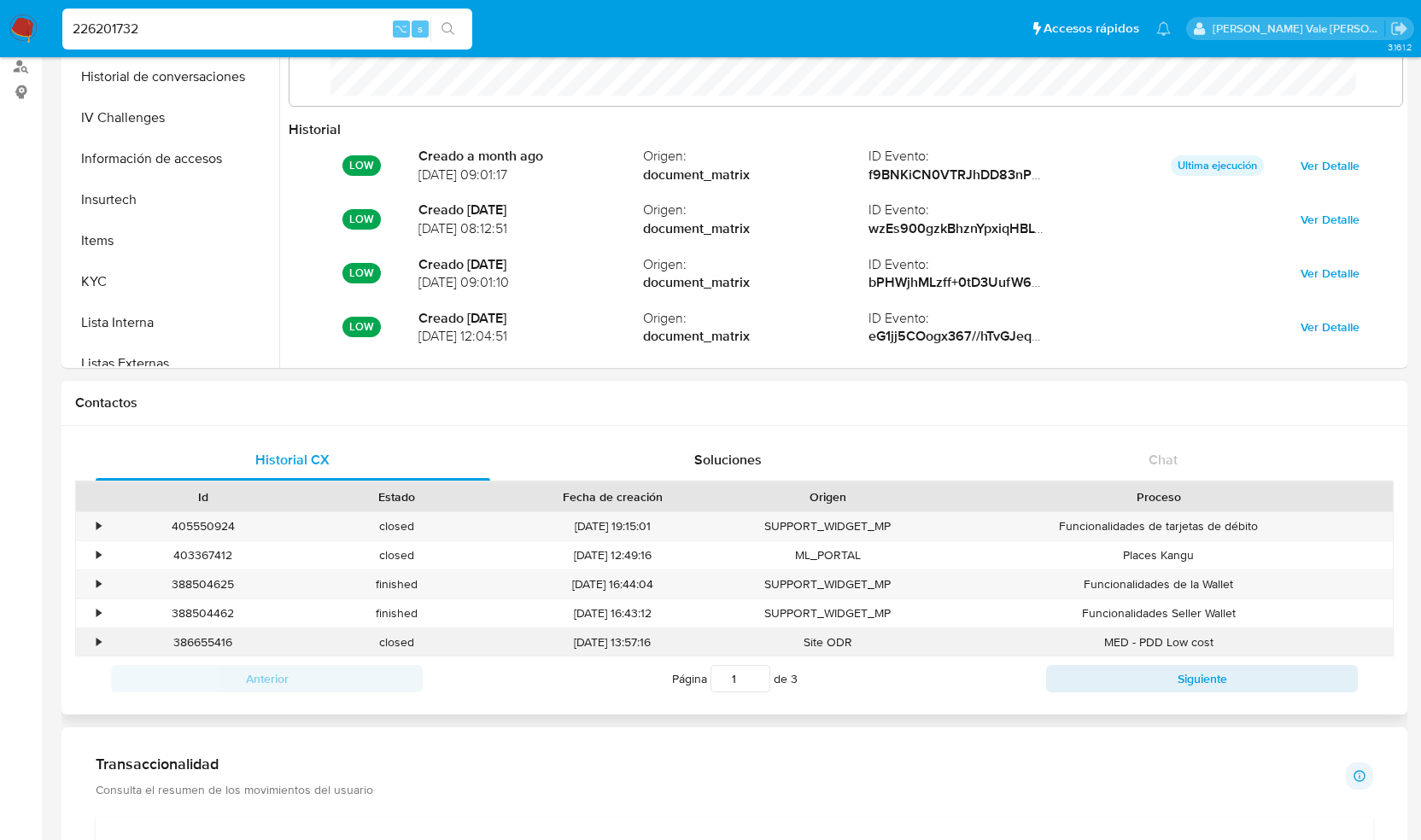
click at [93, 641] on div "•" at bounding box center [91, 642] width 30 height 28
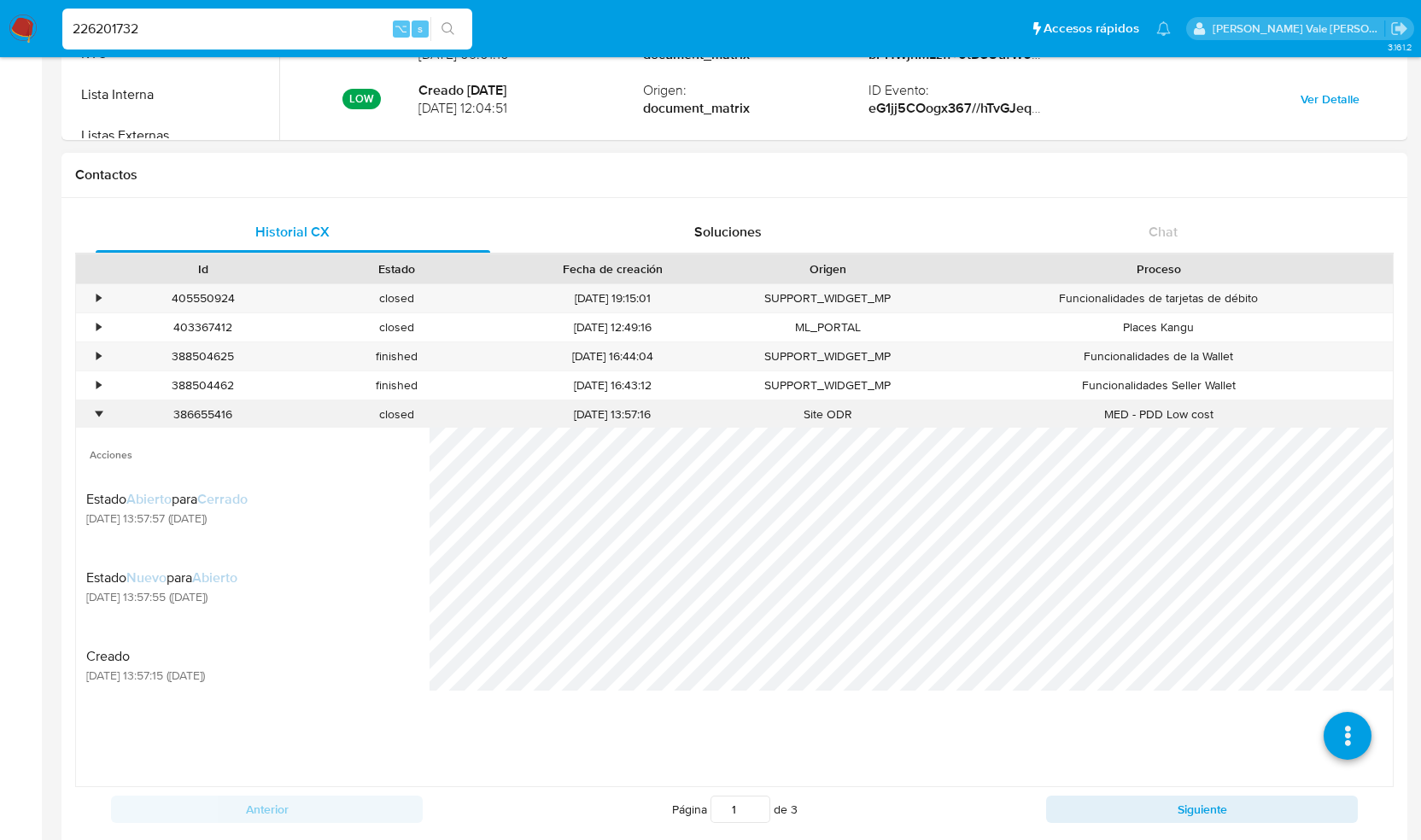
scroll to position [441, 0]
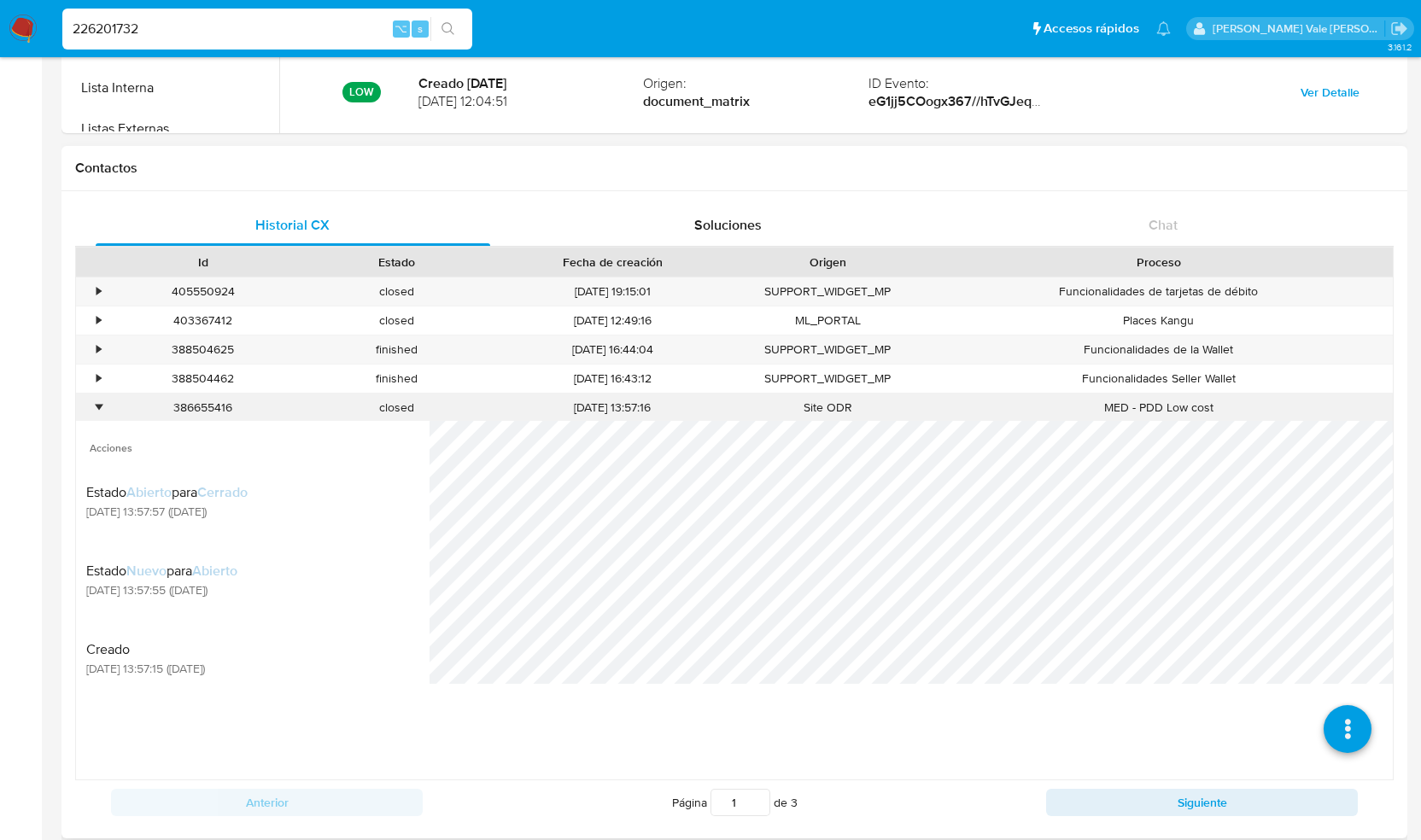
click at [93, 408] on div "•" at bounding box center [91, 407] width 30 height 28
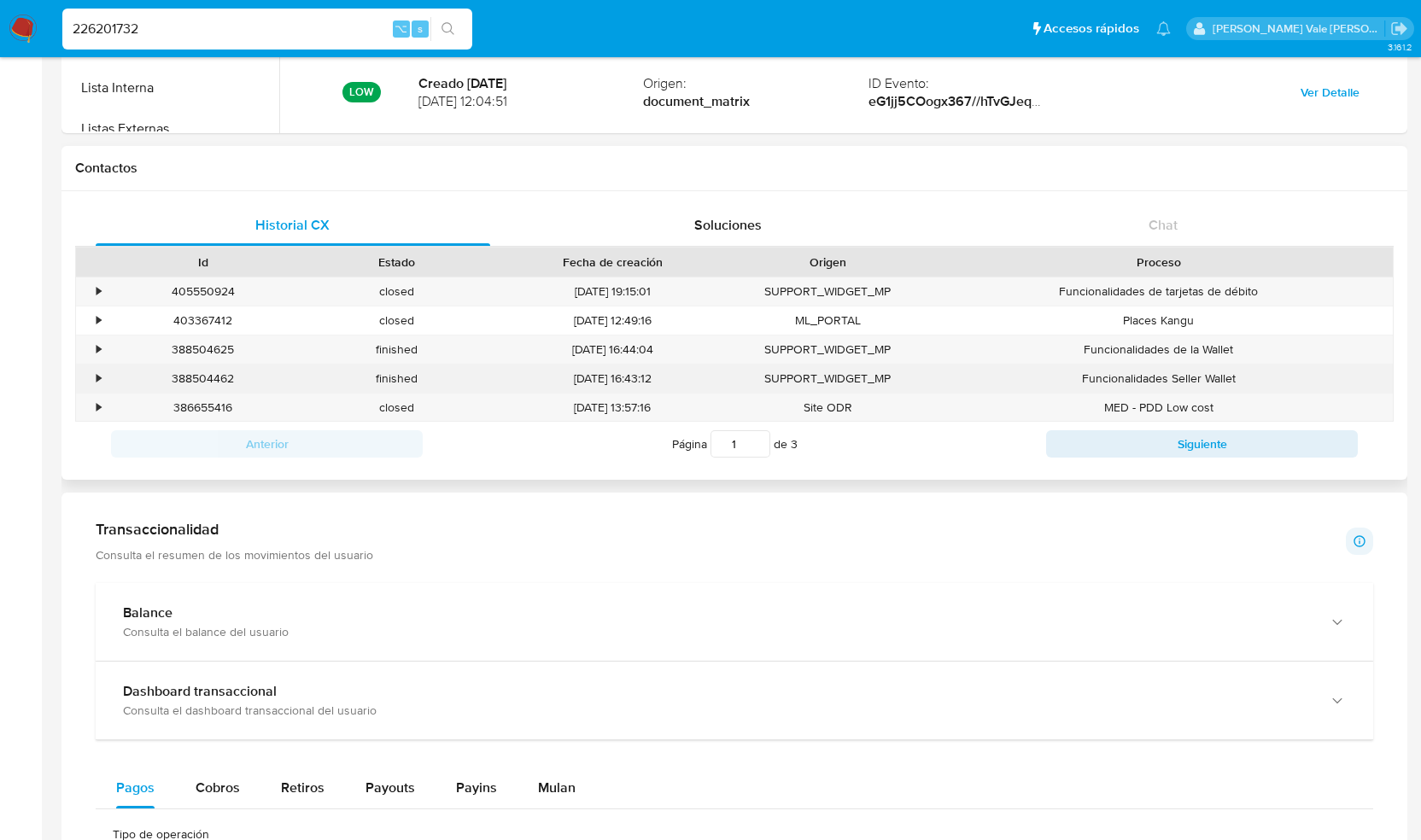
click at [99, 375] on div "•" at bounding box center [98, 378] width 4 height 17
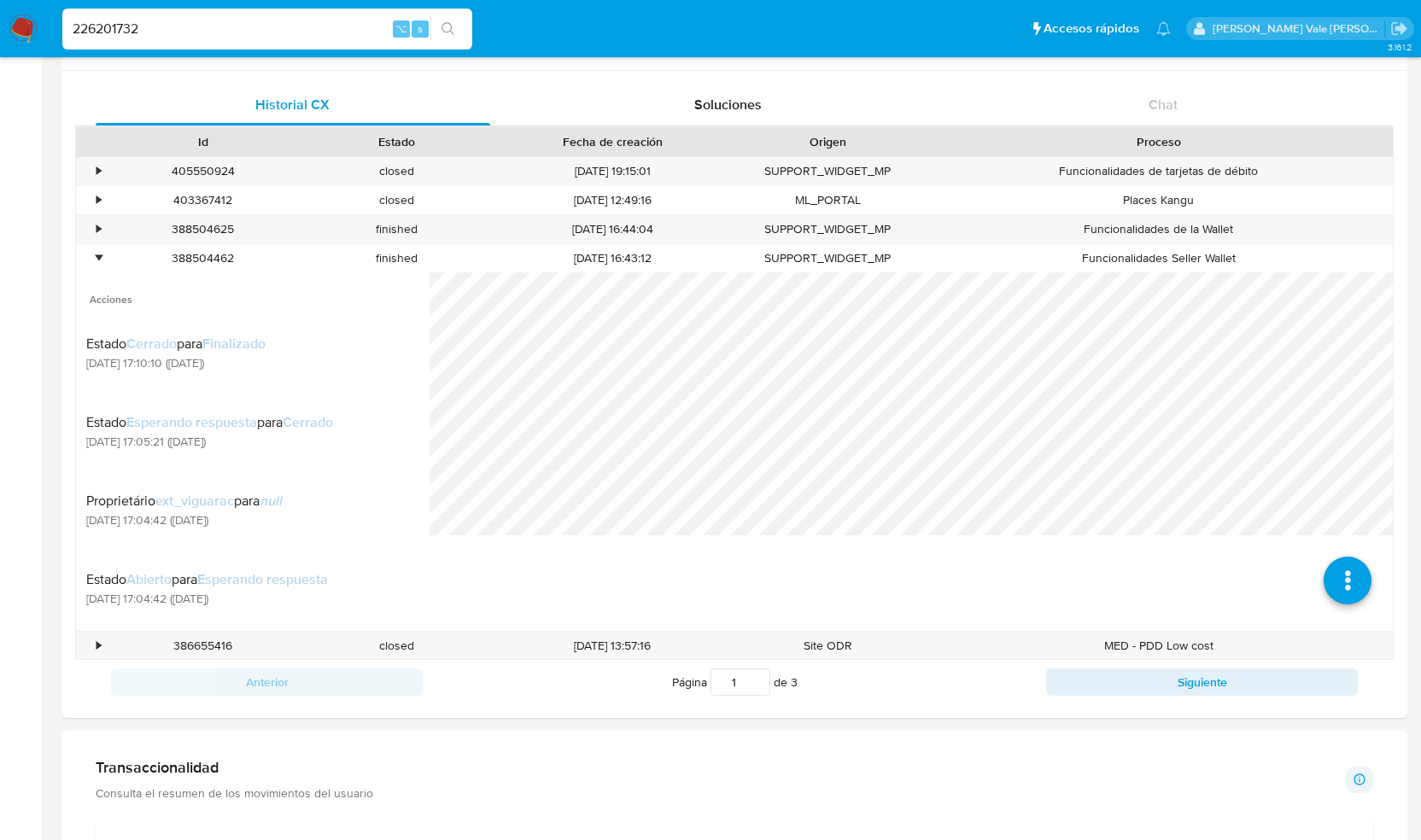
scroll to position [518, 0]
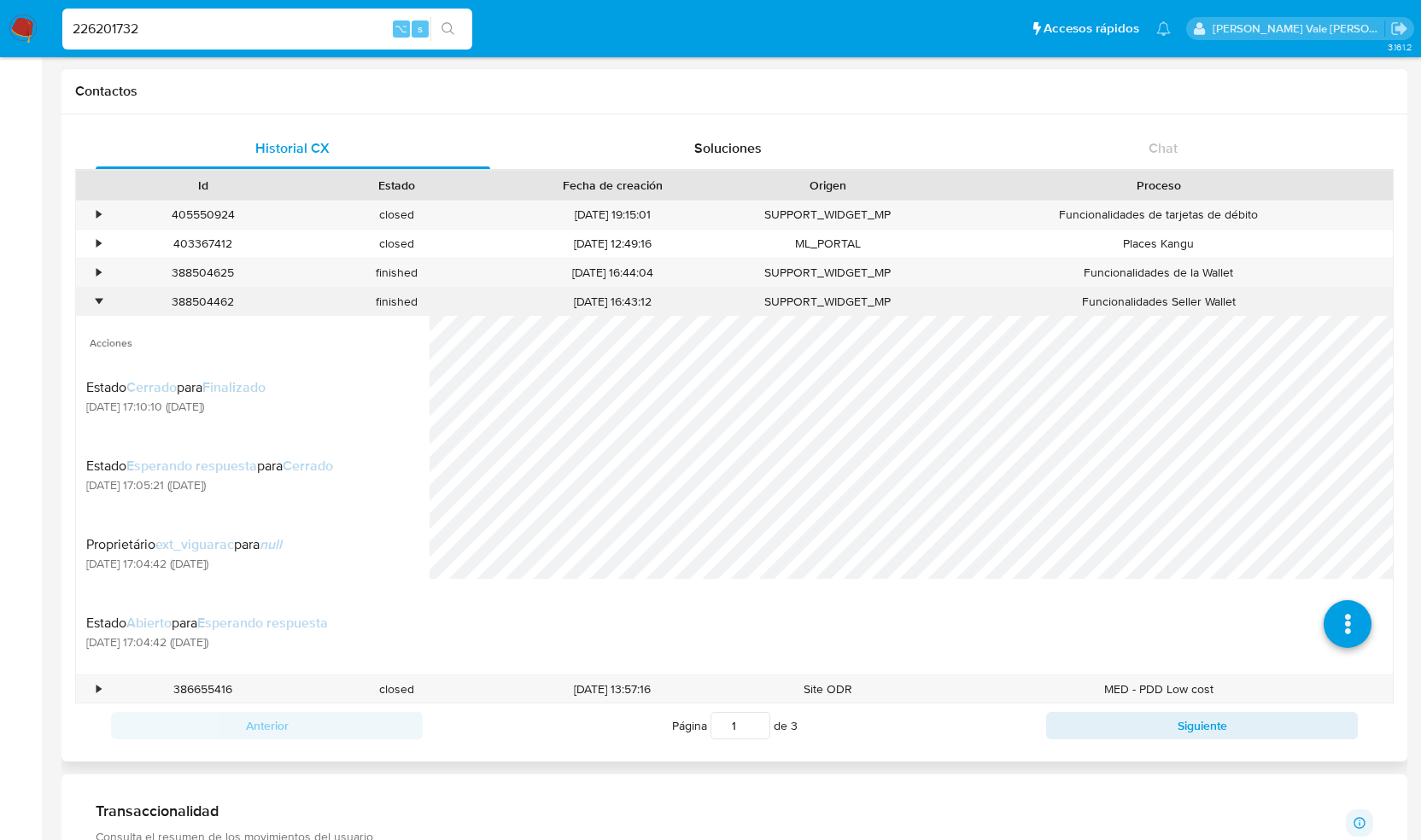
click at [100, 297] on div "•" at bounding box center [98, 301] width 4 height 17
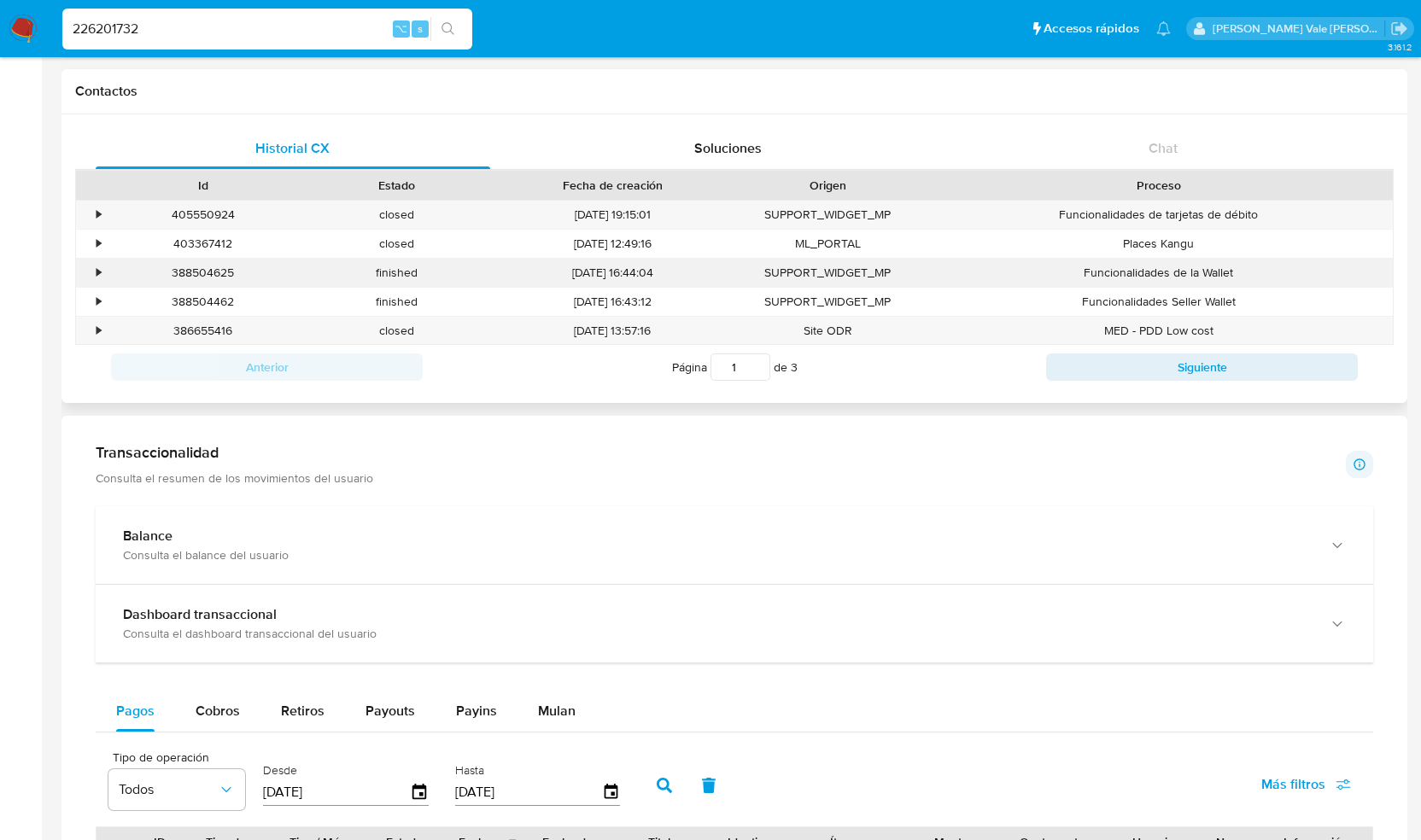
click at [100, 267] on div "•" at bounding box center [91, 272] width 30 height 28
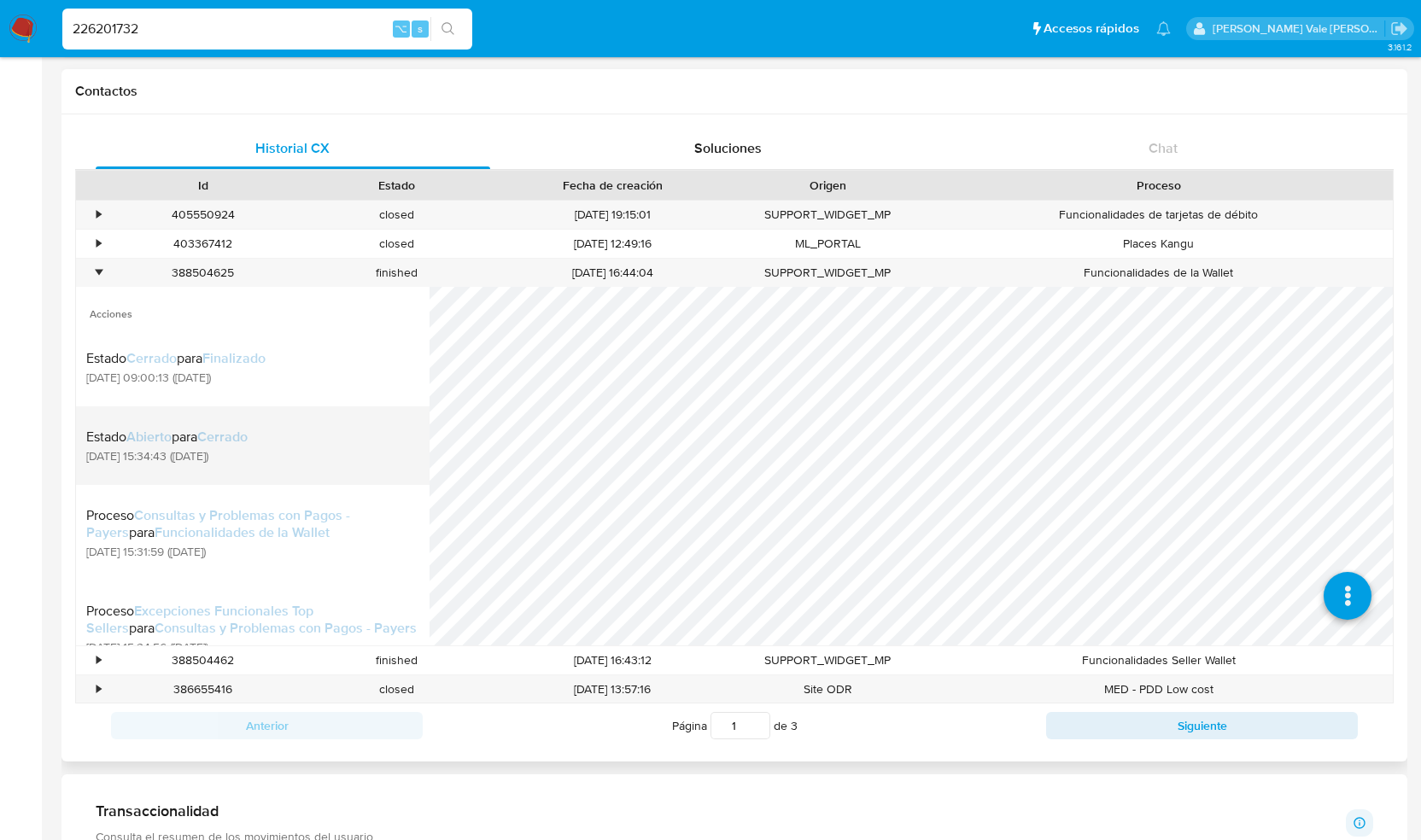
scroll to position [0, 0]
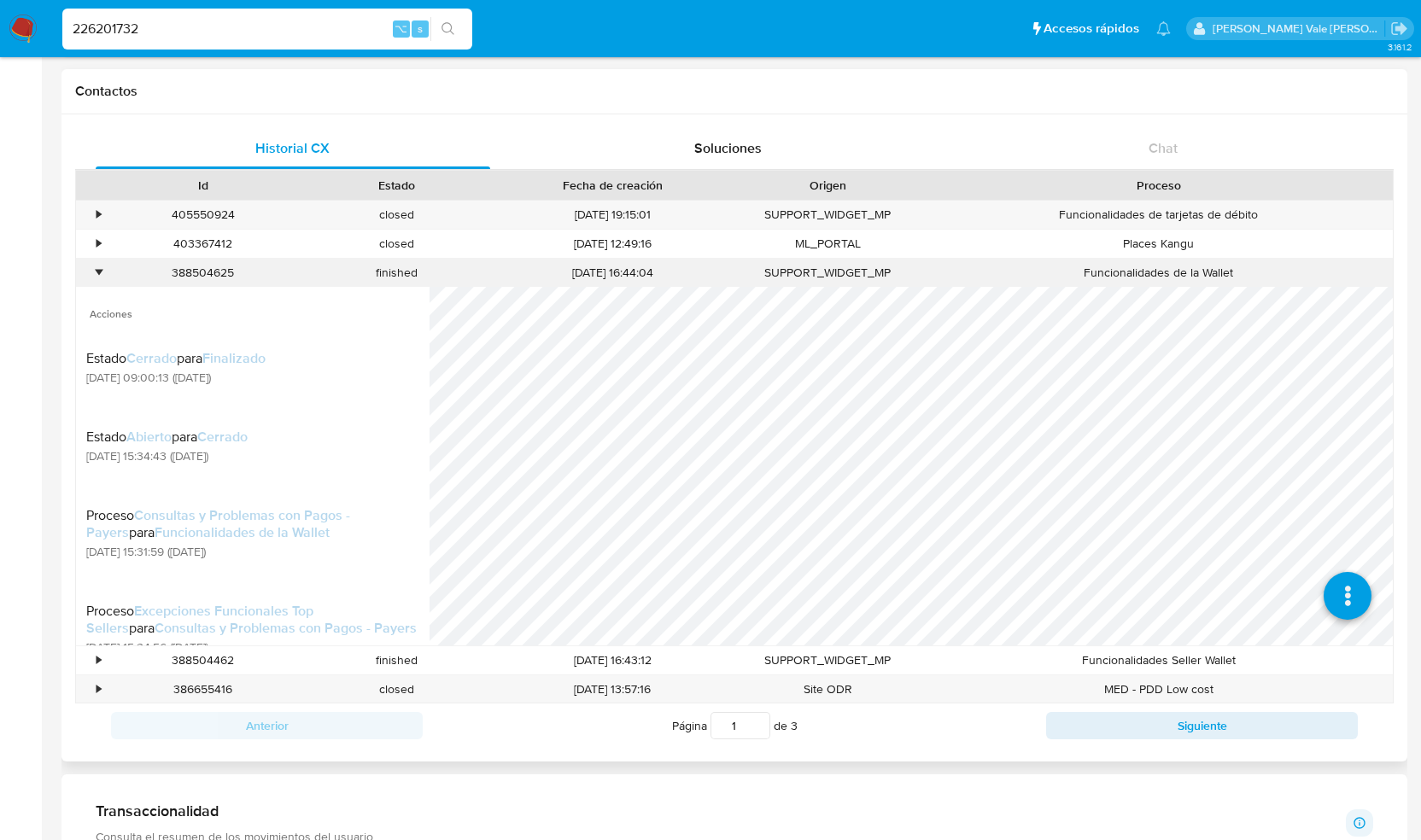
click at [96, 270] on div "•" at bounding box center [98, 273] width 4 height 17
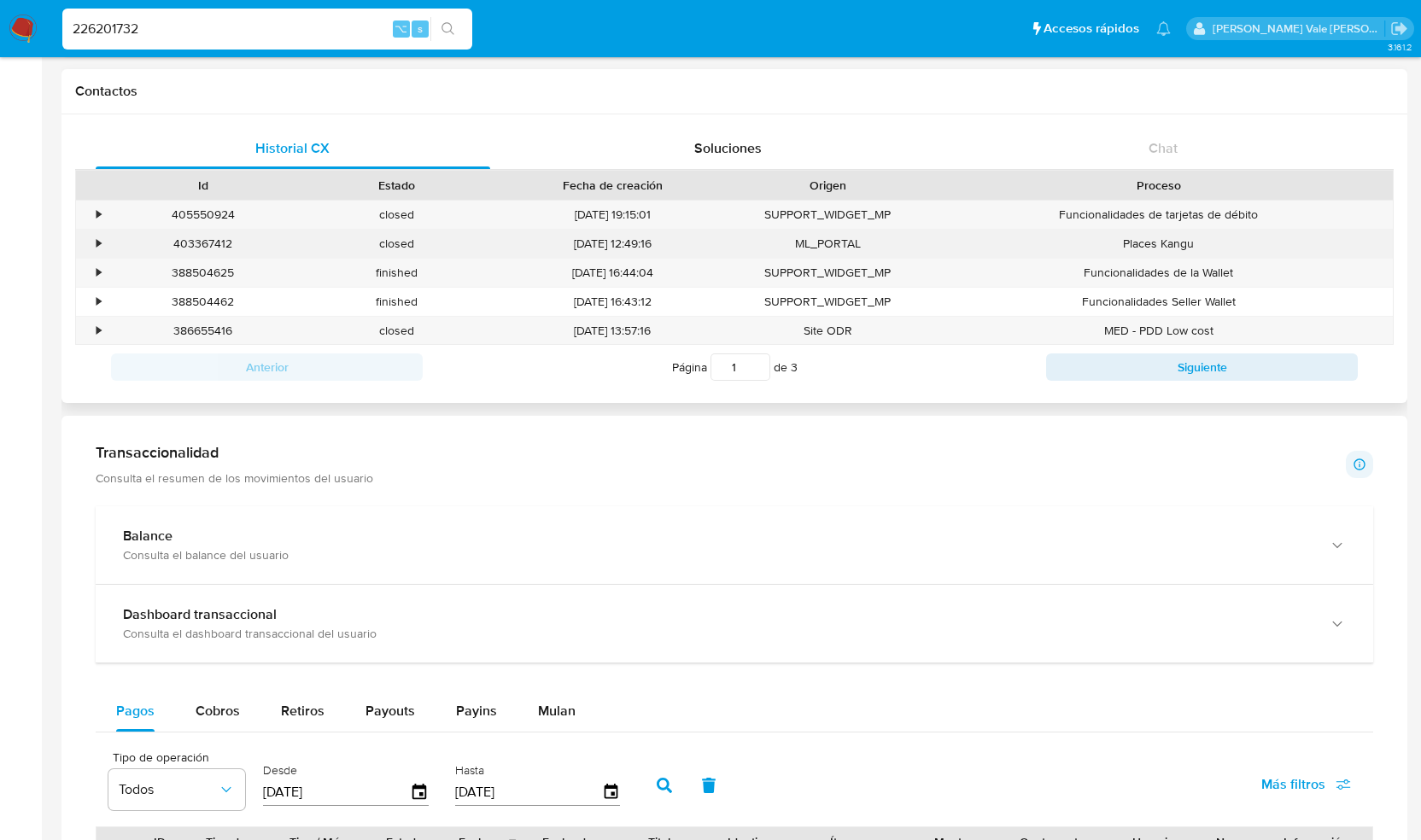
click at [102, 237] on div "•" at bounding box center [91, 244] width 30 height 28
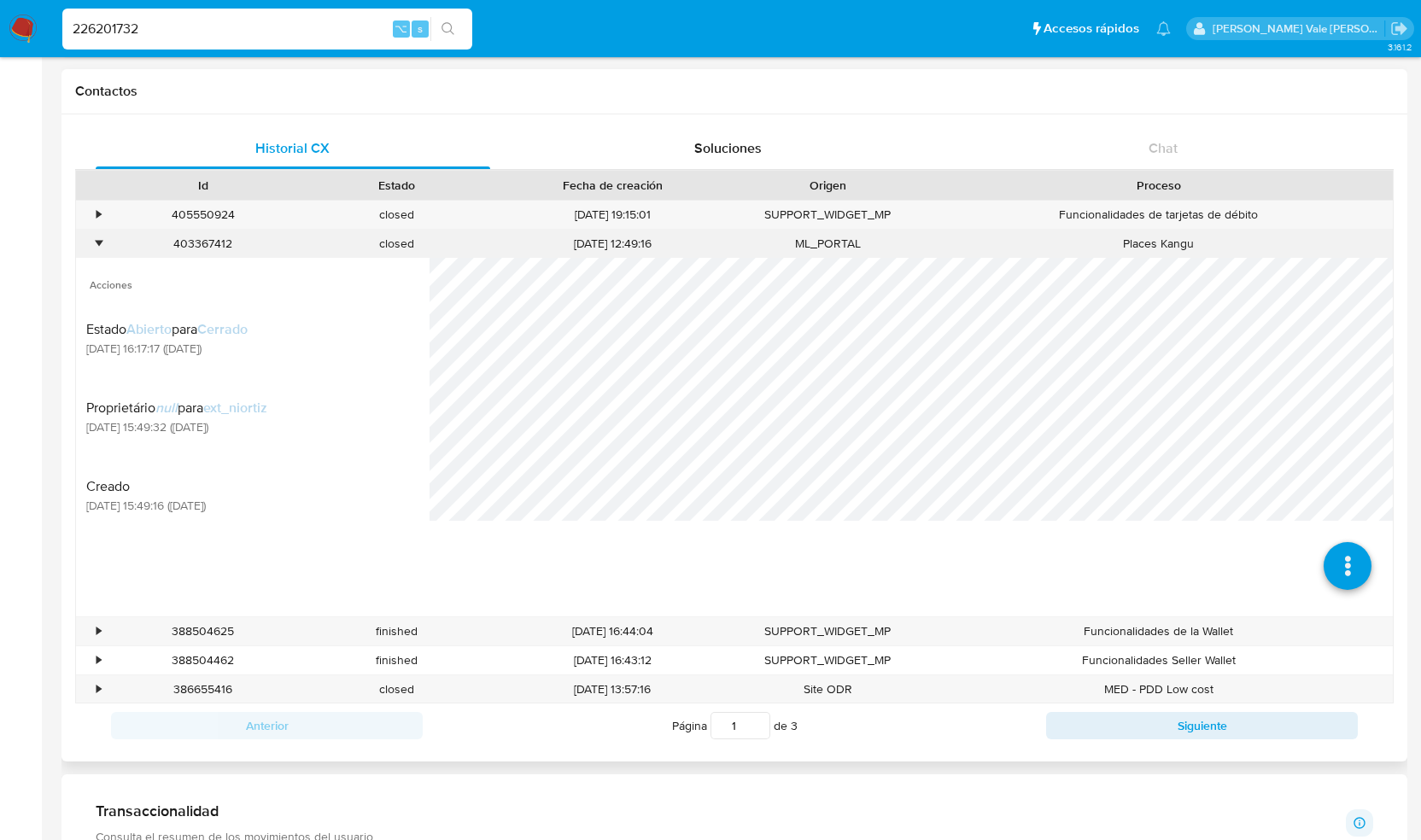
click at [102, 237] on div "•" at bounding box center [91, 244] width 30 height 28
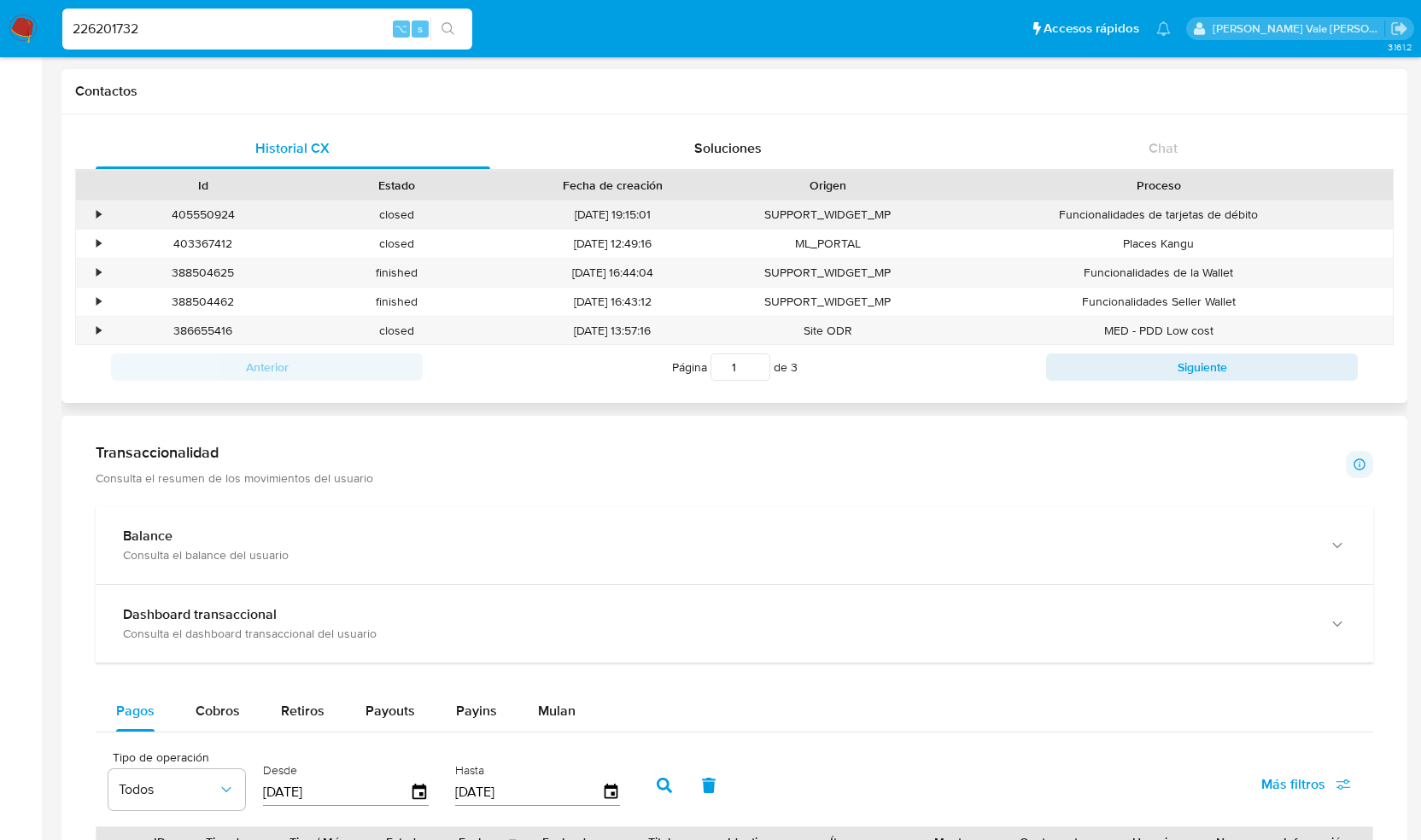
click at [101, 207] on div "•" at bounding box center [91, 214] width 30 height 28
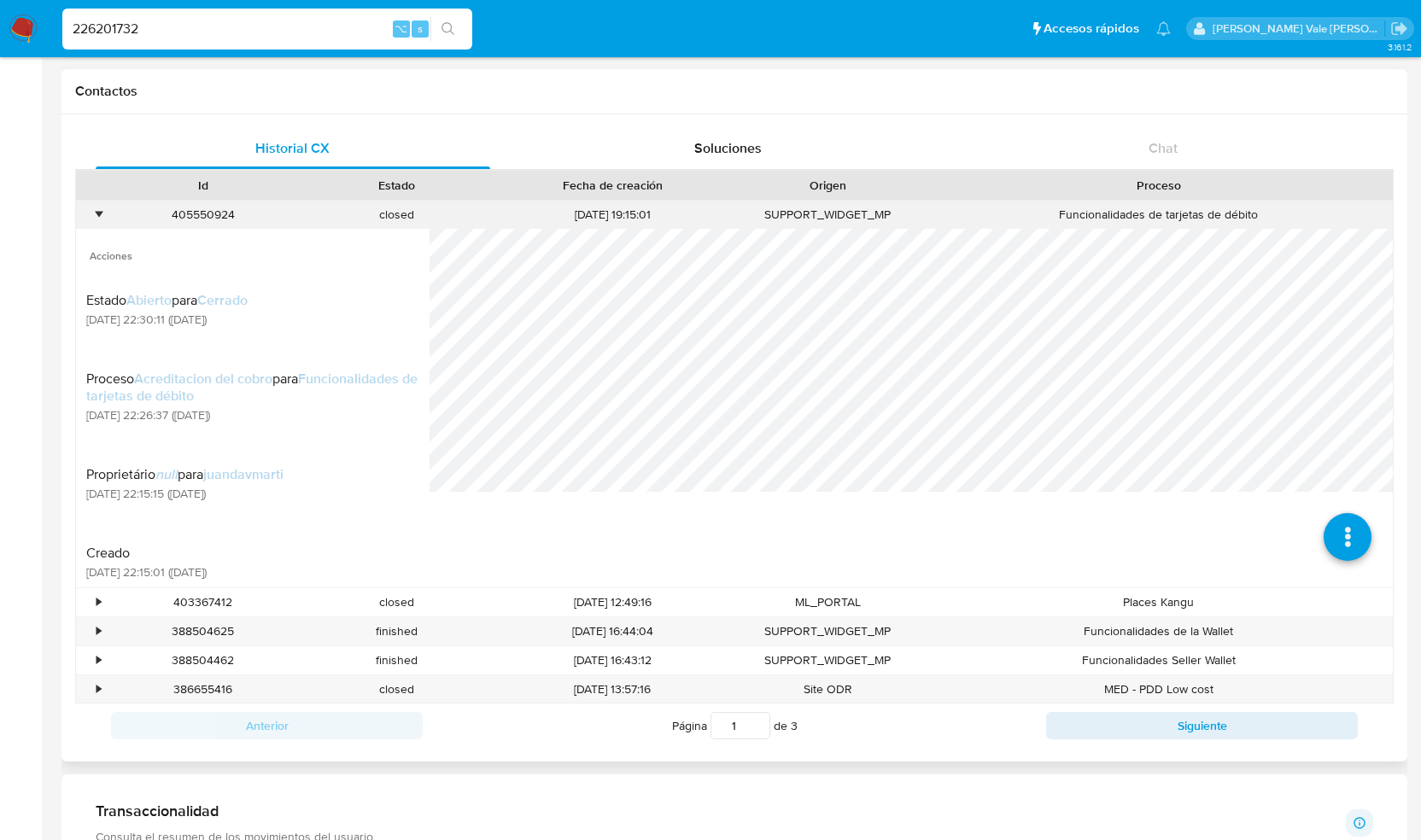
click at [101, 207] on div "•" at bounding box center [91, 214] width 30 height 28
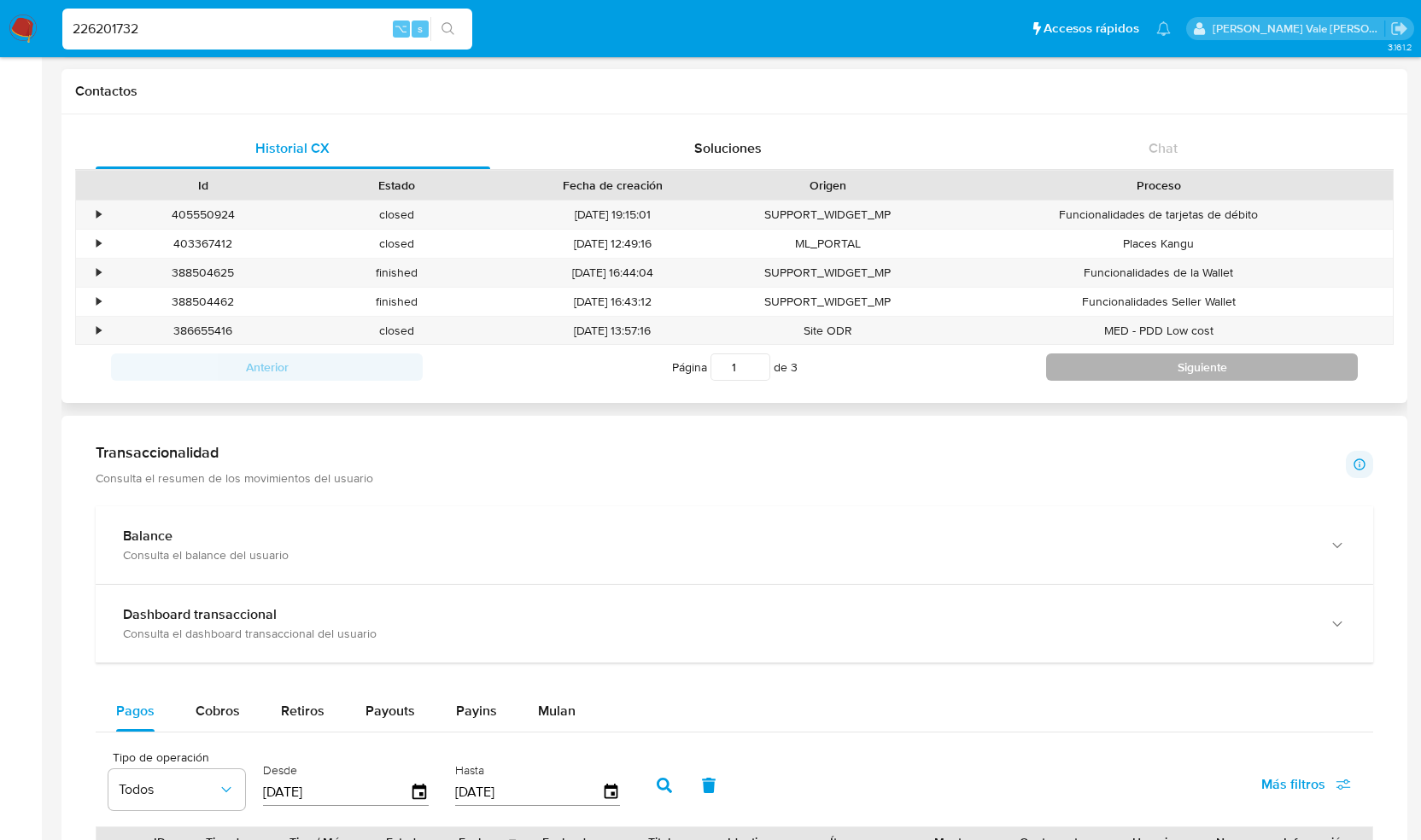
click at [1234, 364] on button "Siguiente" at bounding box center [1202, 367] width 312 height 27
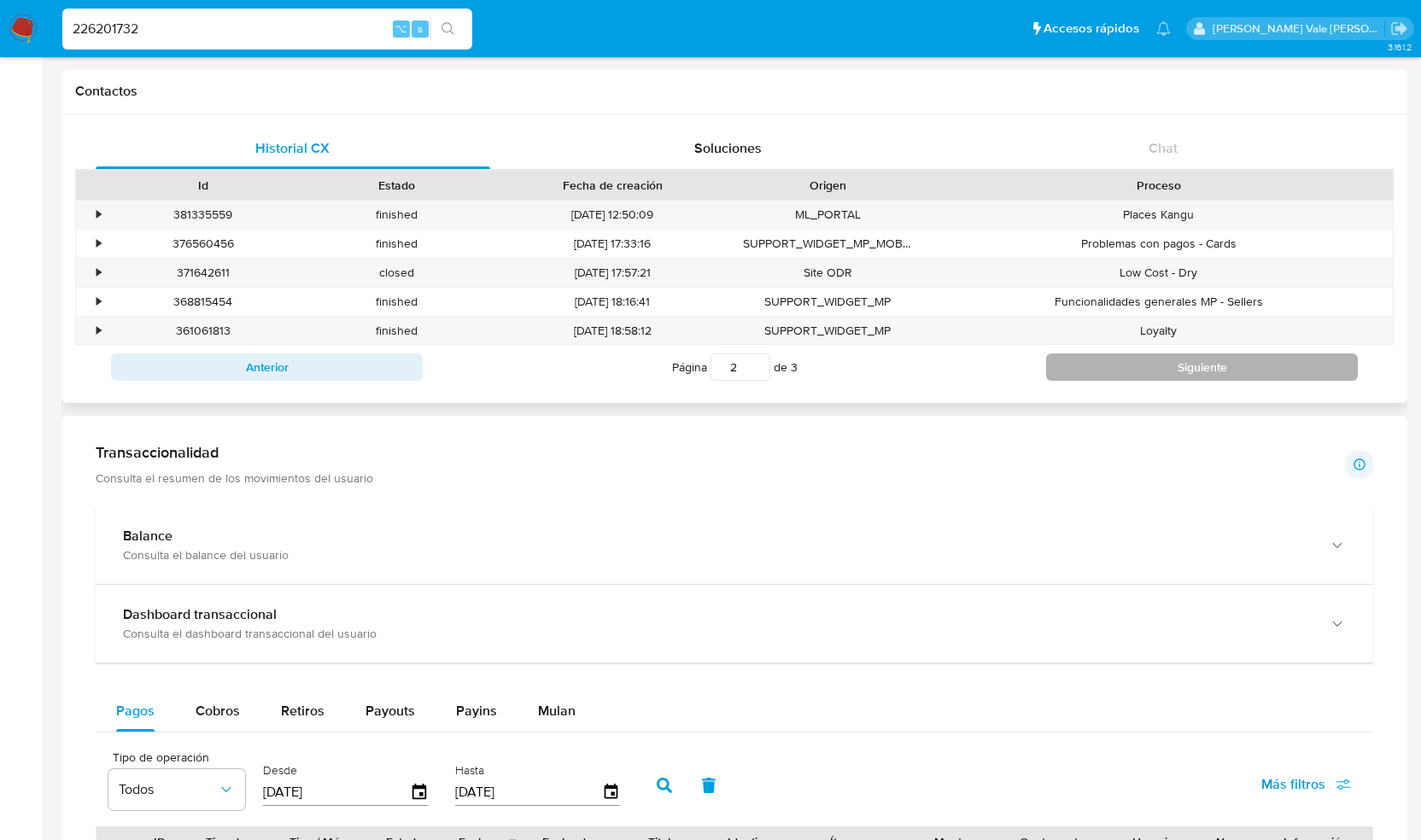
click at [1125, 365] on button "Siguiente" at bounding box center [1202, 367] width 312 height 27
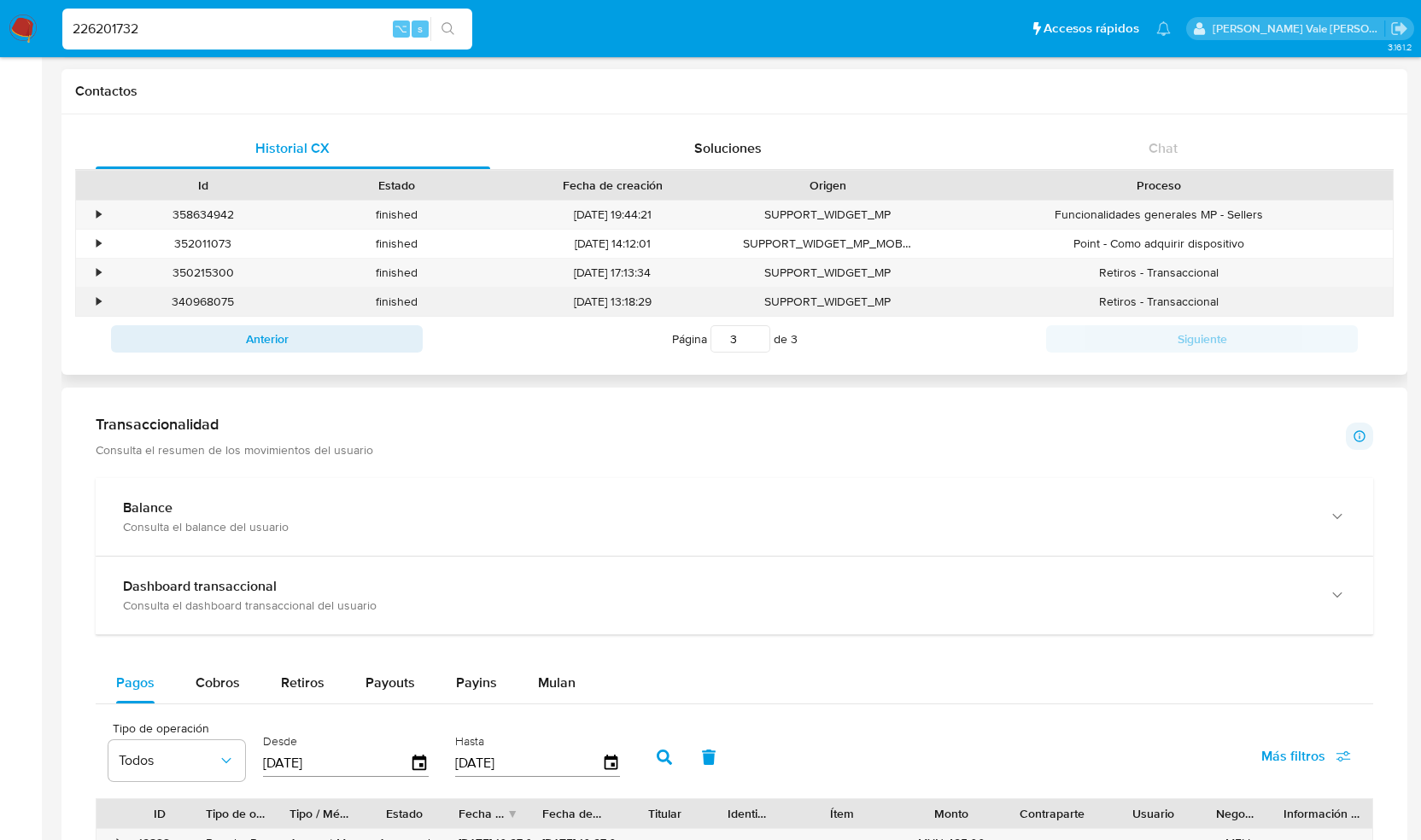
click at [96, 297] on div "•" at bounding box center [98, 301] width 4 height 17
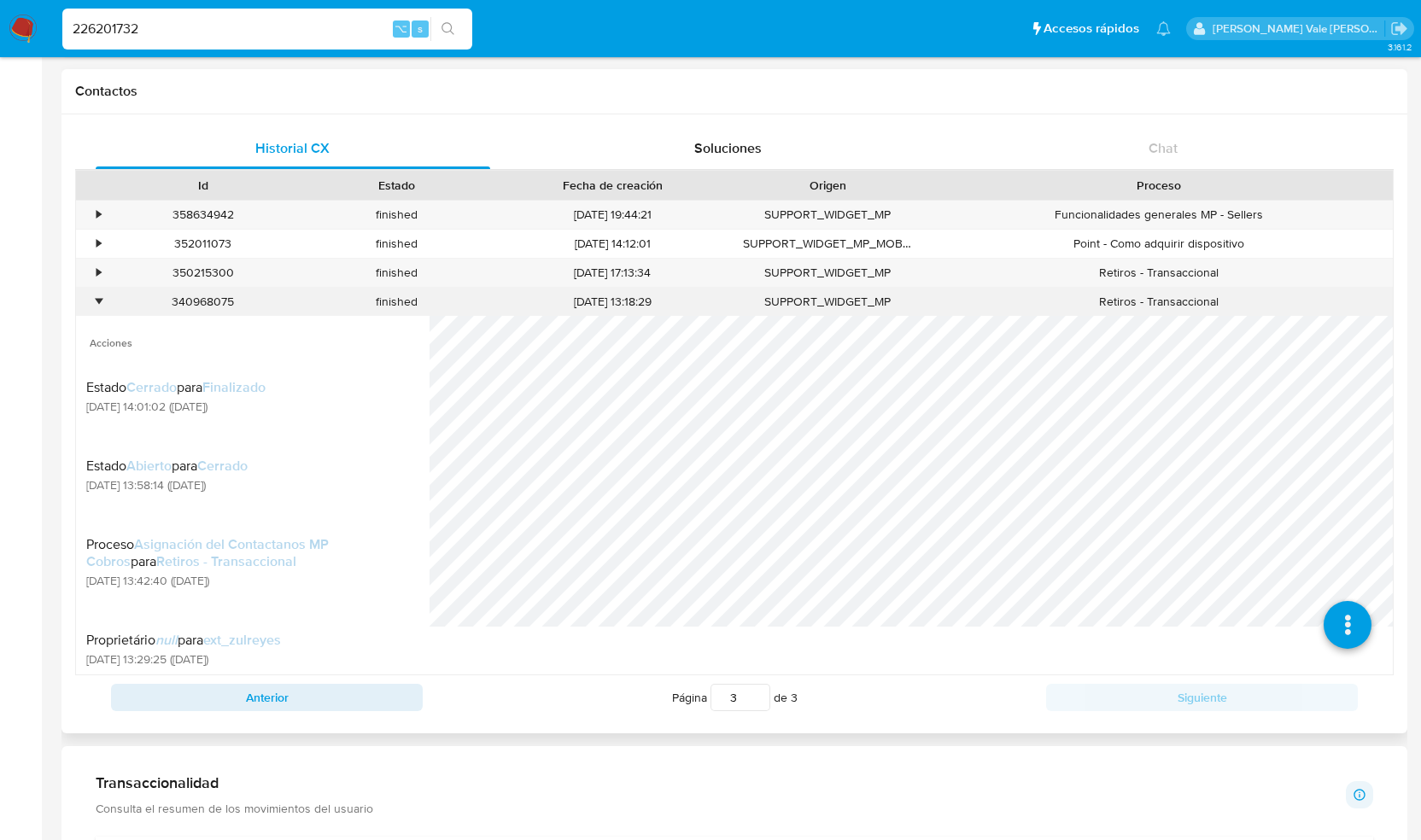
click at [97, 300] on div "•" at bounding box center [98, 301] width 4 height 17
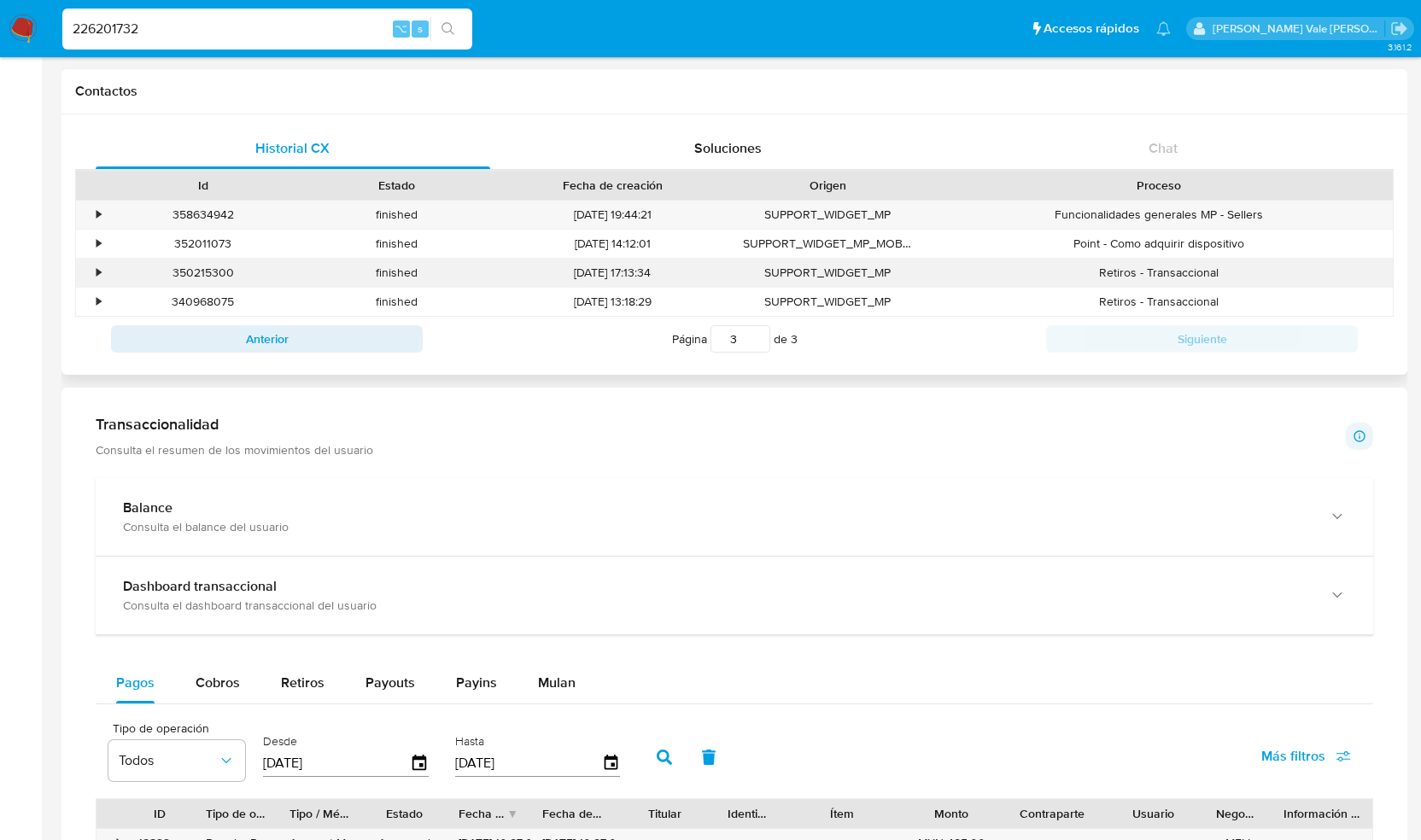
click at [99, 276] on div "•" at bounding box center [98, 273] width 4 height 17
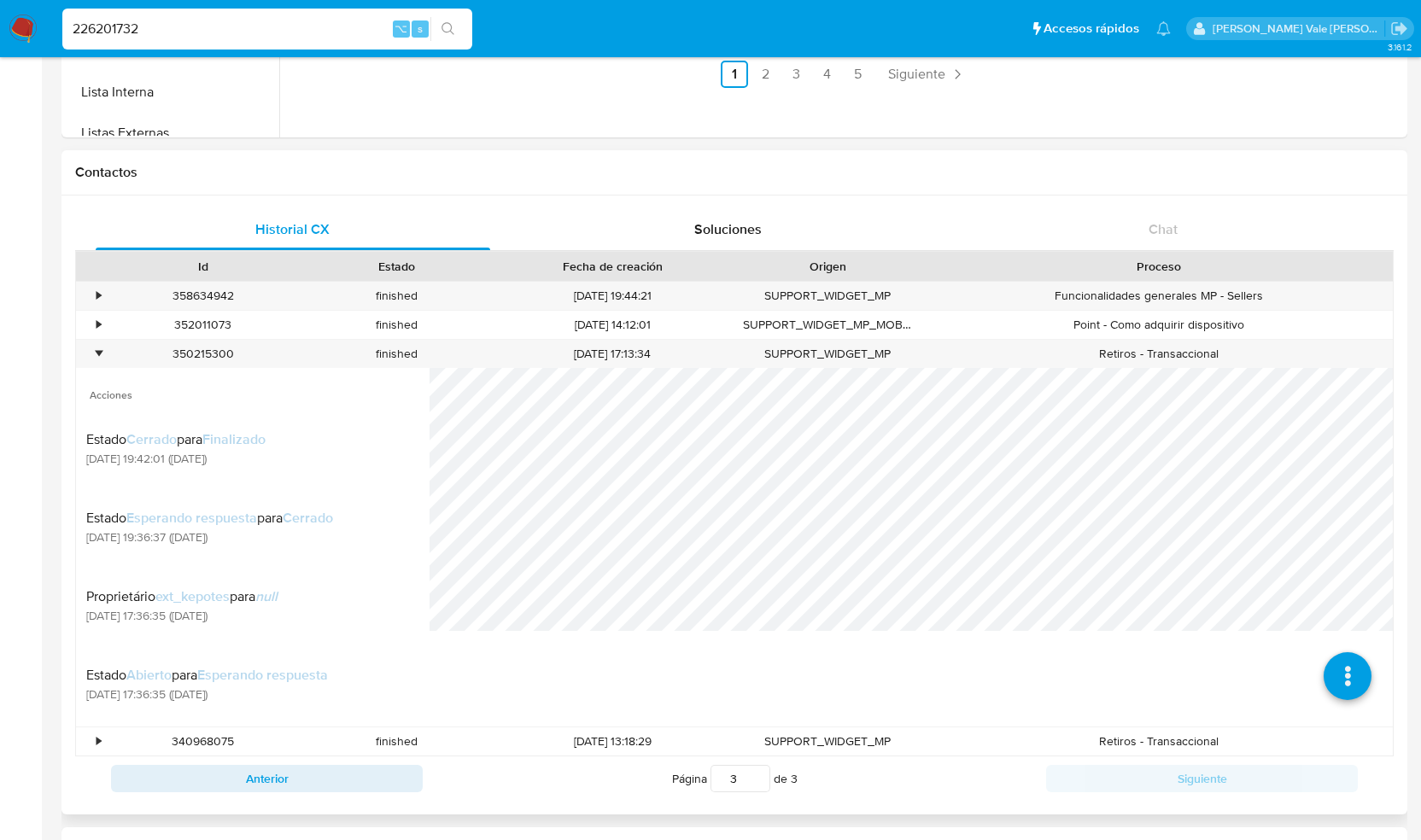
scroll to position [439, 0]
click at [96, 351] on div "•" at bounding box center [98, 352] width 4 height 17
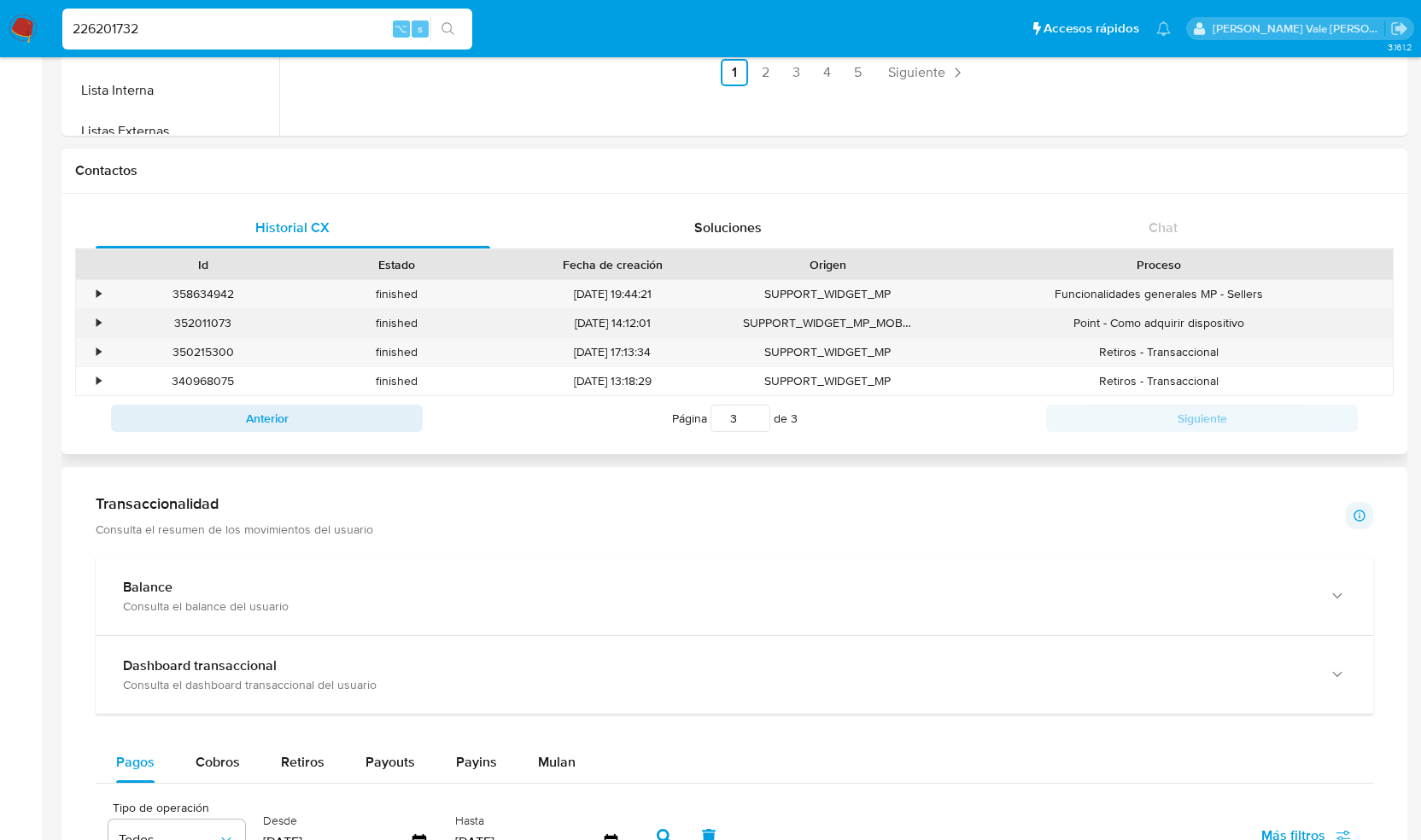
click at [99, 319] on div "•" at bounding box center [98, 323] width 4 height 17
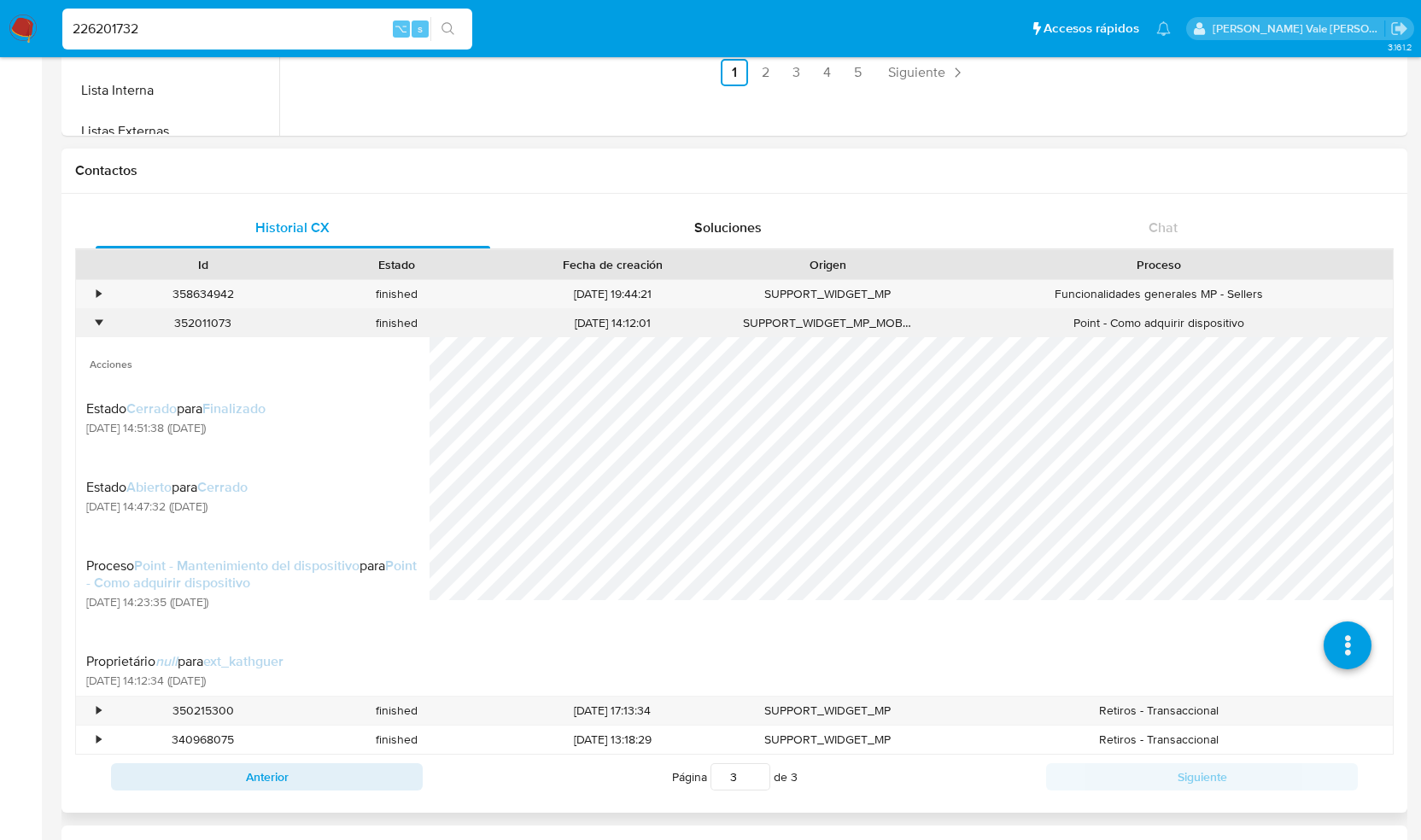
click at [99, 319] on div "•" at bounding box center [98, 323] width 4 height 17
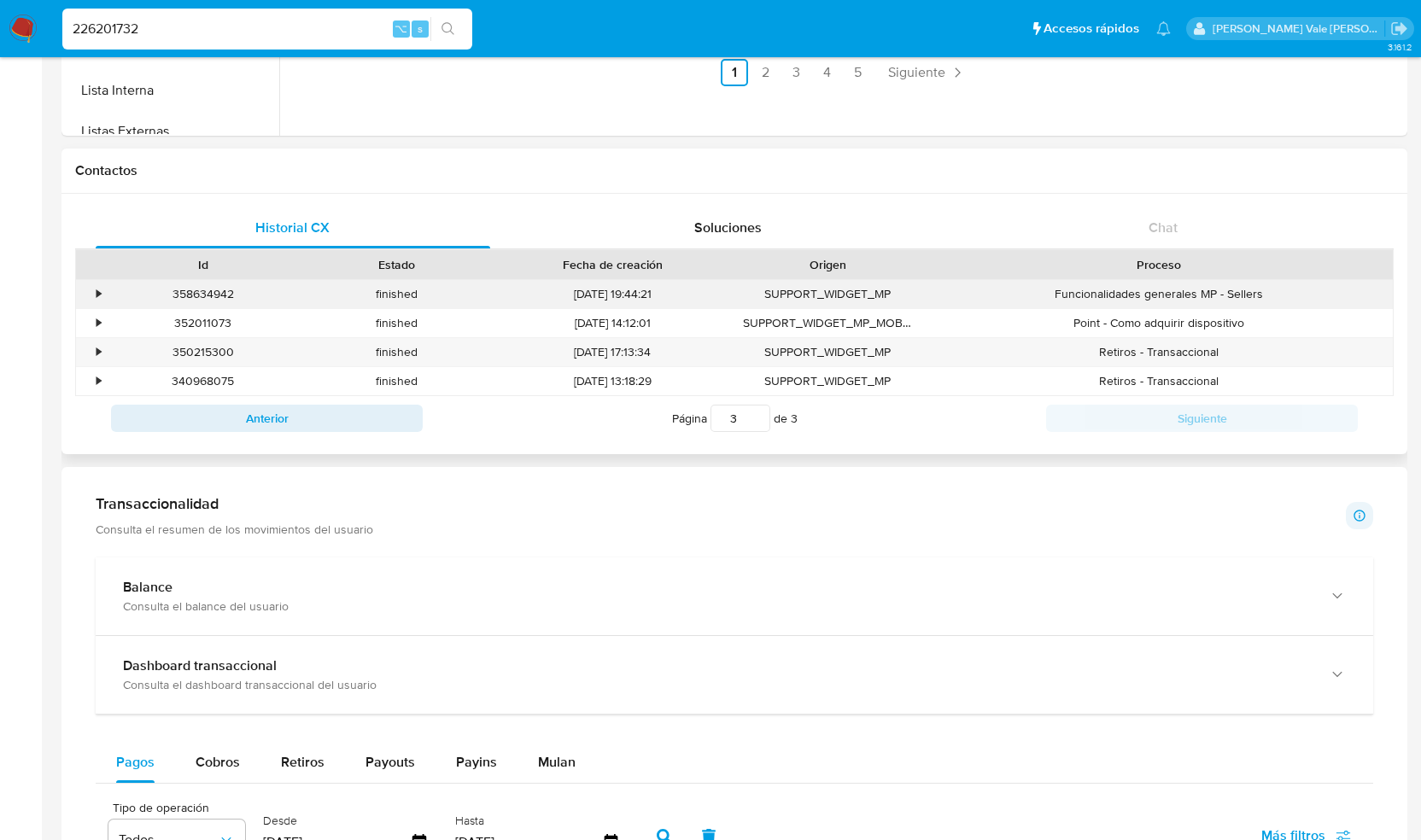
click at [100, 292] on div "•" at bounding box center [98, 293] width 4 height 17
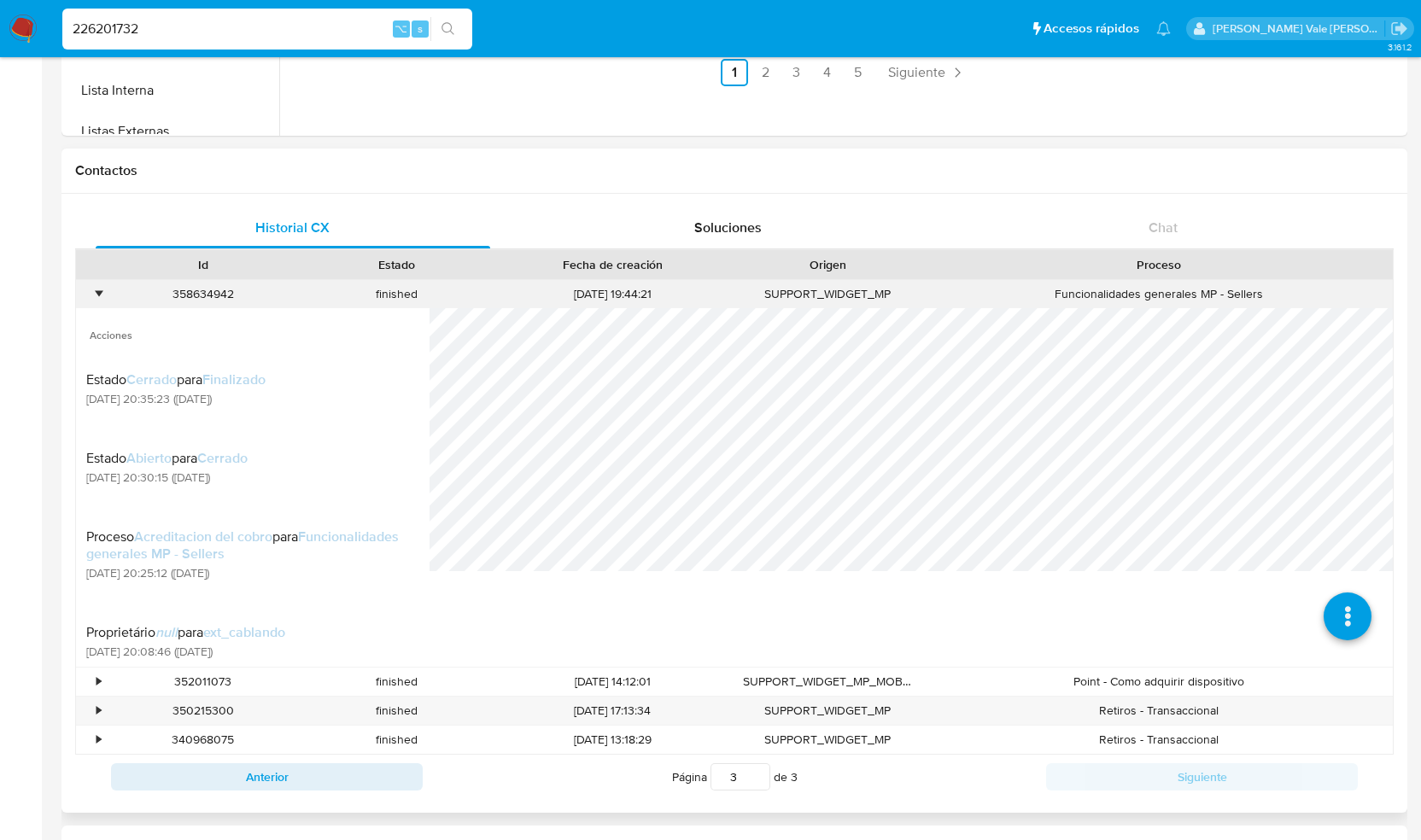
click at [100, 292] on div "•" at bounding box center [98, 293] width 4 height 17
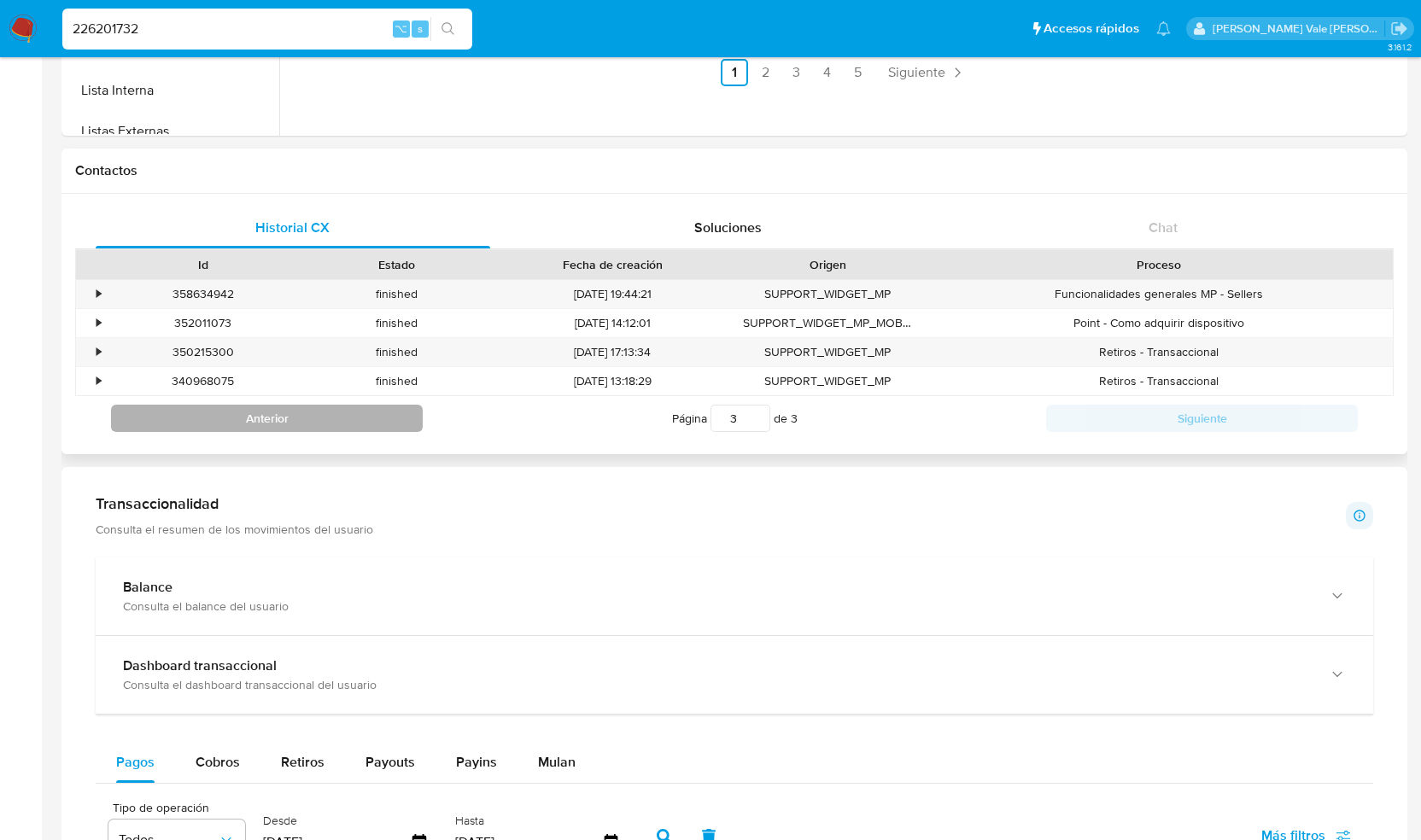
click at [385, 410] on button "Anterior" at bounding box center [267, 418] width 312 height 27
type input "2"
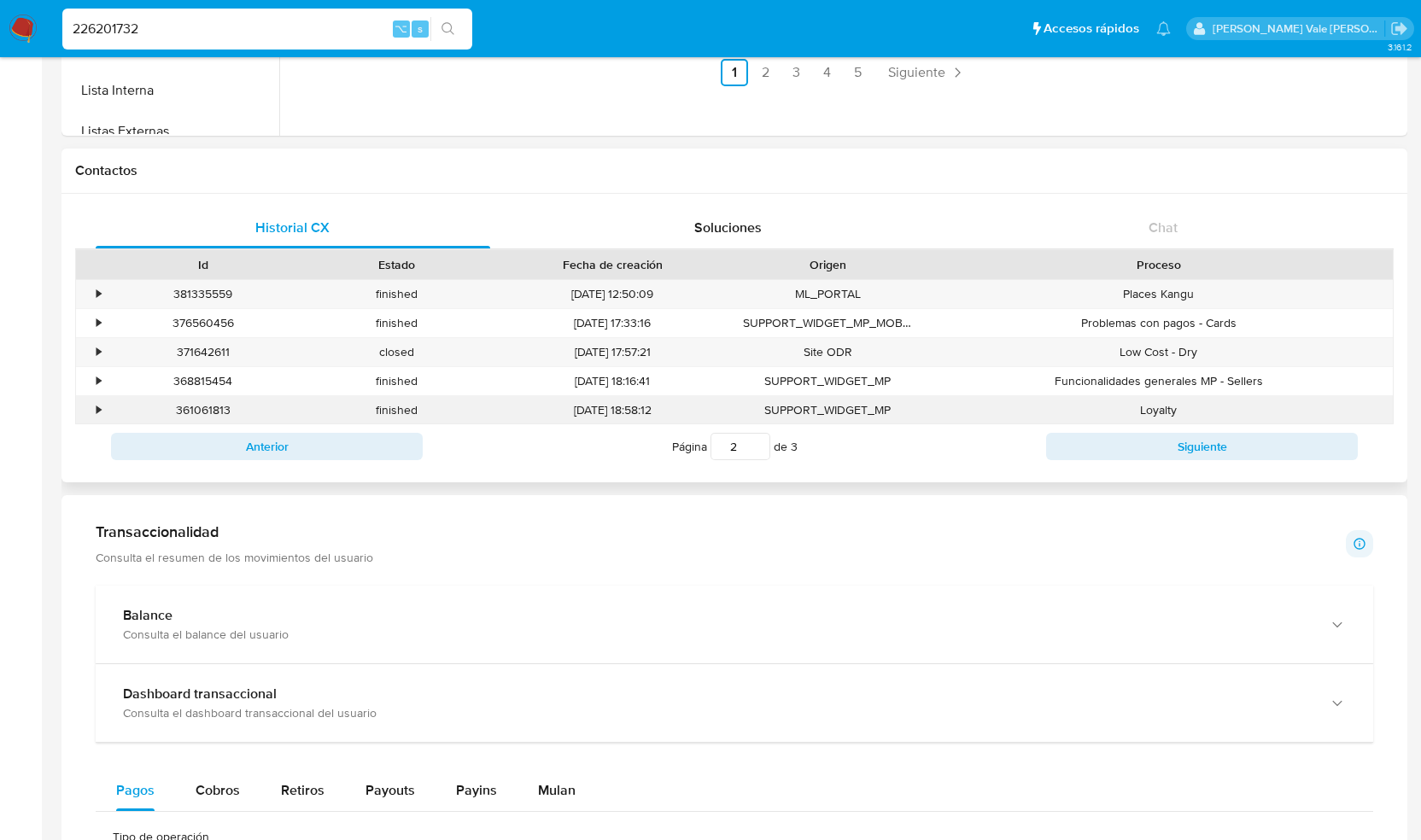
click at [101, 404] on div "•" at bounding box center [91, 409] width 30 height 28
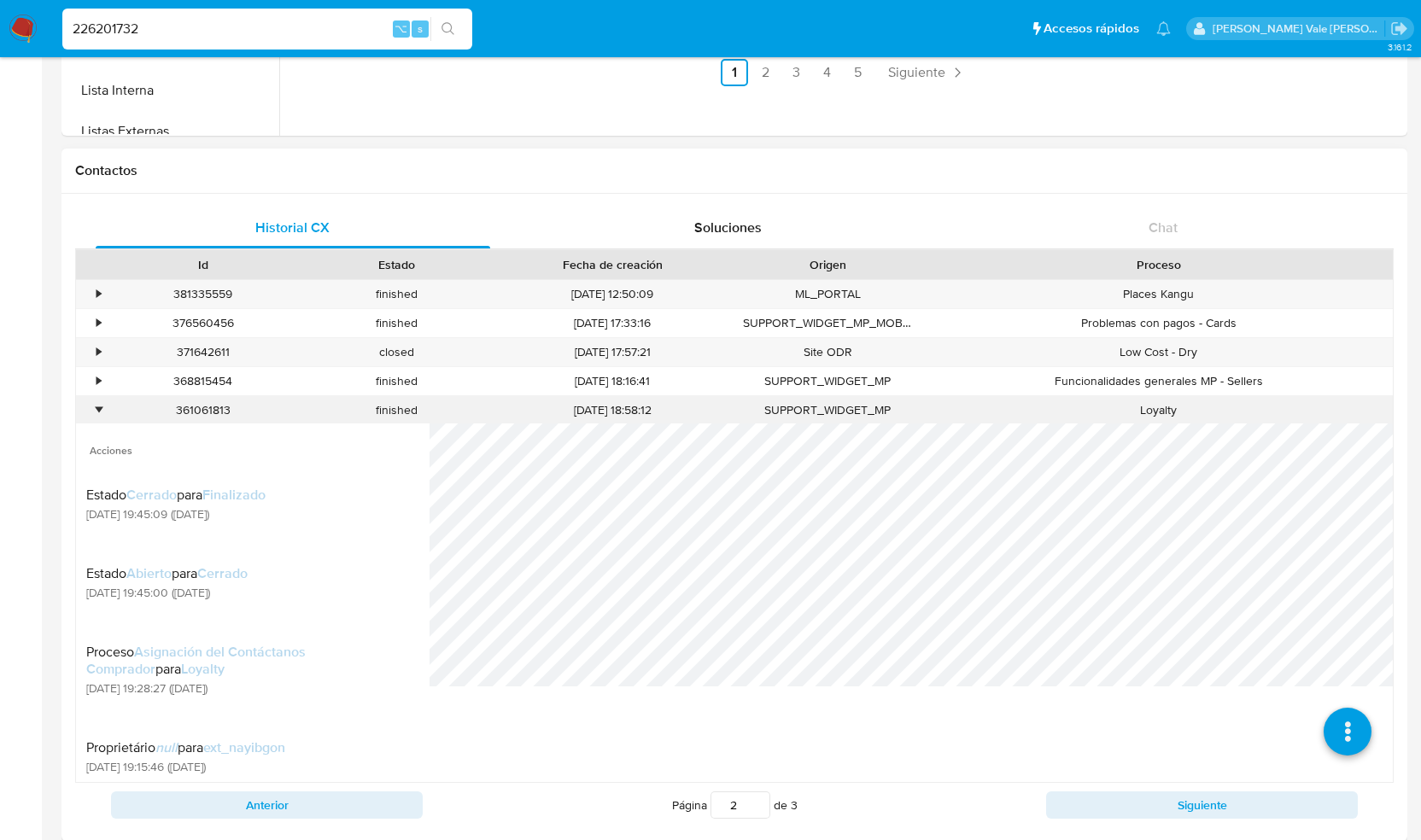
click at [96, 406] on div "•" at bounding box center [98, 410] width 4 height 17
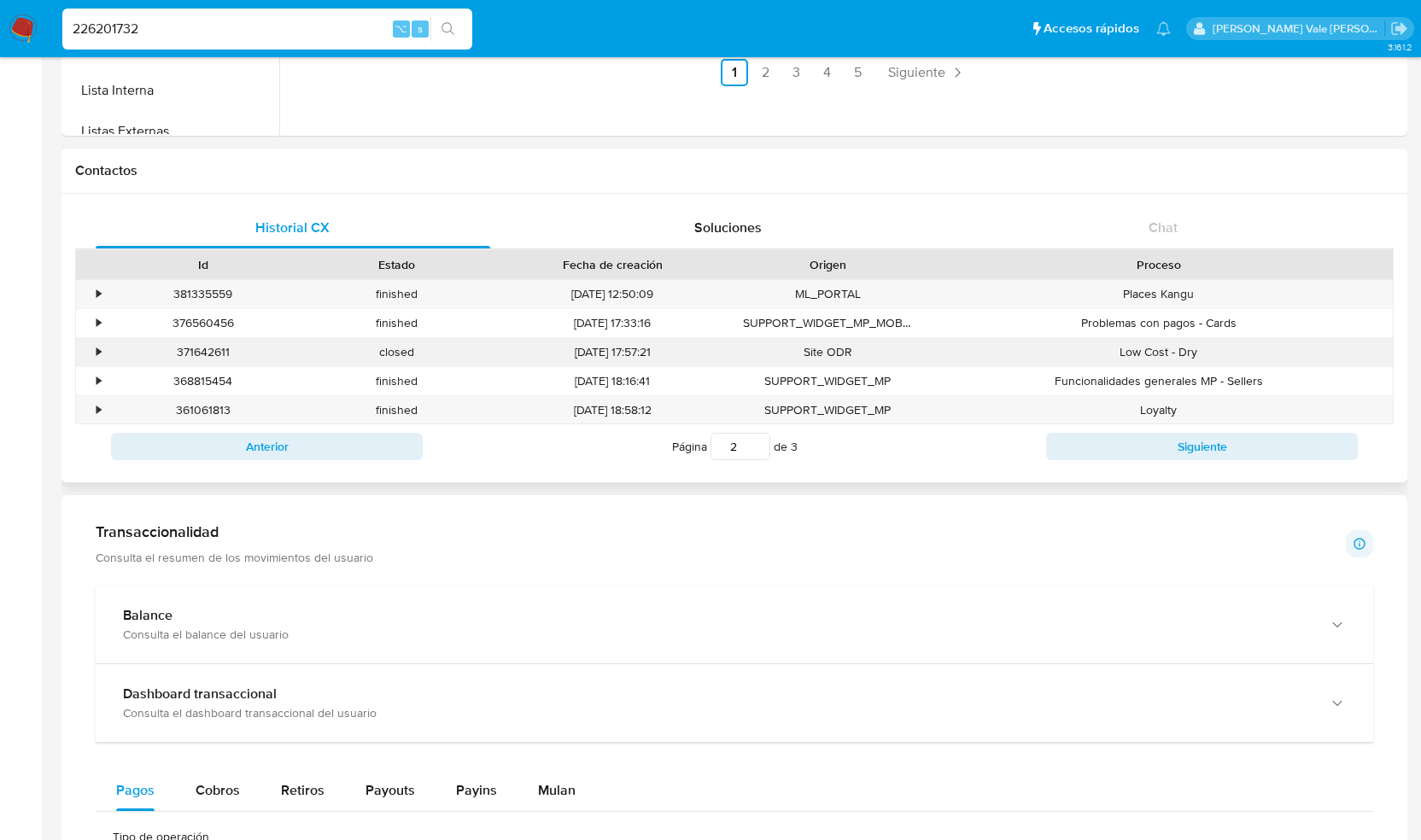
click at [96, 344] on div "•" at bounding box center [98, 352] width 4 height 17
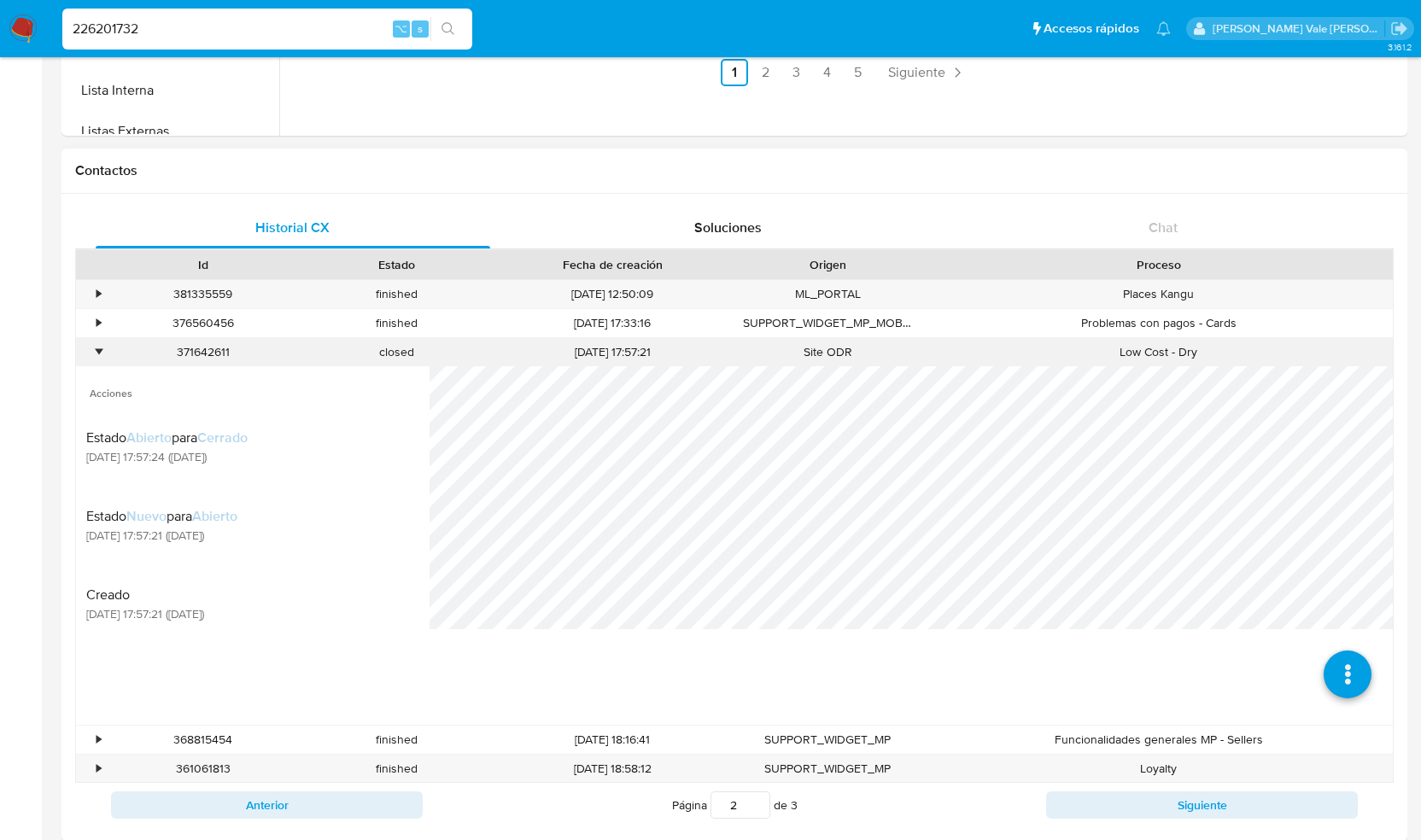
click at [96, 344] on div "•" at bounding box center [98, 352] width 4 height 17
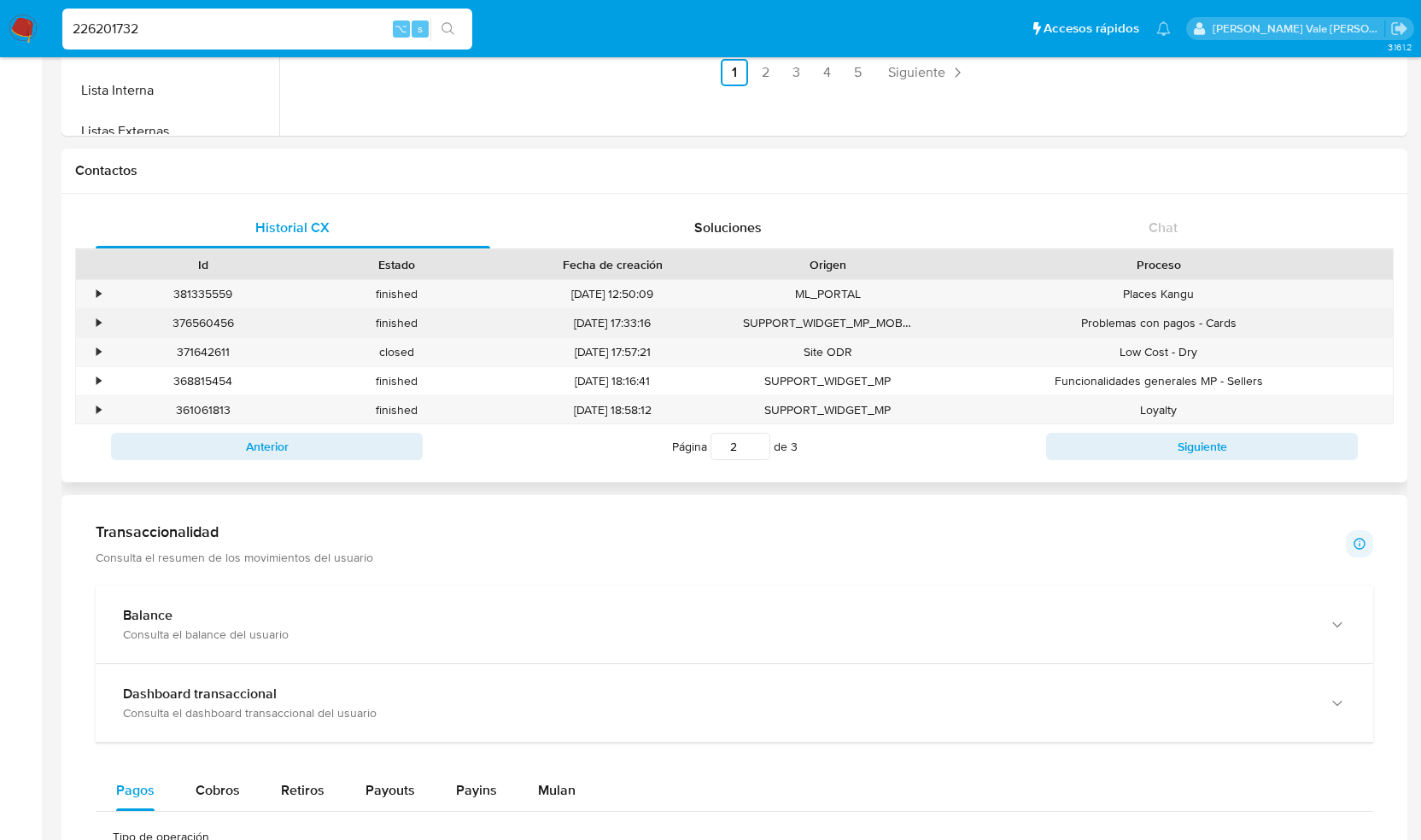
click at [103, 322] on div "•" at bounding box center [91, 323] width 30 height 28
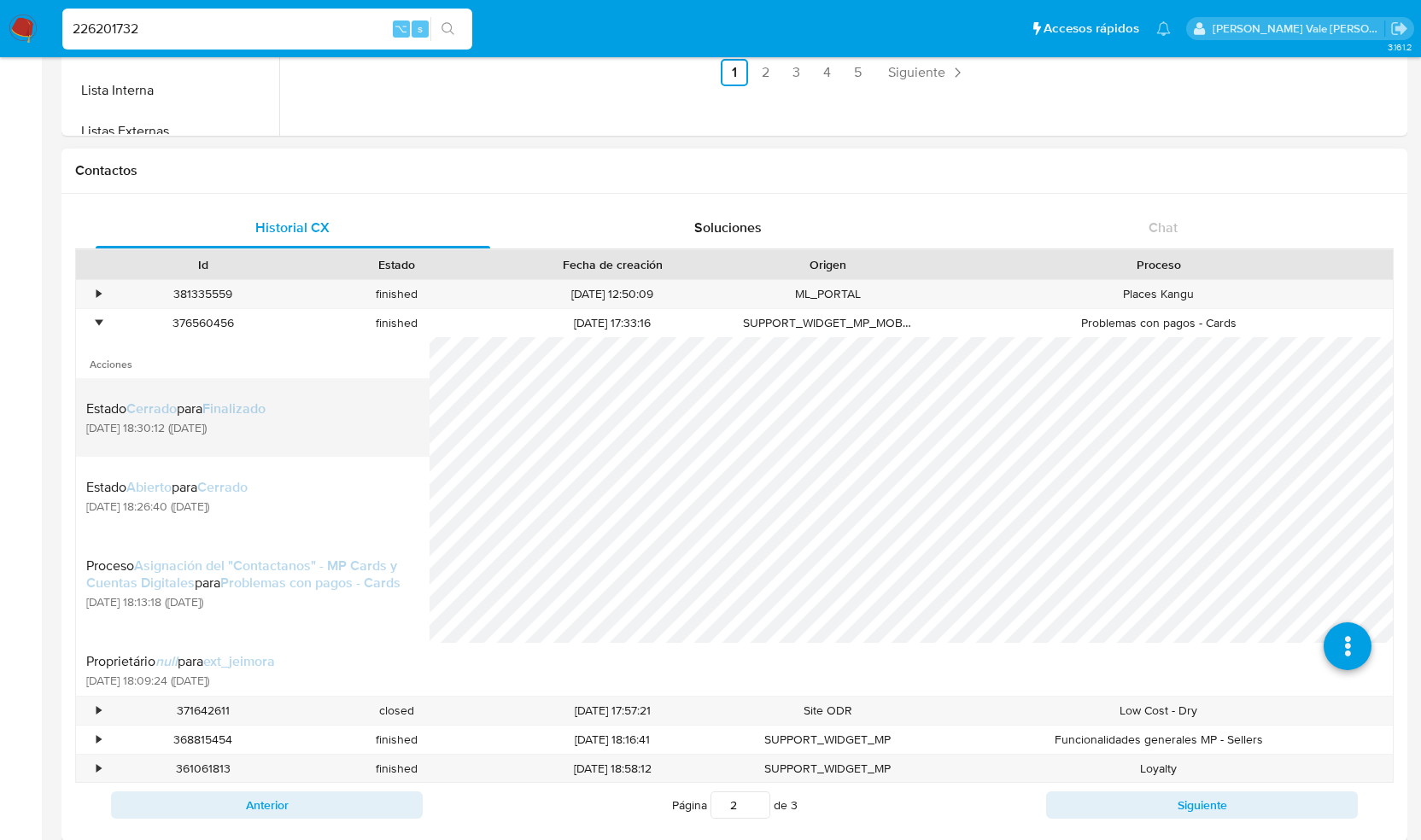
scroll to position [175, 0]
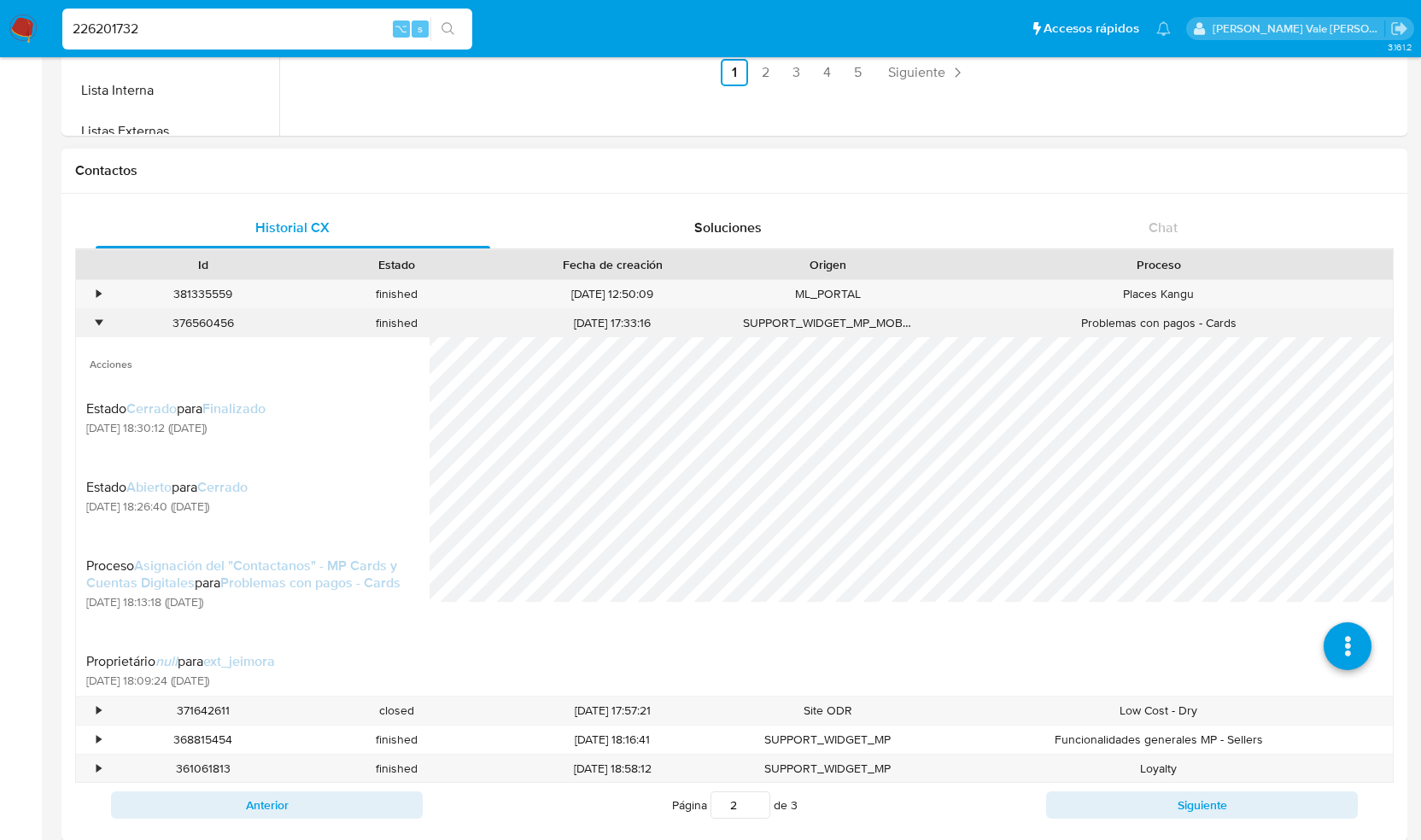
click at [96, 326] on div "•" at bounding box center [98, 323] width 4 height 17
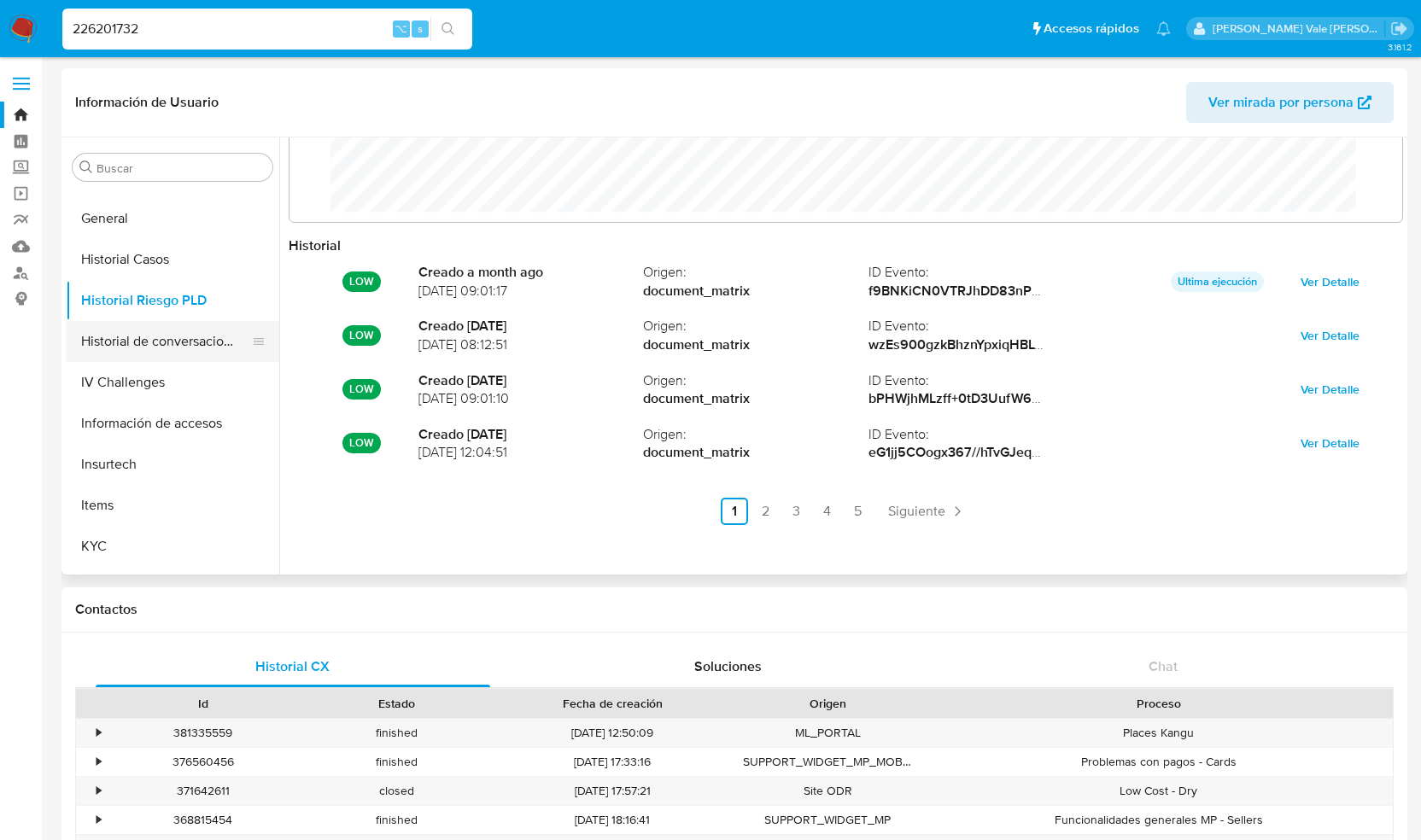
scroll to position [554, 0]
